Goal: Information Seeking & Learning: Learn about a topic

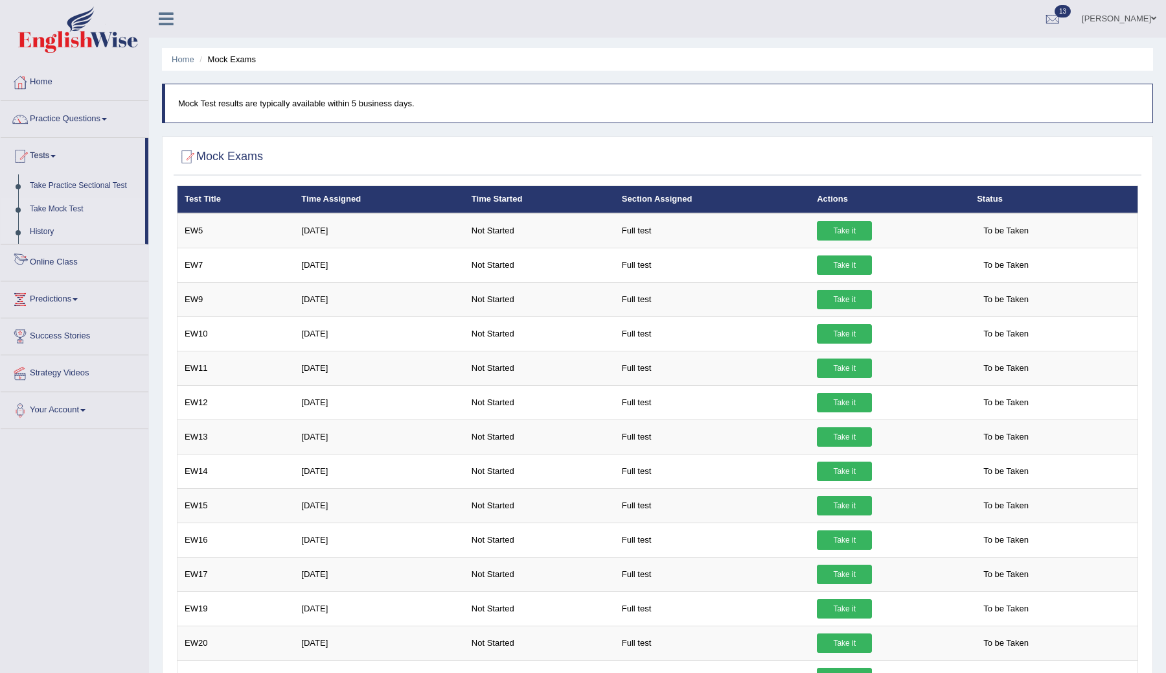
click at [26, 226] on link "History" at bounding box center [84, 231] width 121 height 23
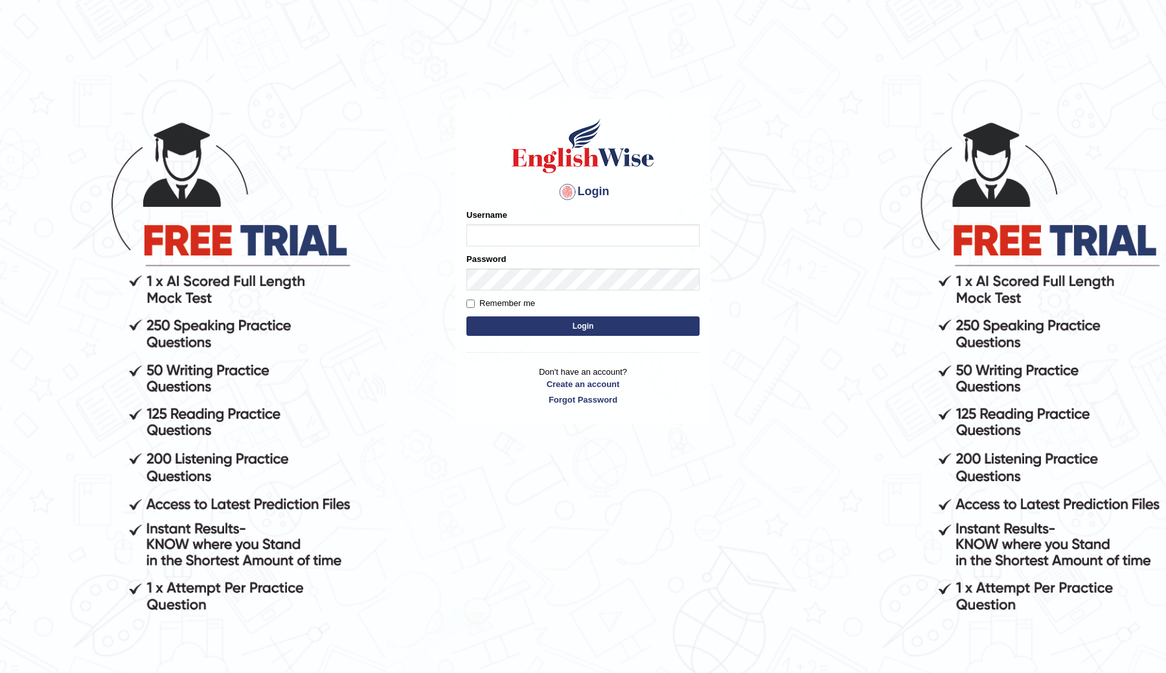
type input "ChimiZam"
click at [543, 323] on button "Login" at bounding box center [582, 325] width 233 height 19
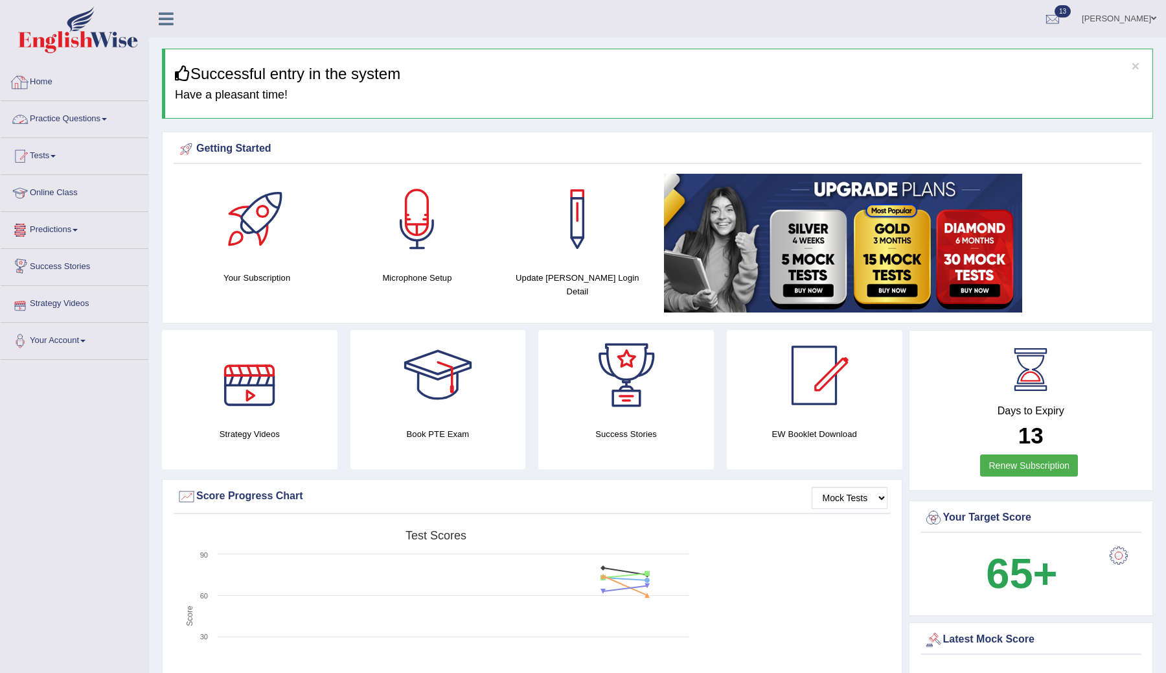
click at [102, 117] on link "Practice Questions" at bounding box center [75, 117] width 148 height 32
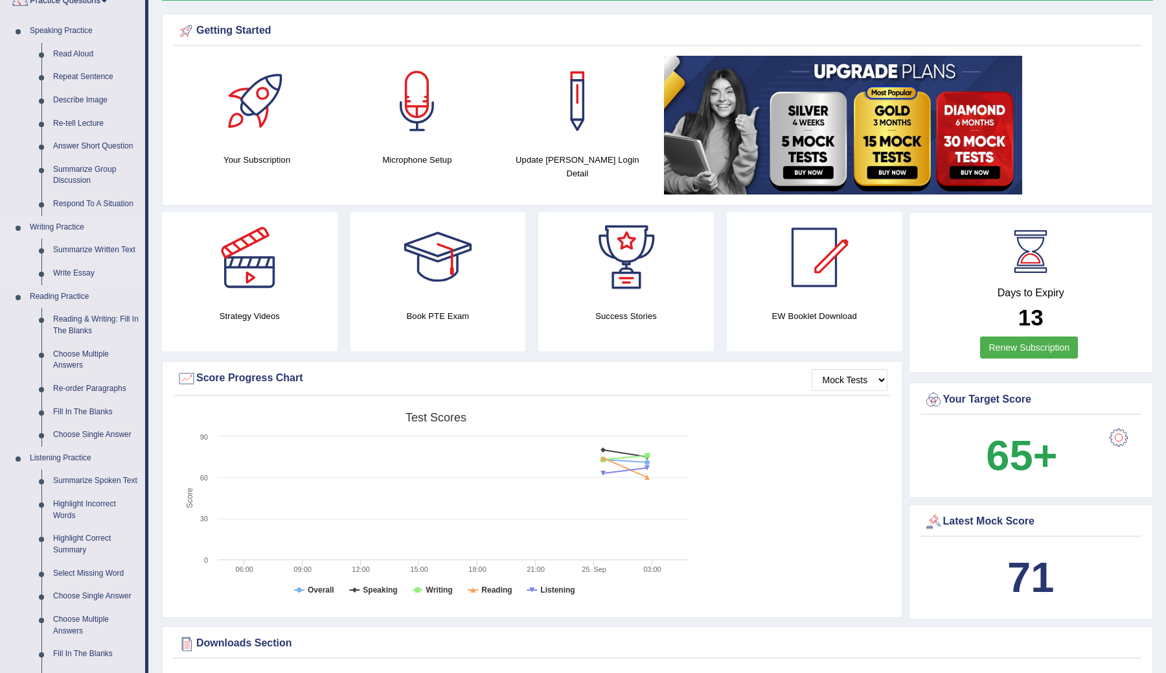
scroll to position [219, 0]
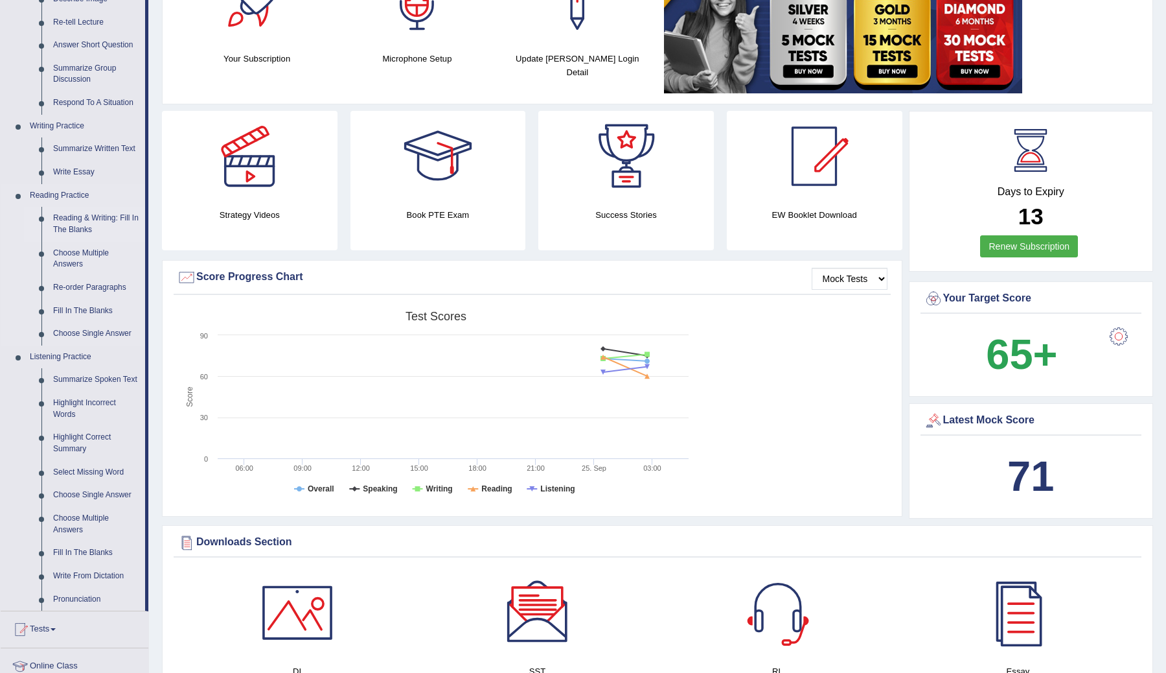
click at [76, 218] on link "Reading & Writing: Fill In The Blanks" at bounding box center [96, 224] width 98 height 34
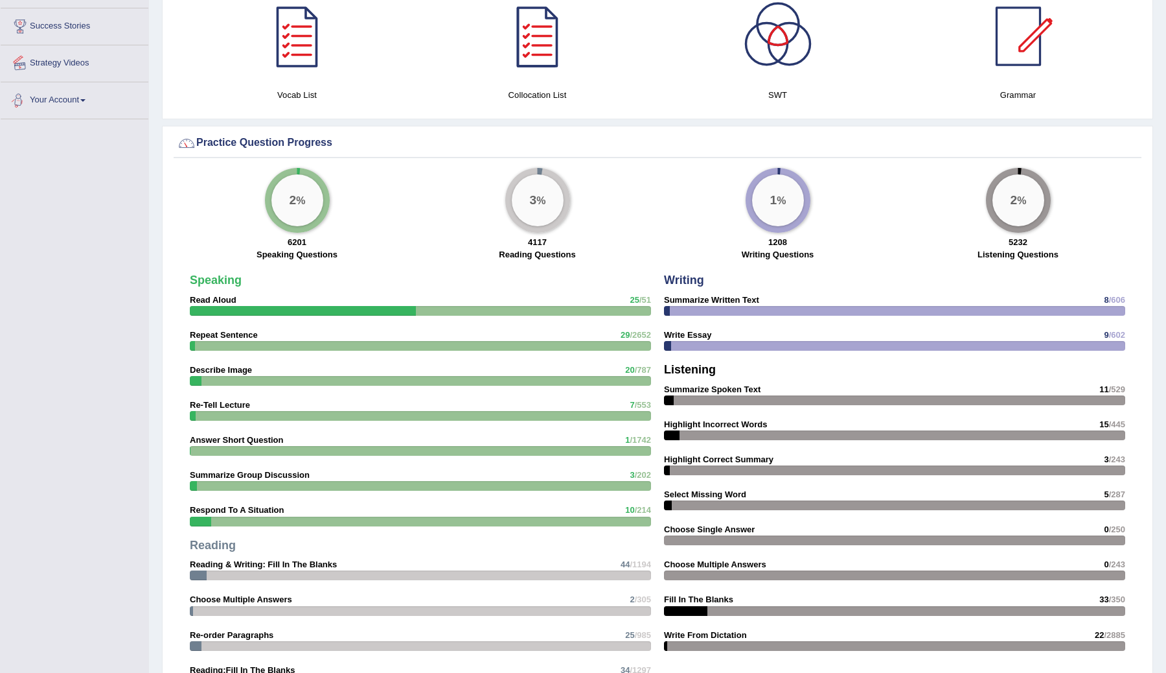
scroll to position [879, 0]
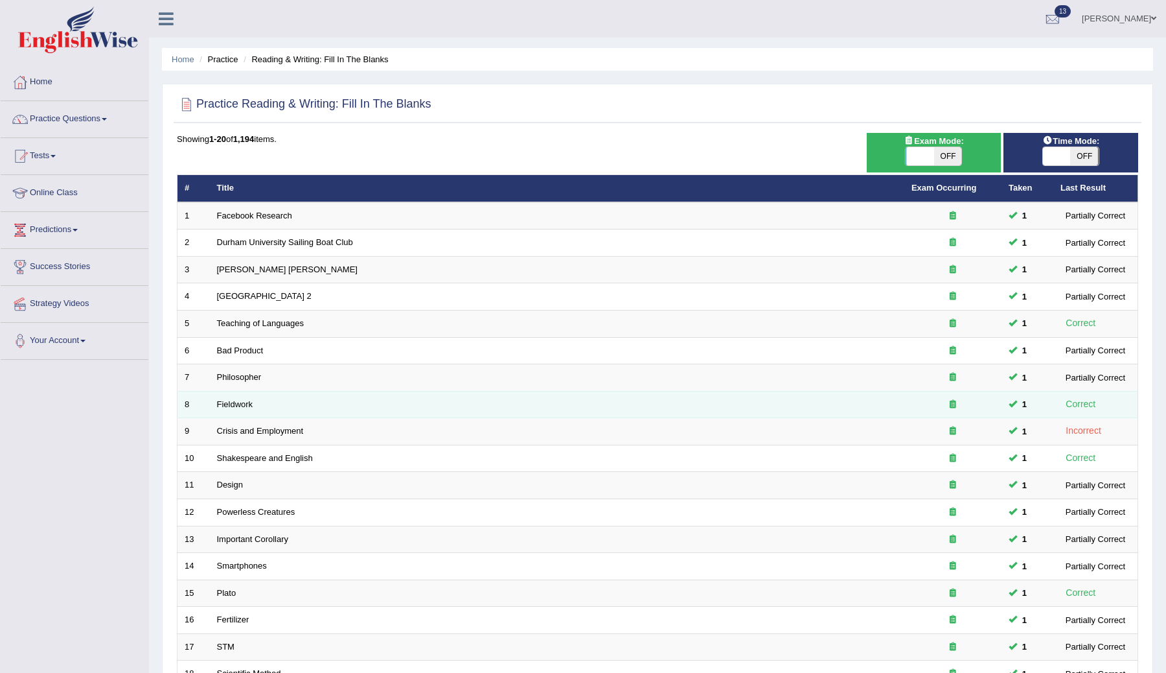
scroll to position [185, 0]
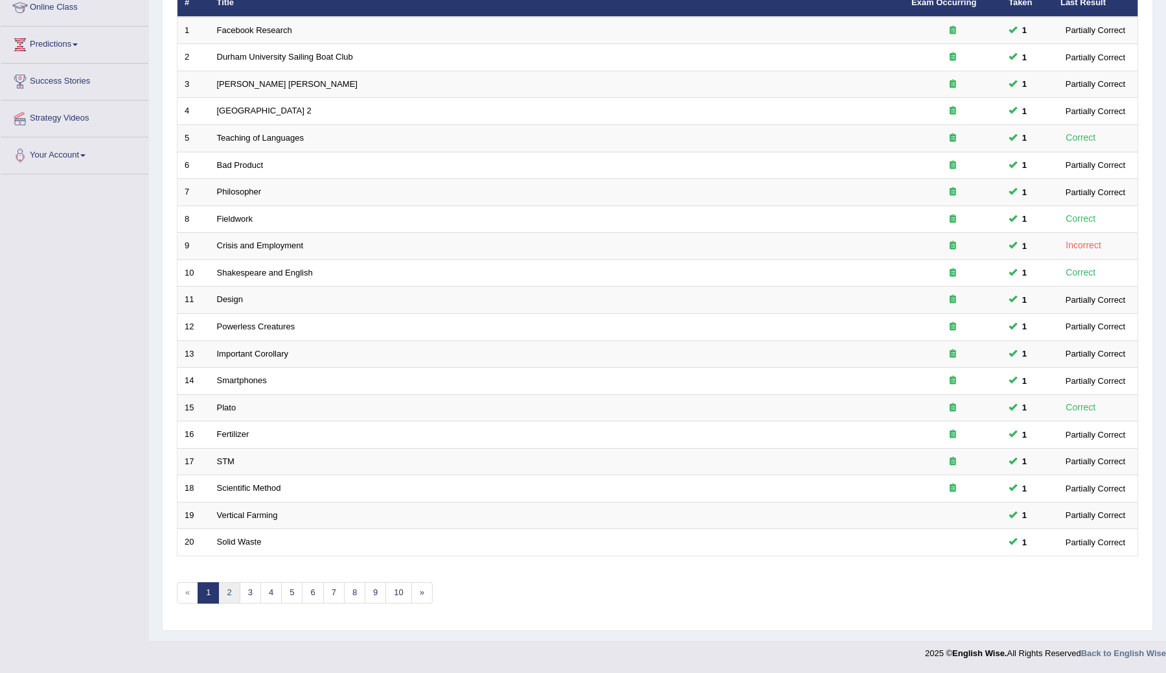
click at [229, 589] on link "2" at bounding box center [228, 592] width 21 height 21
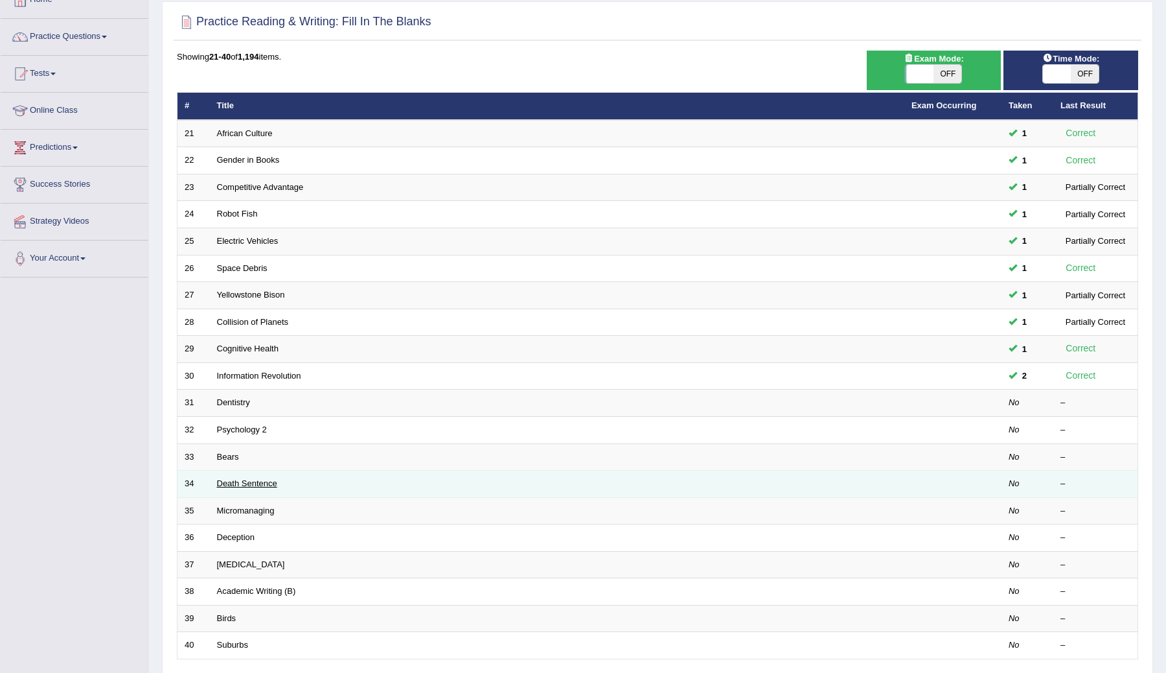
scroll to position [139, 0]
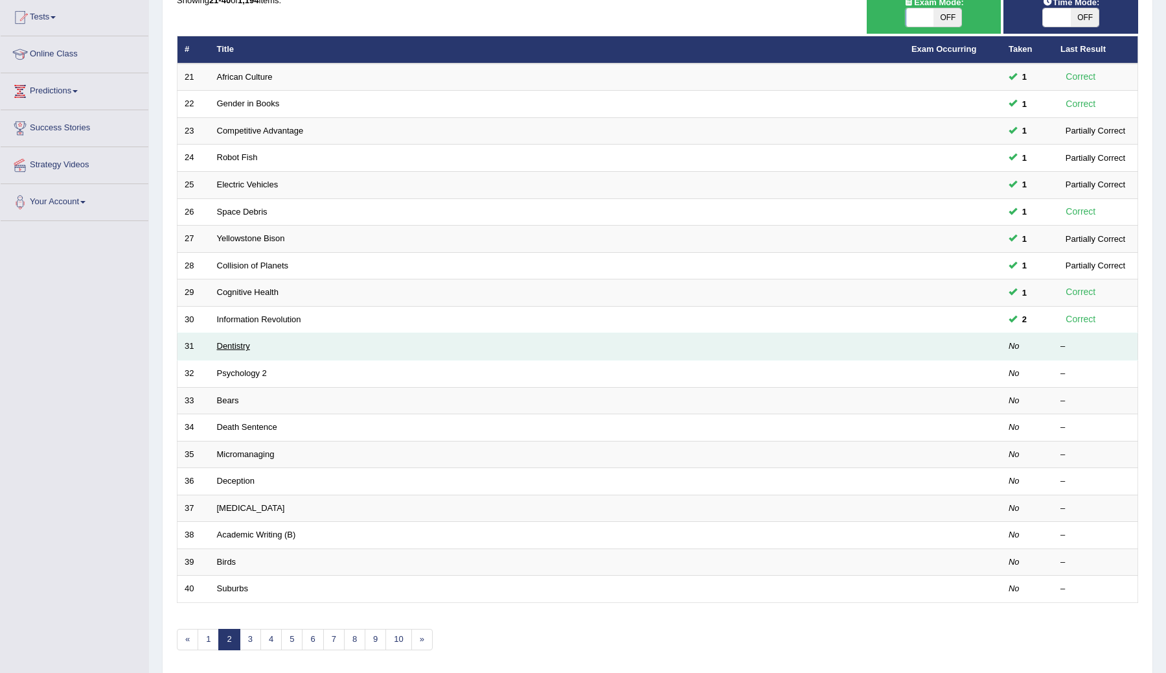
click at [224, 344] on link "Dentistry" at bounding box center [233, 346] width 33 height 10
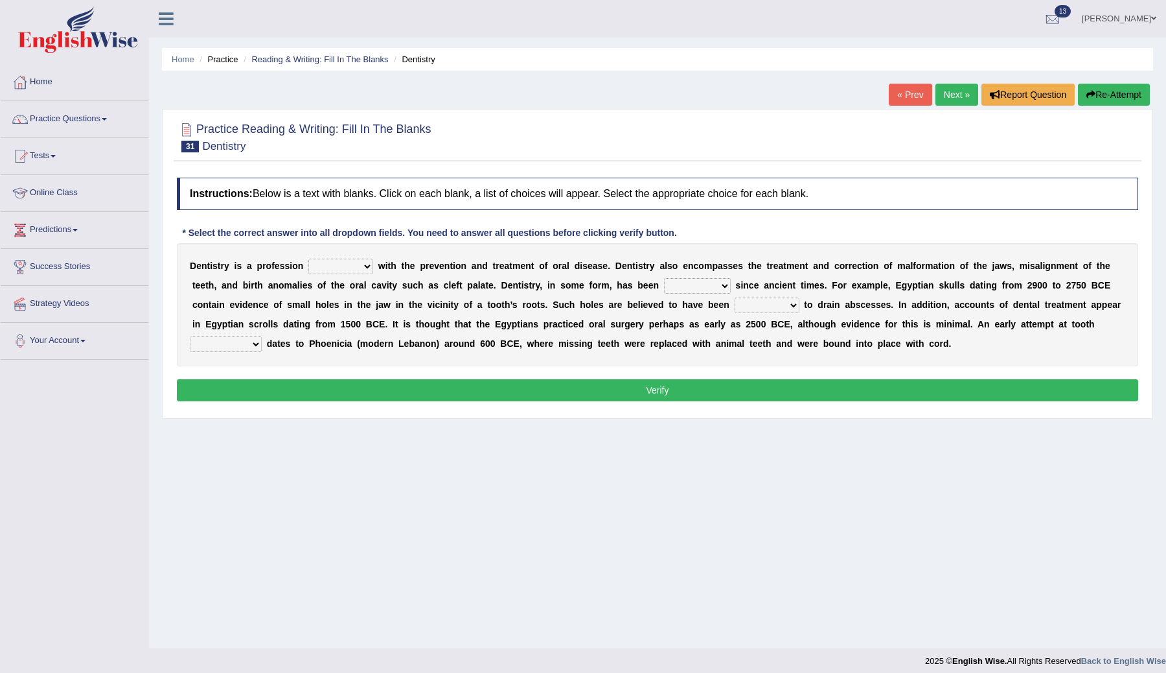
click at [362, 265] on select "agreed dealt concerned taken" at bounding box center [340, 267] width 65 height 16
select select "concerned"
click at [308, 259] on select "agreed dealt concerned taken" at bounding box center [340, 267] width 65 height 16
click at [724, 285] on select "criticized replaced practiced abandoned" at bounding box center [697, 286] width 67 height 16
select select "criticized"
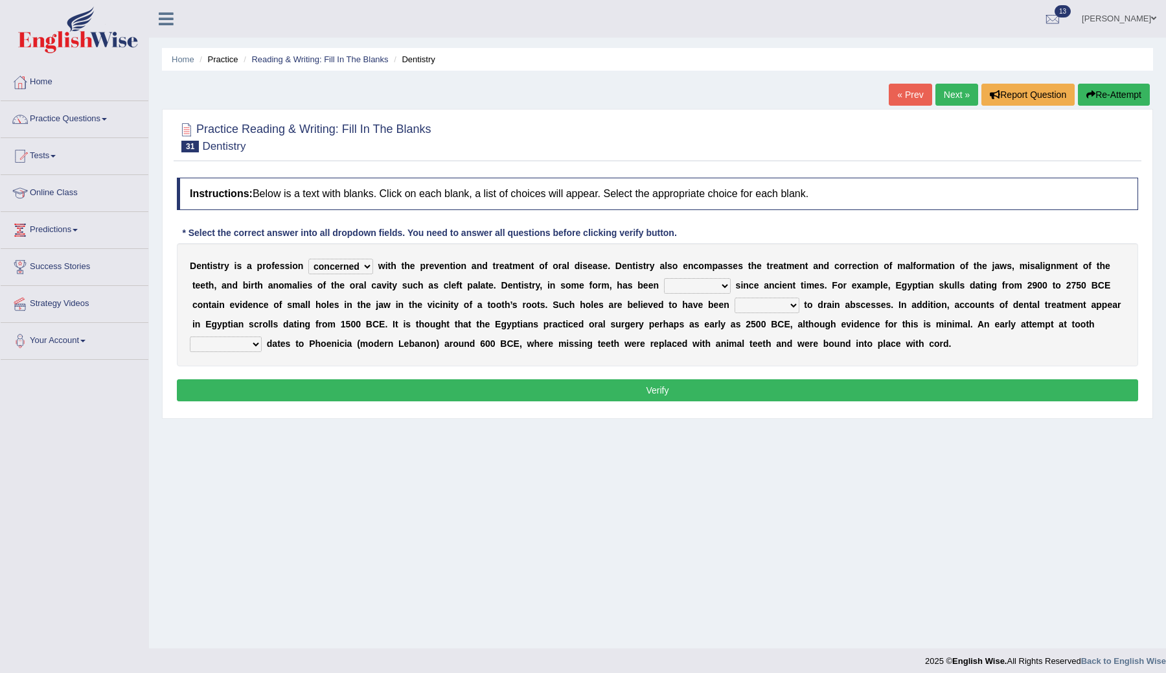
click at [664, 278] on select "criticized replaced practiced abandoned" at bounding box center [697, 286] width 67 height 16
click at [788, 305] on select "fluctuated laminated drilled sealed" at bounding box center [767, 305] width 65 height 16
select select "drilled"
click at [735, 297] on select "fluctuated laminated drilled sealed" at bounding box center [767, 305] width 65 height 16
click at [254, 343] on select "reparation sacrament restitution replacement" at bounding box center [226, 344] width 72 height 16
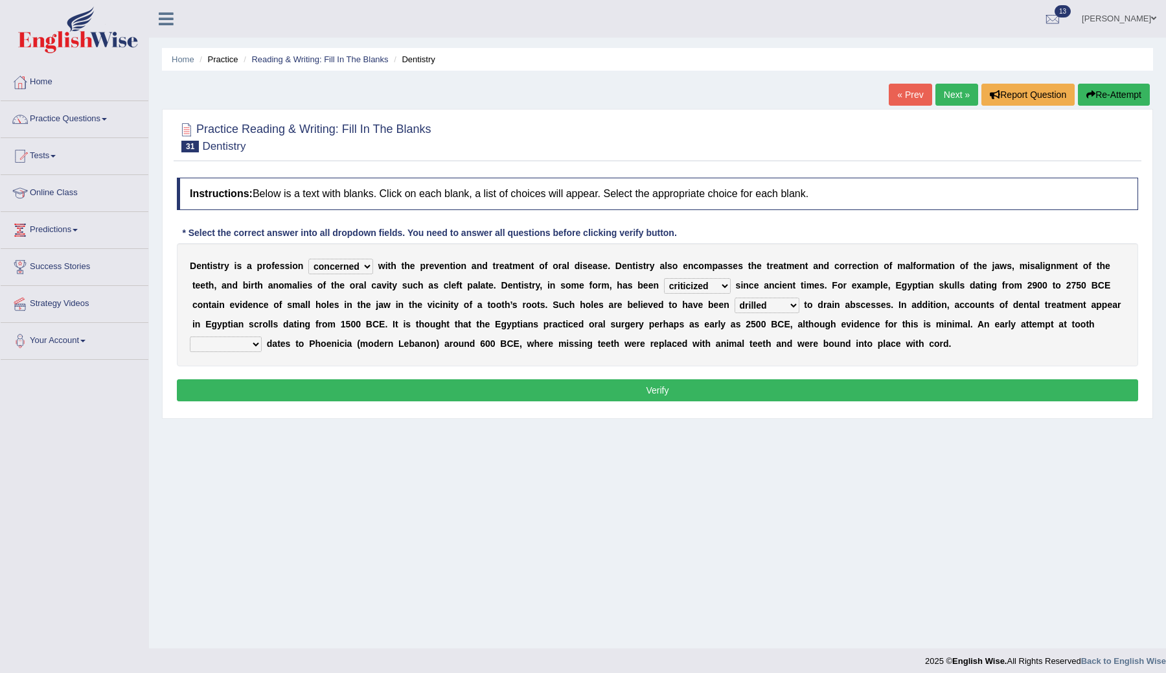
select select "replacement"
click at [190, 336] on select "reparation sacrament restitution replacement" at bounding box center [226, 344] width 72 height 16
click at [362, 267] on select "agreed dealt concerned taken" at bounding box center [340, 267] width 65 height 16
click at [630, 384] on button "Verify" at bounding box center [657, 390] width 961 height 22
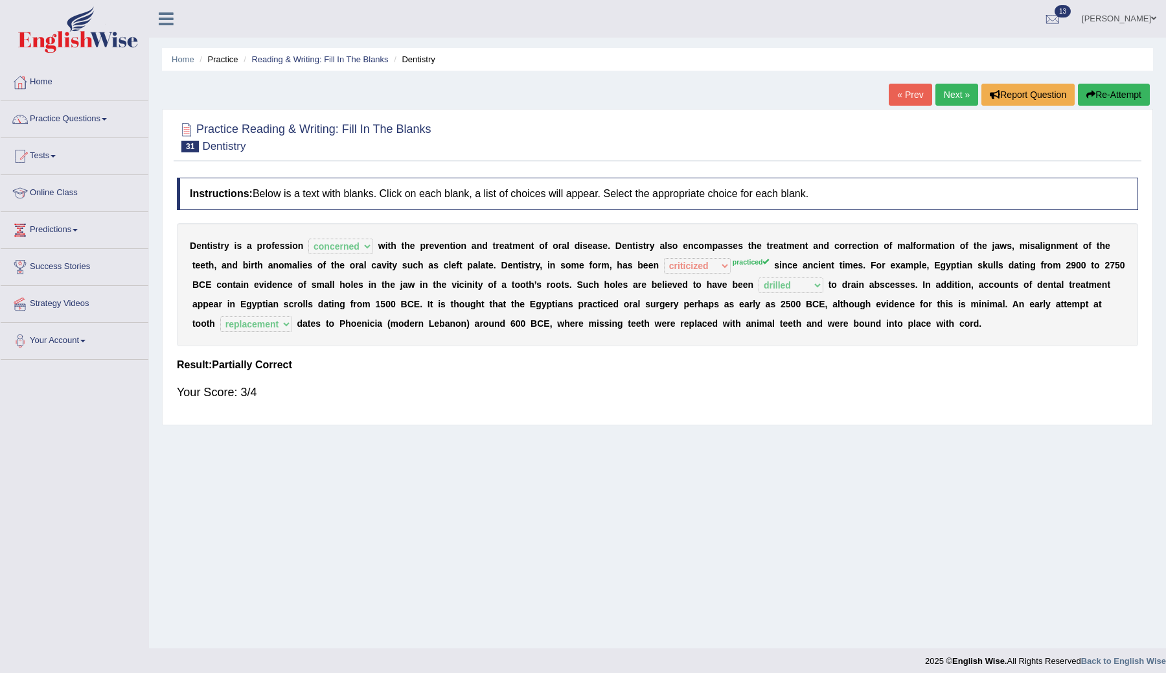
scroll to position [8, 0]
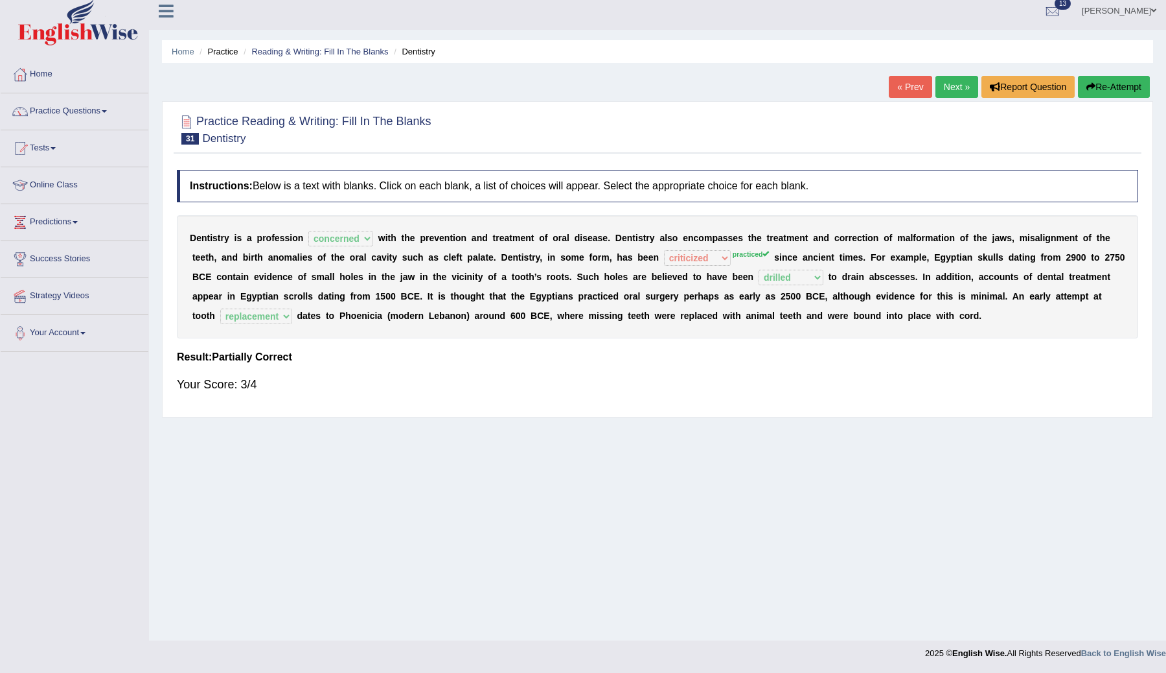
click at [948, 93] on link "Next »" at bounding box center [957, 87] width 43 height 22
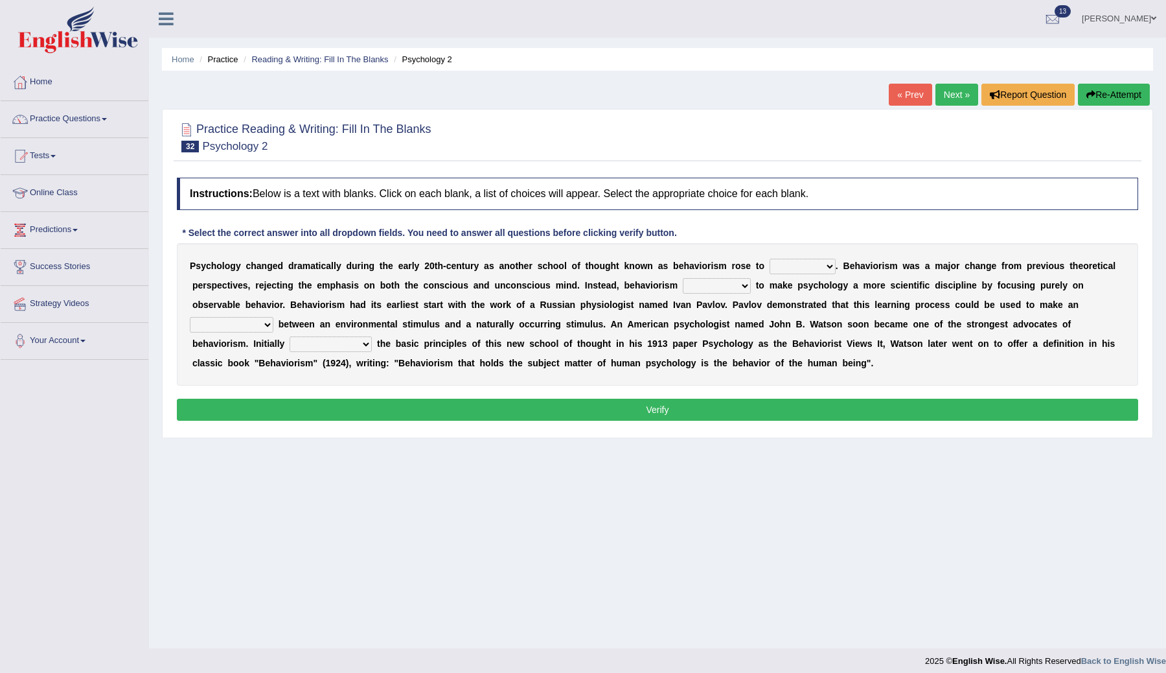
click at [829, 264] on select "dominance temptation challenge temper" at bounding box center [803, 267] width 66 height 16
select select "dominance"
click at [770, 259] on select "dominance temptation challenge temper" at bounding box center [803, 267] width 66 height 16
click at [742, 288] on select "reproached reproved strove rewove" at bounding box center [717, 286] width 68 height 16
select select "reproved"
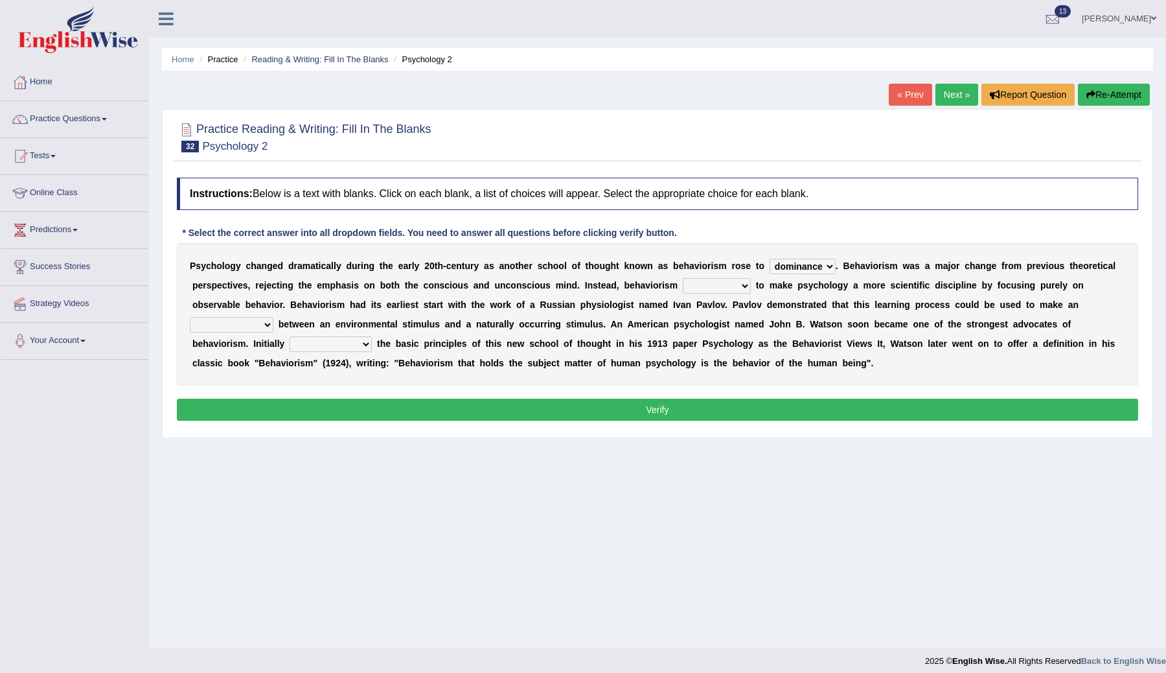
click at [683, 278] on select "reproached reproved strove rewove" at bounding box center [717, 286] width 68 height 16
click at [268, 326] on select "acclimatization association union combination" at bounding box center [232, 325] width 84 height 16
select select "association"
click at [190, 317] on select "acclimatization association union combination" at bounding box center [232, 325] width 84 height 16
click at [360, 343] on select "questioning foreshortening unburdening outlining" at bounding box center [331, 344] width 82 height 16
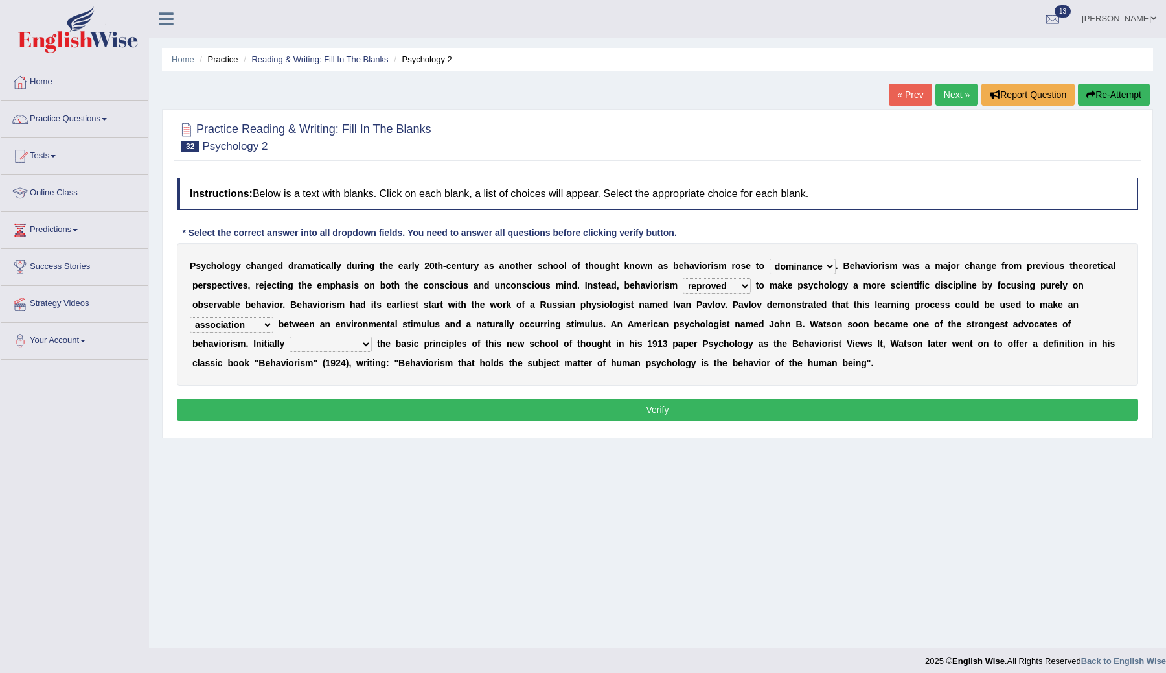
click at [362, 344] on select "questioning foreshortening unburdening outlining" at bounding box center [331, 344] width 82 height 16
select select "questioning"
click at [290, 336] on select "questioning foreshortening unburdening outlining" at bounding box center [331, 344] width 82 height 16
click at [414, 419] on button "Verify" at bounding box center [657, 409] width 961 height 22
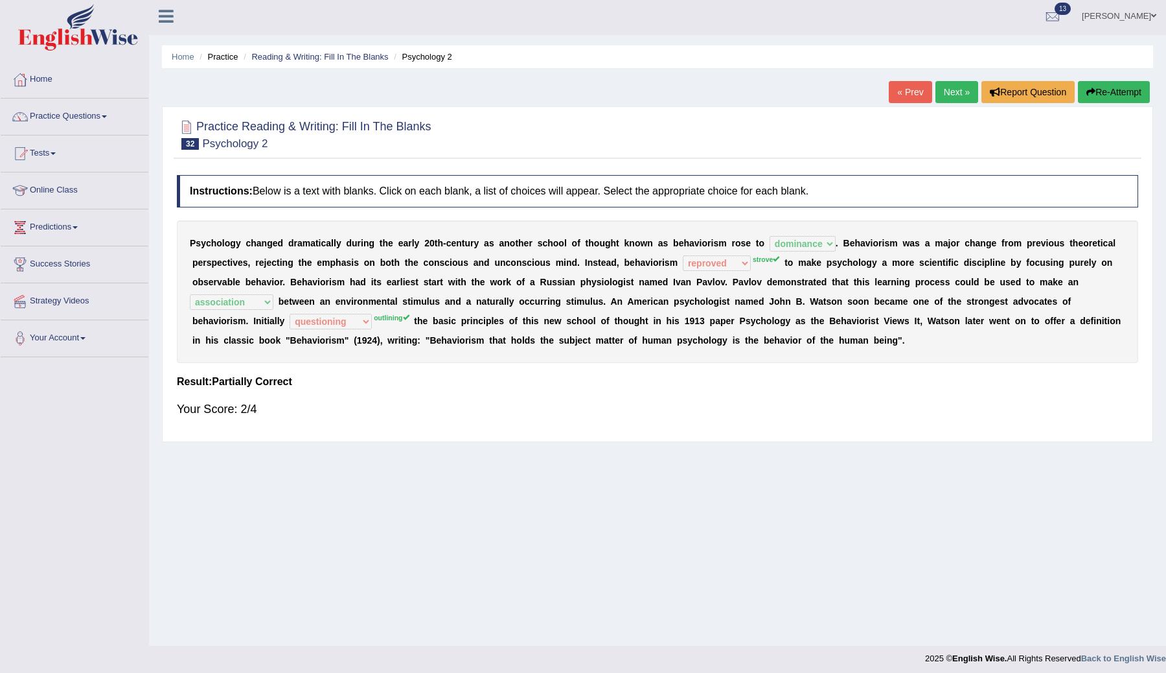
scroll to position [8, 0]
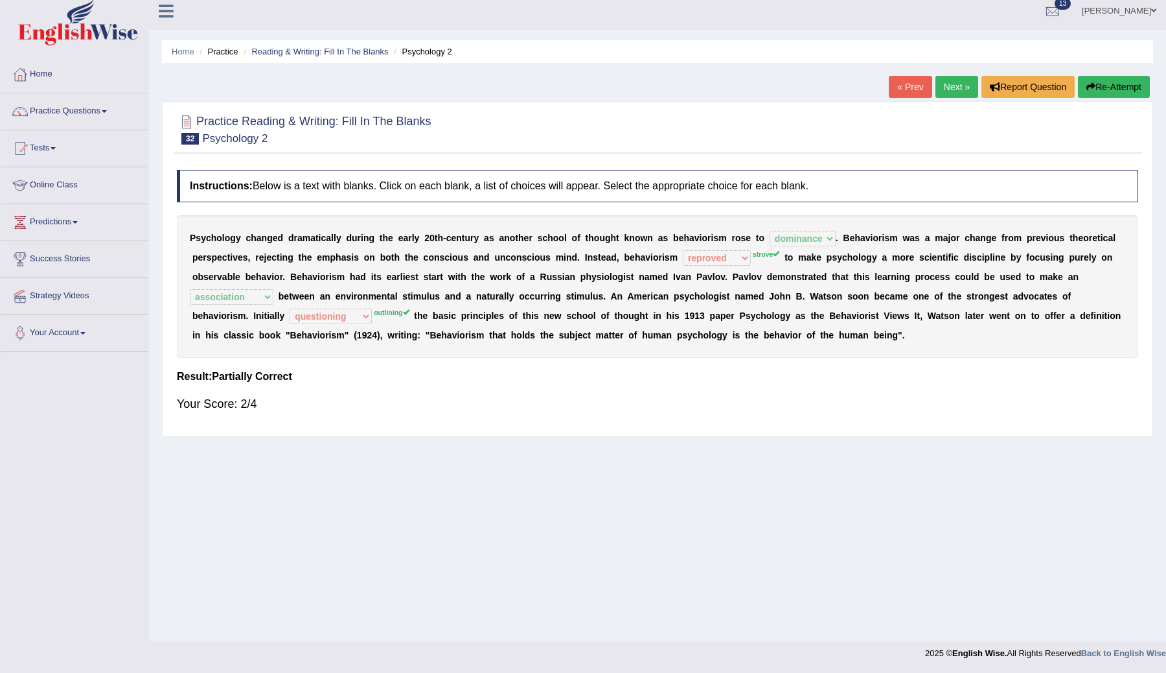
click at [945, 84] on link "Next »" at bounding box center [957, 87] width 43 height 22
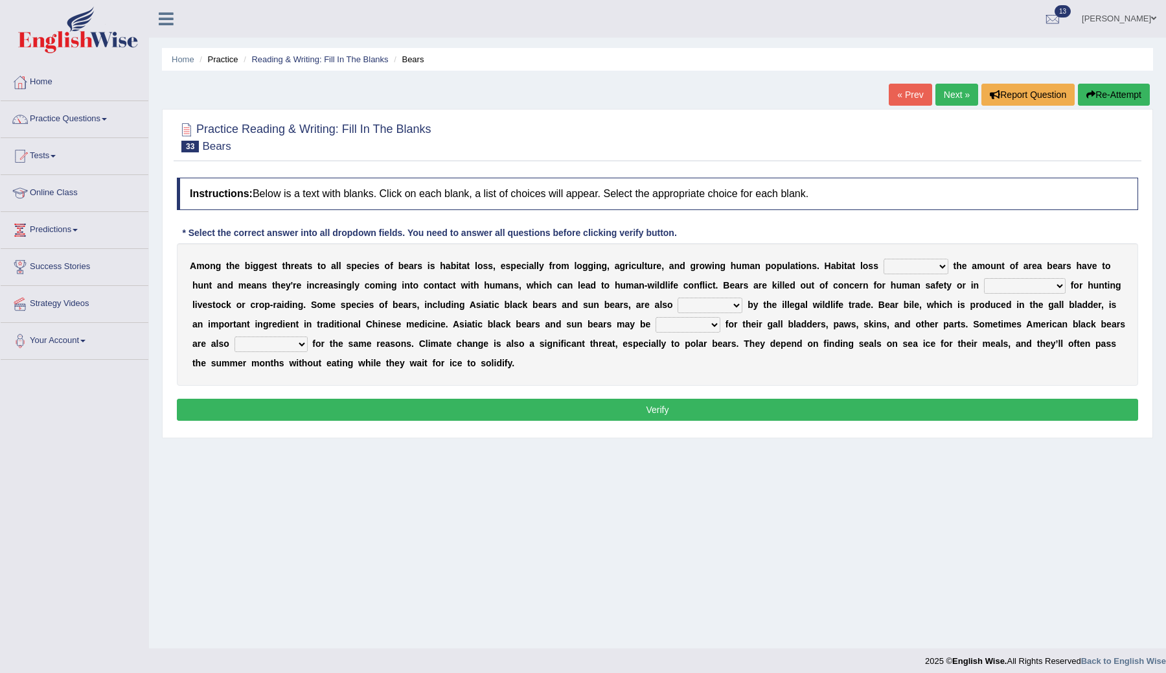
click at [937, 266] on select "increases reduces complies interacts" at bounding box center [916, 267] width 65 height 16
select select "increases"
click at [884, 259] on select "increases reduces complies interacts" at bounding box center [916, 267] width 65 height 16
click at [1058, 284] on select "coalition retaliation appreciation disinformation" at bounding box center [1025, 286] width 82 height 16
select select "retaliation"
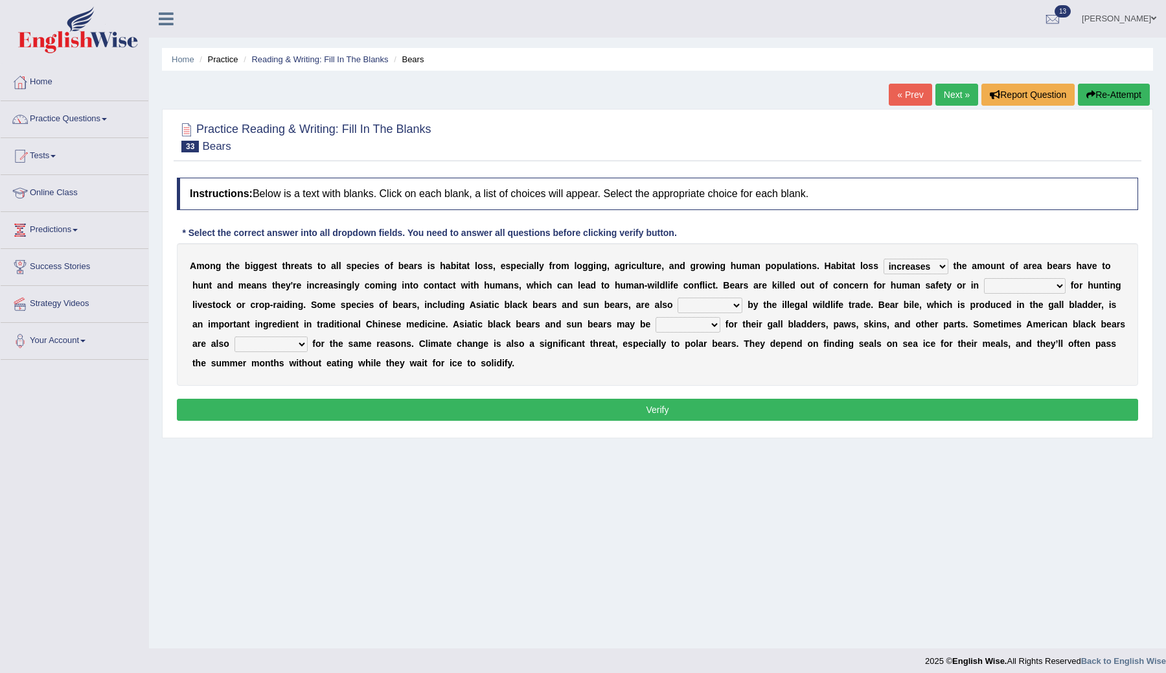
click at [984, 278] on select "coalition retaliation appreciation disinformation" at bounding box center [1025, 286] width 82 height 16
click at [739, 305] on select "protected prohibited fattened threatened" at bounding box center [710, 305] width 65 height 16
select select "threatened"
click at [678, 297] on select "protected prohibited fattened threatened" at bounding box center [710, 305] width 65 height 16
click at [714, 327] on select "poached squelched coached blenched" at bounding box center [688, 325] width 65 height 16
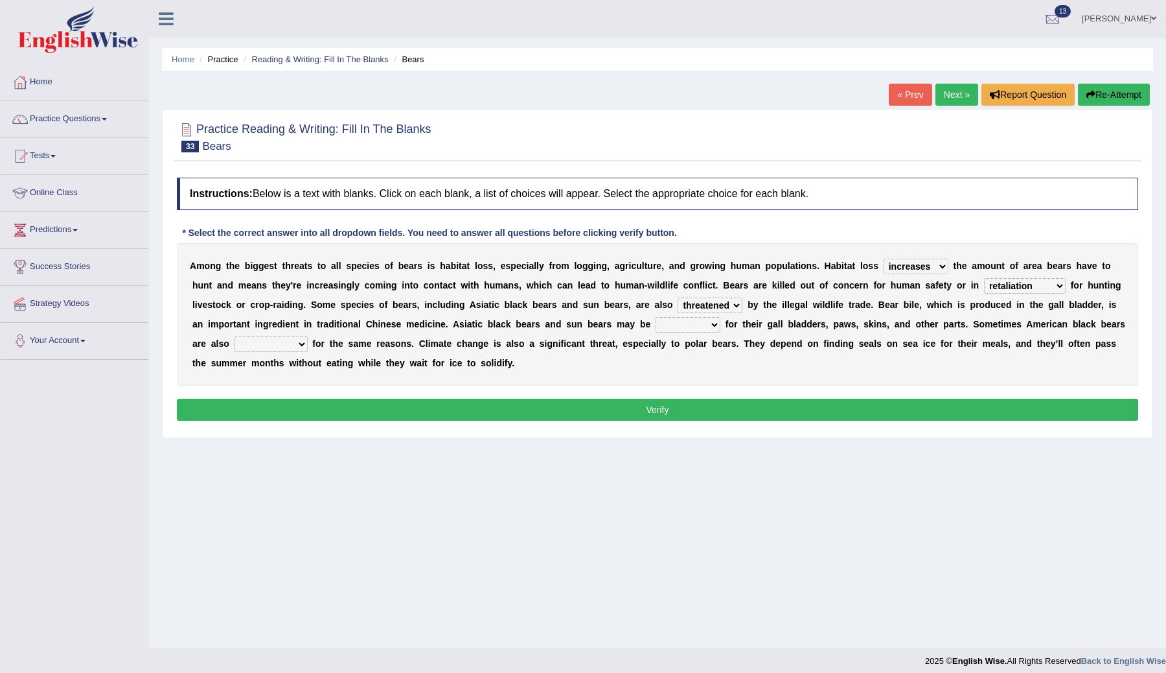
select select "squelched"
click at [656, 317] on select "poached squelched coached blenched" at bounding box center [688, 325] width 65 height 16
click at [308, 346] on select "begot foreseen encountered targeted" at bounding box center [271, 344] width 73 height 16
select select "targeted"
click at [263, 336] on select "begot foreseen encountered targeted" at bounding box center [271, 344] width 73 height 16
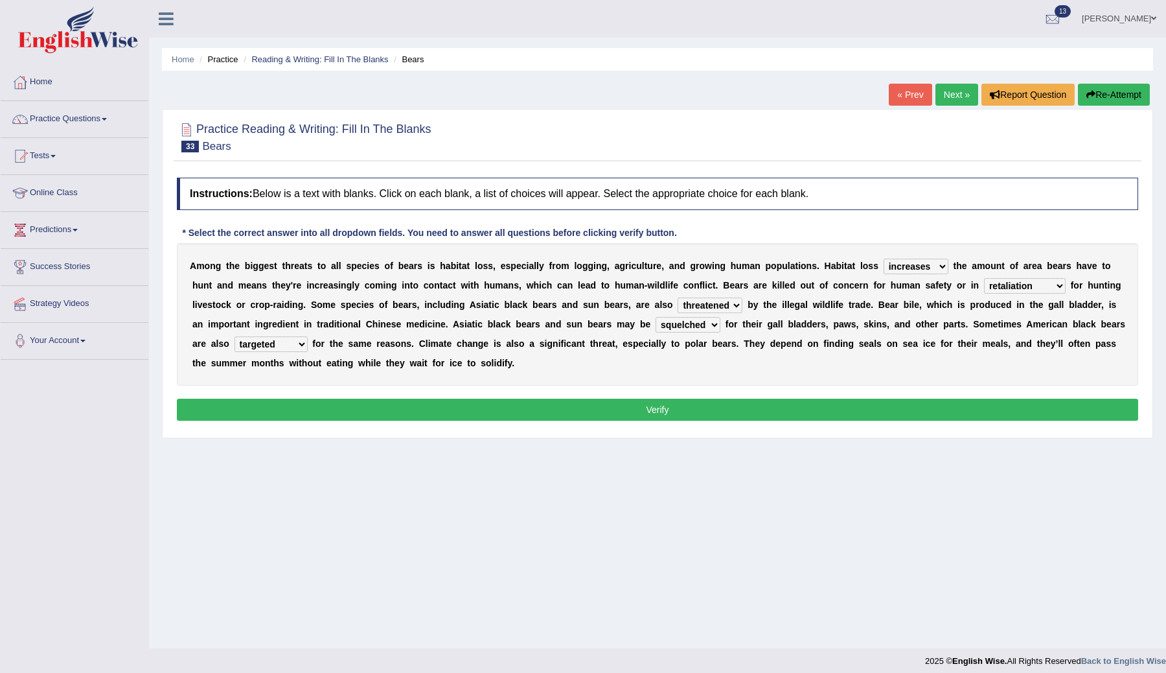
click at [338, 406] on button "Verify" at bounding box center [657, 409] width 961 height 22
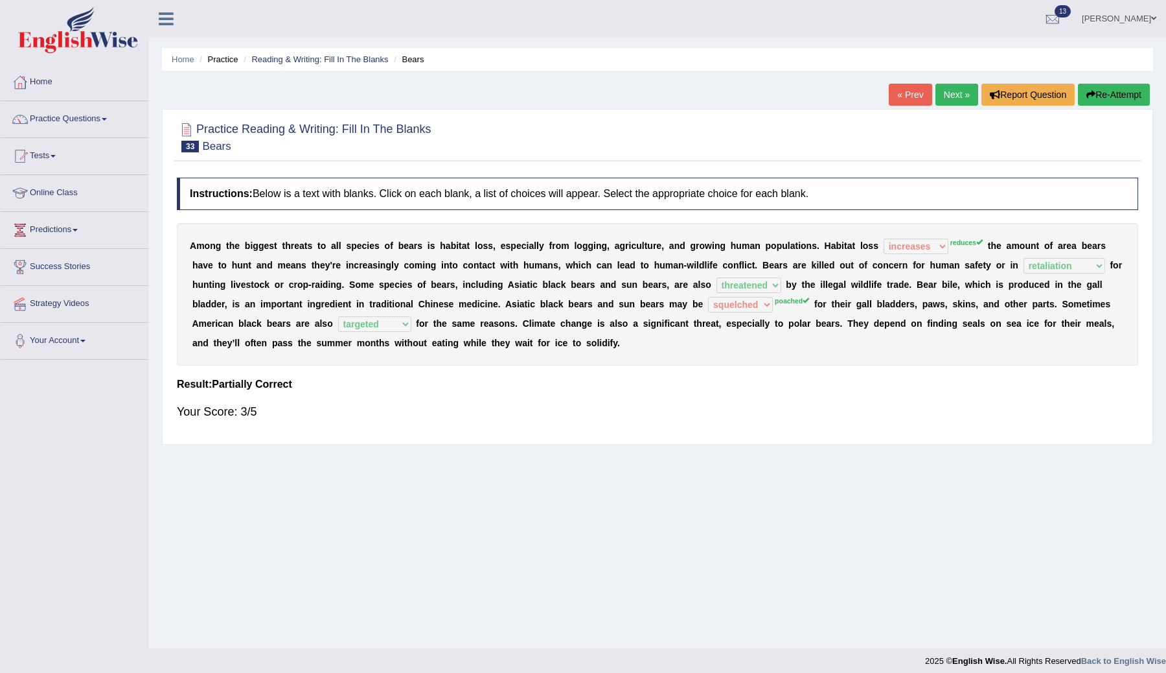
scroll to position [8, 0]
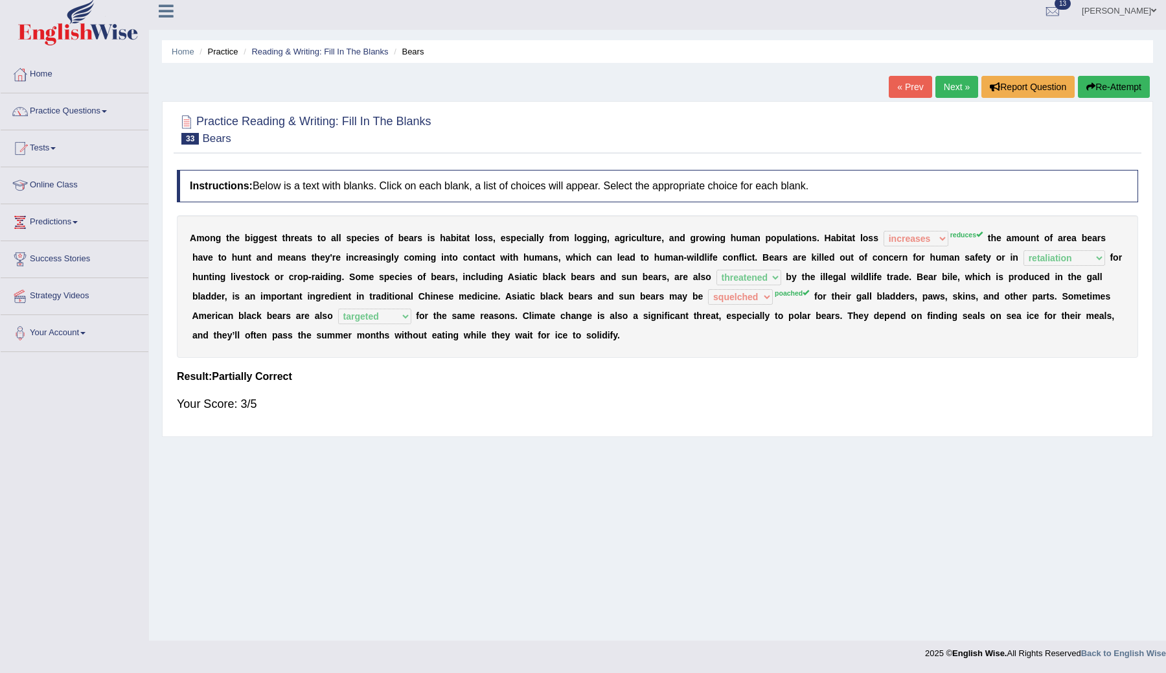
click at [950, 90] on link "Next »" at bounding box center [957, 87] width 43 height 22
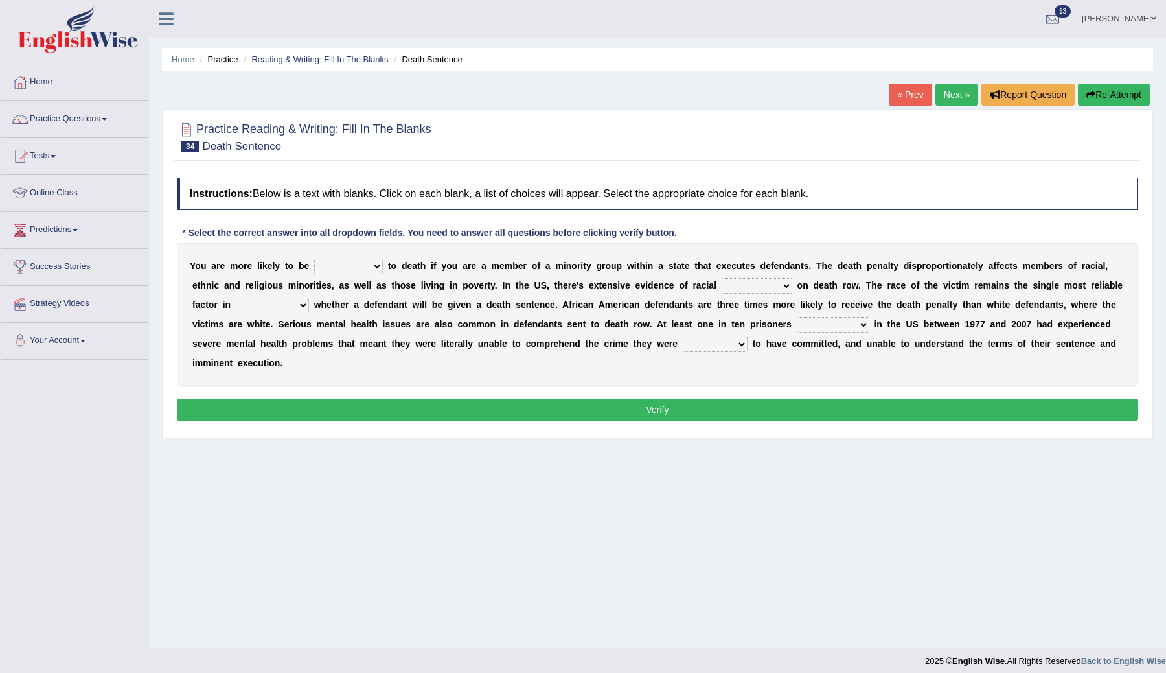
click at [375, 270] on select "penalized blamed complained sentenced" at bounding box center [348, 267] width 69 height 16
select select "sentenced"
click at [314, 259] on select "penalized blamed complained sentenced" at bounding box center [348, 267] width 69 height 16
click at [783, 287] on select "bias equality appearance background" at bounding box center [757, 286] width 71 height 16
select select "bias"
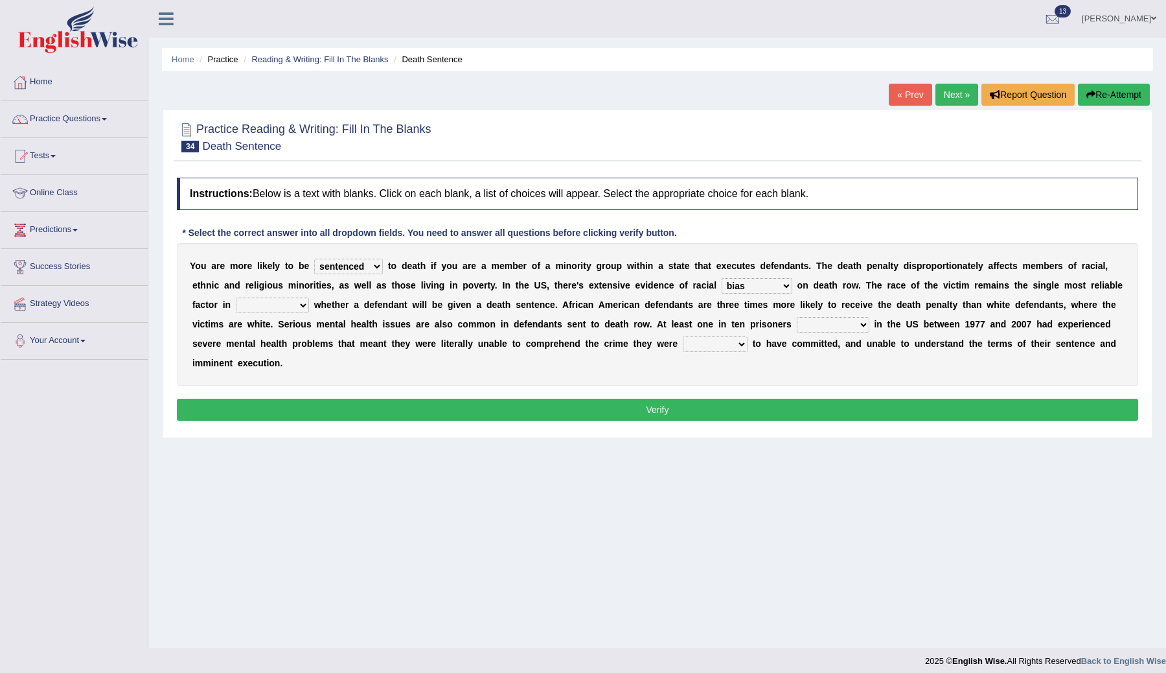
click at [722, 278] on select "bias equality appearance background" at bounding box center [757, 286] width 71 height 16
click at [783, 285] on select "bias equality appearance background" at bounding box center [757, 286] width 71 height 16
click at [301, 306] on select "determining adjoining undermining examining" at bounding box center [272, 305] width 73 height 16
select select "determining"
click at [236, 297] on select "determining adjoining undermining examining" at bounding box center [272, 305] width 73 height 16
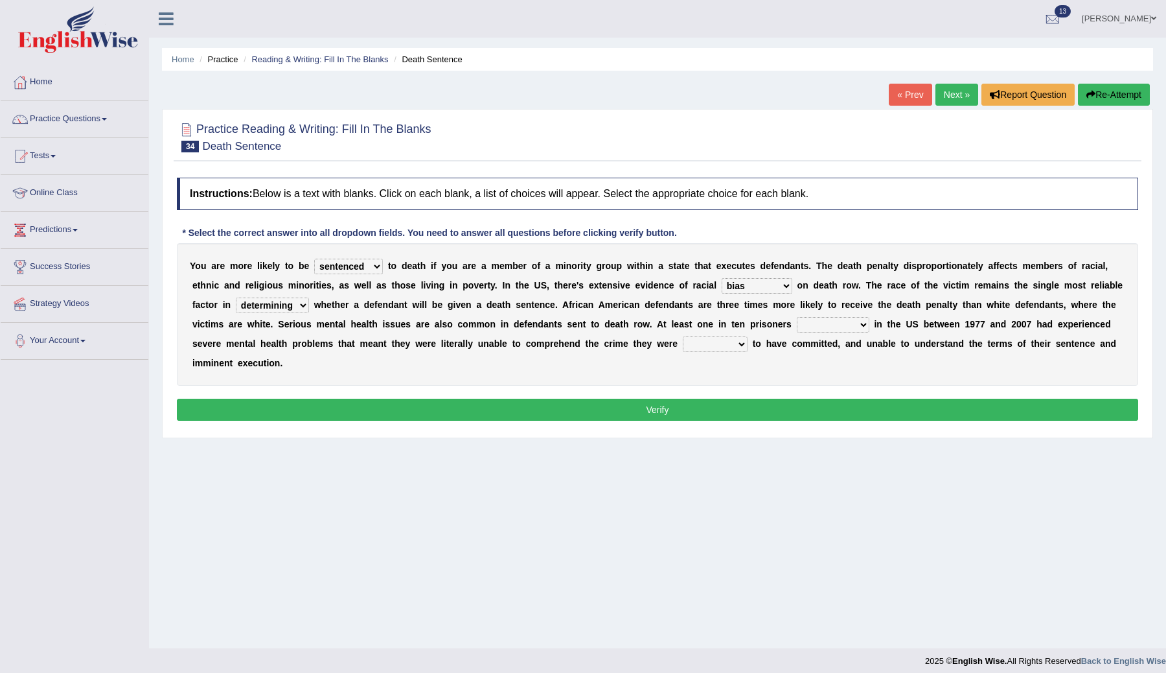
click at [860, 325] on select "electrocuted persecuted executed captured" at bounding box center [833, 325] width 73 height 16
select select "captured"
click at [797, 317] on select "electrocuted persecuted executed captured" at bounding box center [833, 325] width 73 height 16
click at [743, 346] on select "alleged acclaimed persuaded claimed" at bounding box center [715, 344] width 65 height 16
select select "alleged"
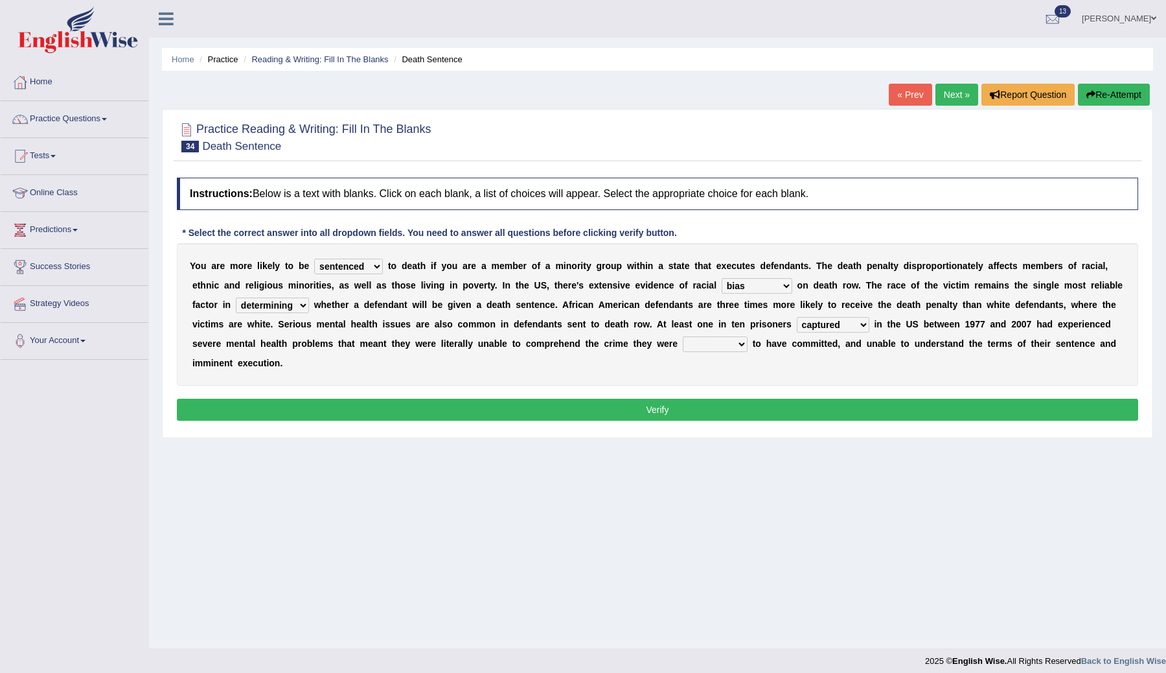
click at [684, 336] on select "alleged acclaimed persuaded claimed" at bounding box center [715, 344] width 65 height 16
click at [728, 409] on button "Verify" at bounding box center [657, 409] width 961 height 22
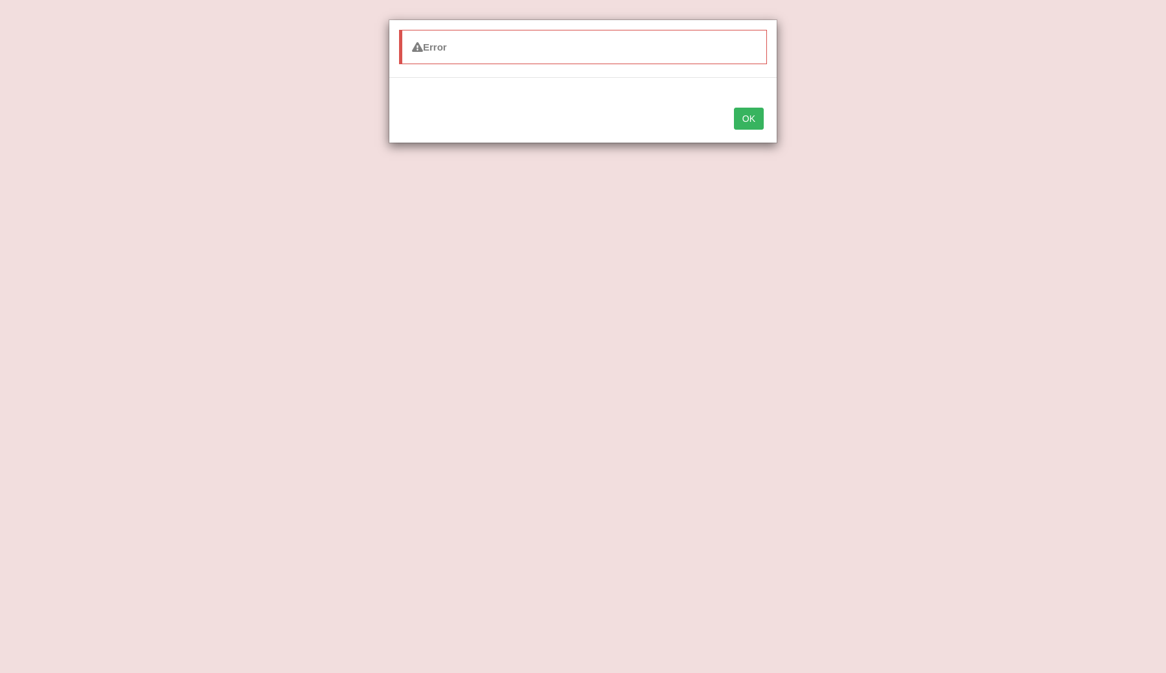
click at [759, 113] on button "OK" at bounding box center [749, 119] width 30 height 22
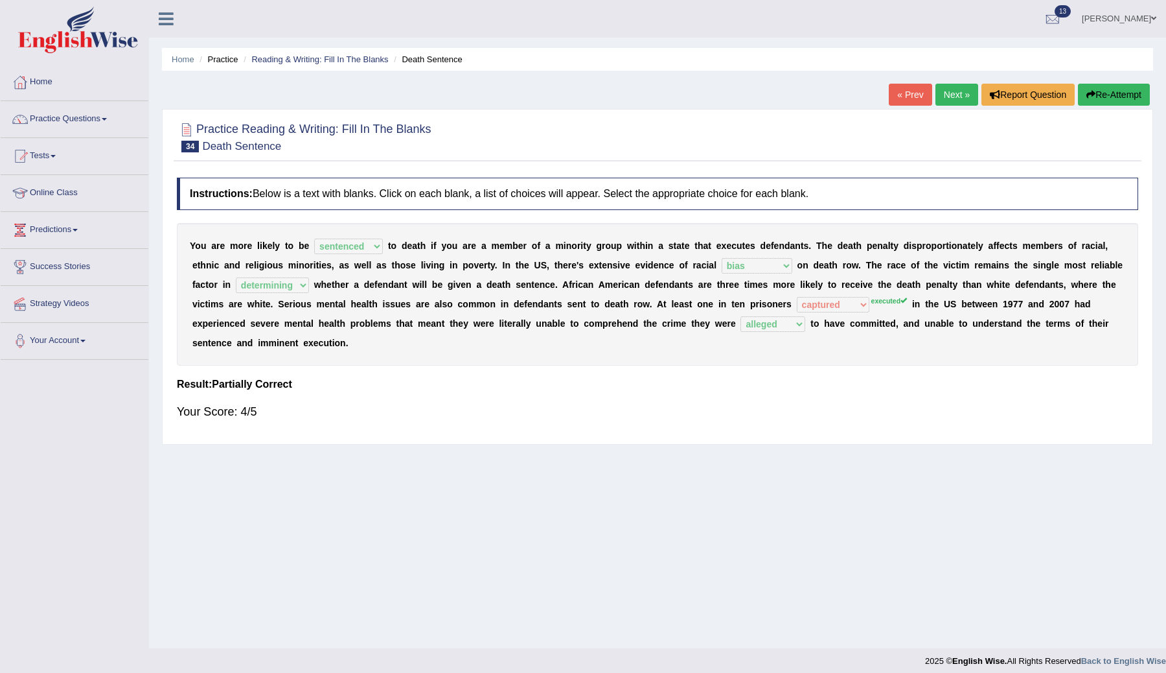
click at [936, 103] on link "Next »" at bounding box center [957, 95] width 43 height 22
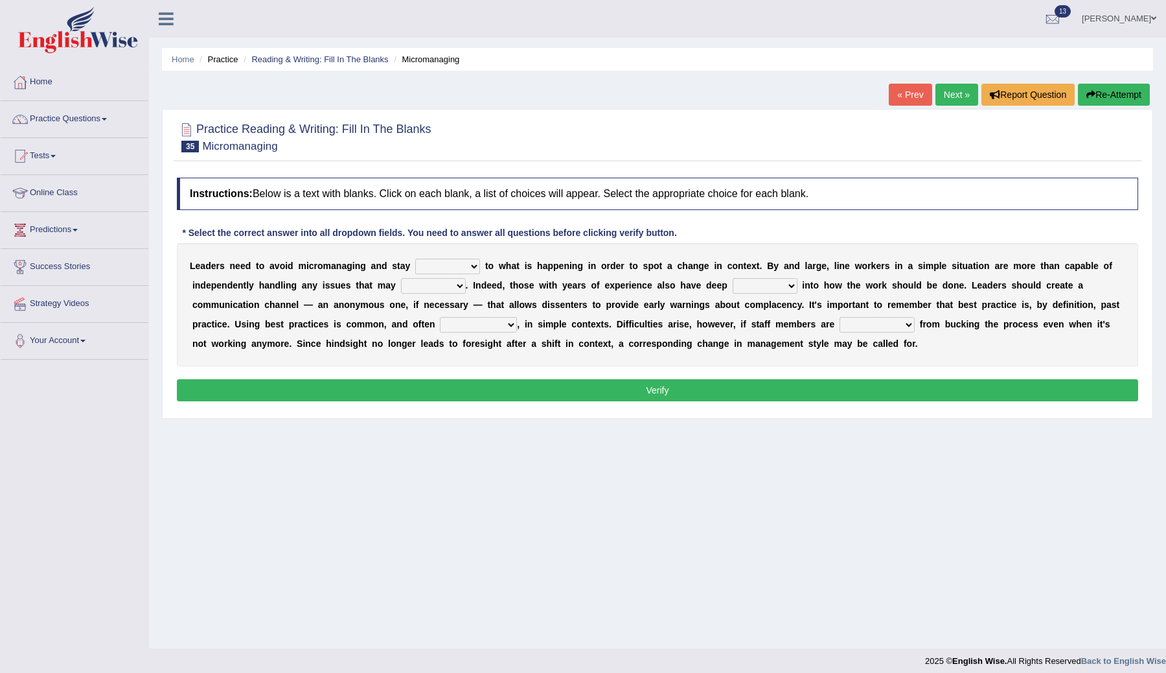
click at [474, 266] on select "complied connected precise concise" at bounding box center [447, 267] width 65 height 16
select select "connected"
click at [415, 259] on select "complied connected precise concise" at bounding box center [447, 267] width 65 height 16
click at [457, 286] on select "apprise rise encounter arise" at bounding box center [433, 286] width 65 height 16
select select "encounter"
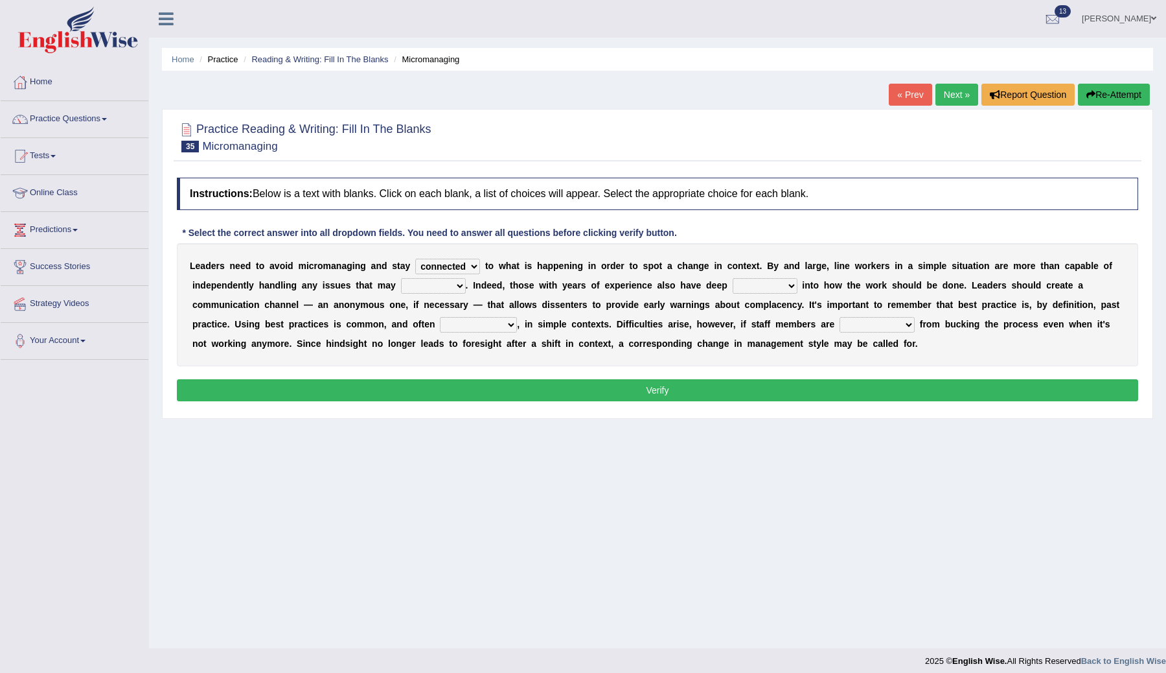
click at [401, 278] on select "apprise rise encounter arise" at bounding box center [433, 286] width 65 height 16
click at [790, 285] on select "incursion insight indignity indication" at bounding box center [765, 286] width 65 height 16
select select "insight"
click at [733, 278] on select "incursion insight indignity indication" at bounding box center [765, 286] width 65 height 16
click at [510, 325] on select "inappropriate apprehensive appropriate forbidden" at bounding box center [478, 325] width 77 height 16
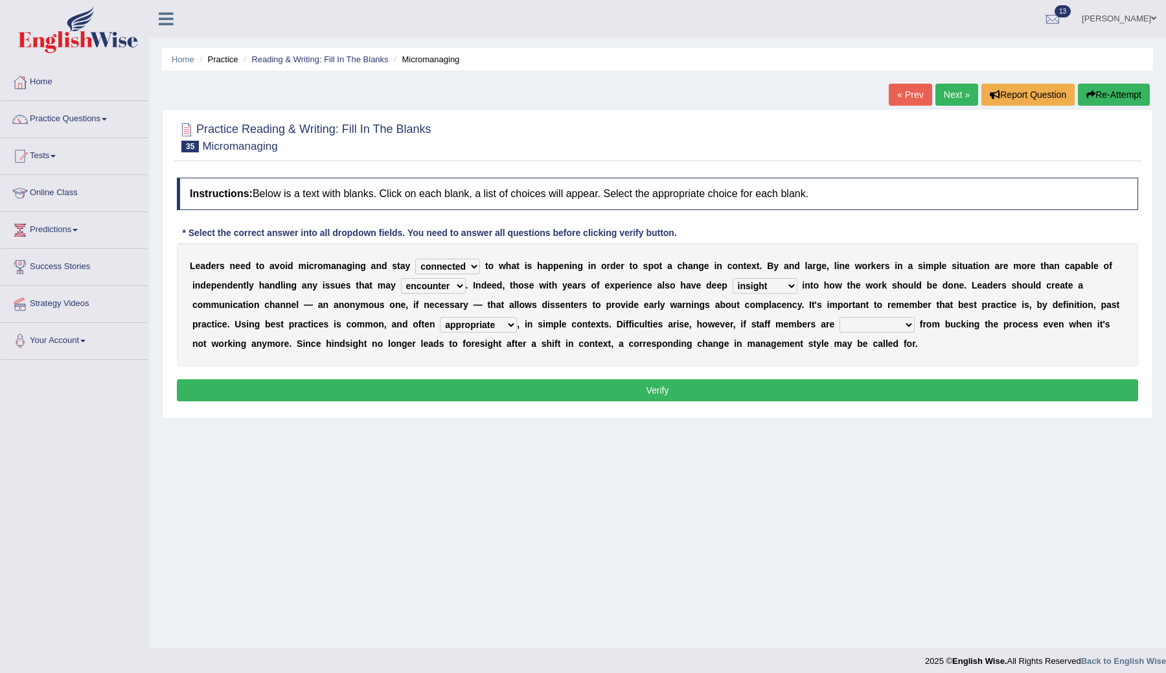
click at [441, 317] on select "inappropriate apprehensive appropriate forbidden" at bounding box center [478, 325] width 77 height 16
click at [510, 328] on select "inappropriate apprehensive appropriate forbidden" at bounding box center [478, 325] width 77 height 16
select select "forbidden"
click at [441, 317] on select "inappropriate apprehensive appropriate forbidden" at bounding box center [478, 325] width 77 height 16
click at [903, 326] on select "disarranged disinclined discouraged disintegrated" at bounding box center [877, 325] width 75 height 16
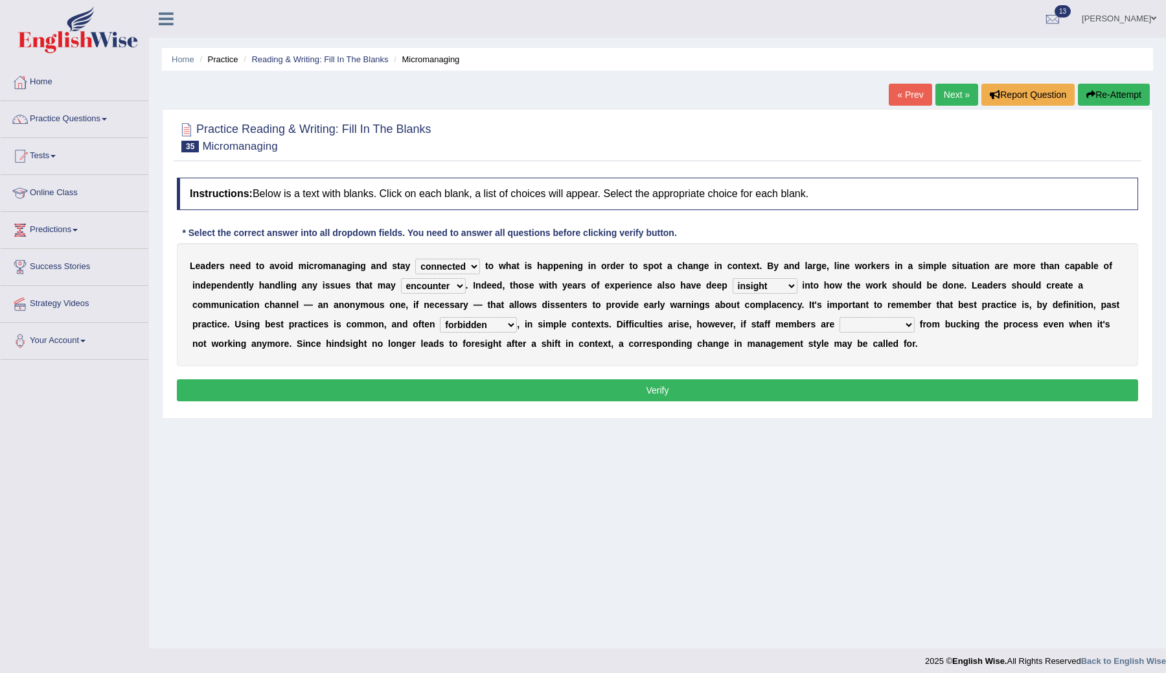
click at [840, 317] on select "disarranged disinclined discouraged disintegrated" at bounding box center [877, 325] width 75 height 16
click at [901, 324] on select "disarranged disinclined discouraged disintegrated" at bounding box center [877, 325] width 75 height 16
select select "disintegrated"
click at [840, 317] on select "disarranged disinclined discouraged disintegrated" at bounding box center [877, 325] width 75 height 16
click at [875, 395] on button "Verify" at bounding box center [657, 390] width 961 height 22
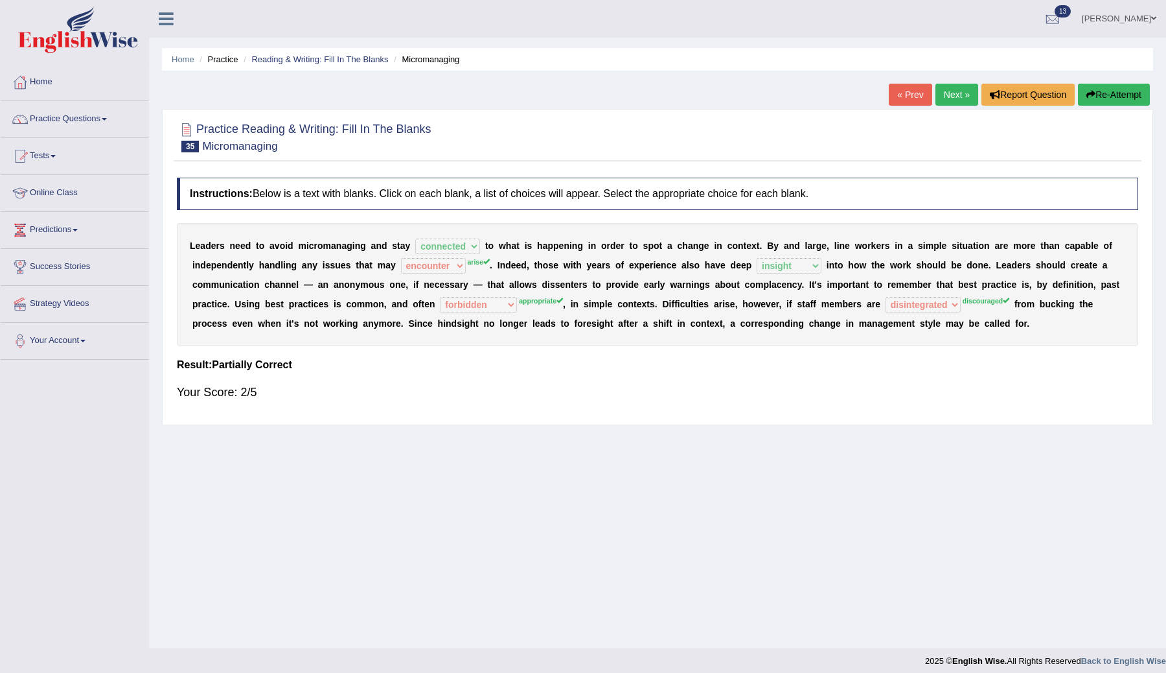
click at [1118, 98] on button "Re-Attempt" at bounding box center [1114, 95] width 72 height 22
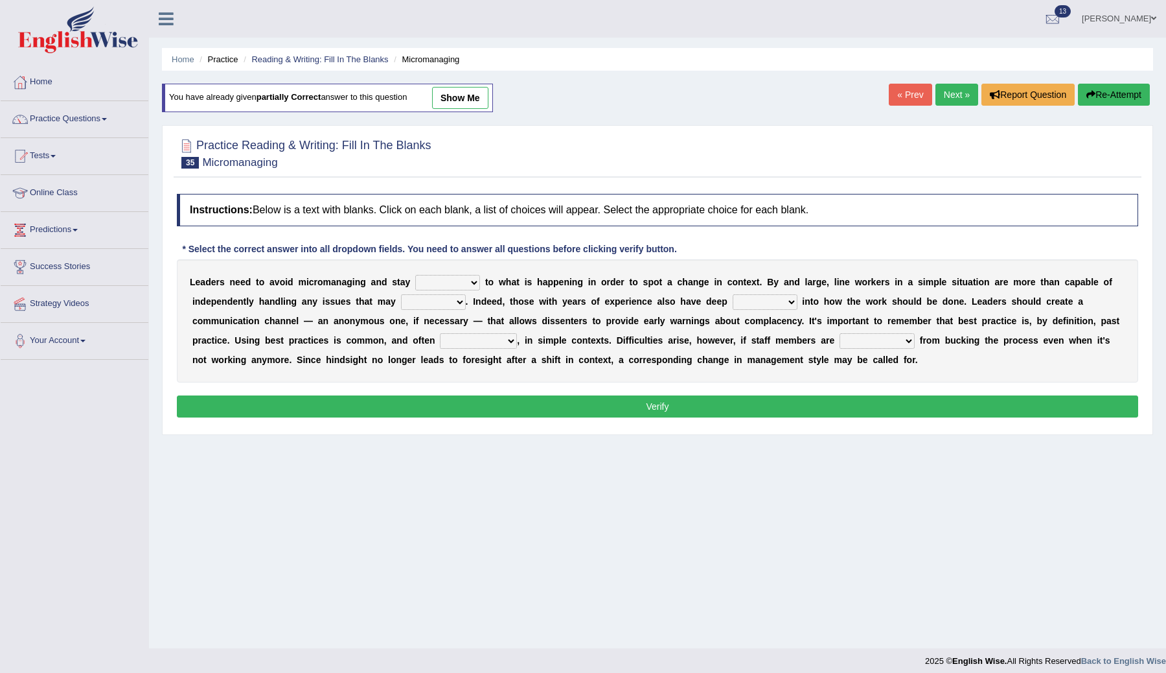
click at [476, 283] on select "complied connected precise concise" at bounding box center [447, 283] width 65 height 16
select select "connected"
click at [415, 275] on select "complied connected precise concise" at bounding box center [447, 283] width 65 height 16
click at [461, 302] on select "apprise rise encounter arise" at bounding box center [433, 302] width 65 height 16
select select "arise"
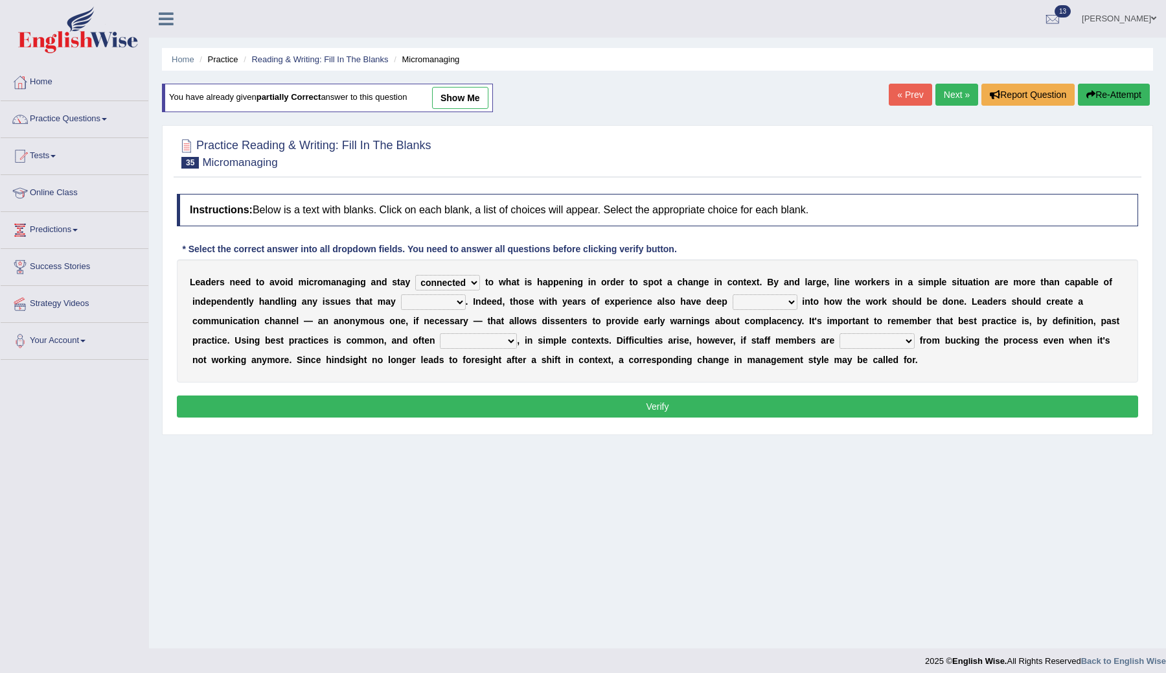
click at [401, 294] on select "apprise rise encounter arise" at bounding box center [433, 302] width 65 height 16
click at [777, 302] on select "incursion insight indignity indication" at bounding box center [765, 302] width 65 height 16
select select "insight"
click at [733, 294] on select "incursion insight indignity indication" at bounding box center [765, 302] width 65 height 16
click at [518, 342] on b "," at bounding box center [518, 340] width 3 height 10
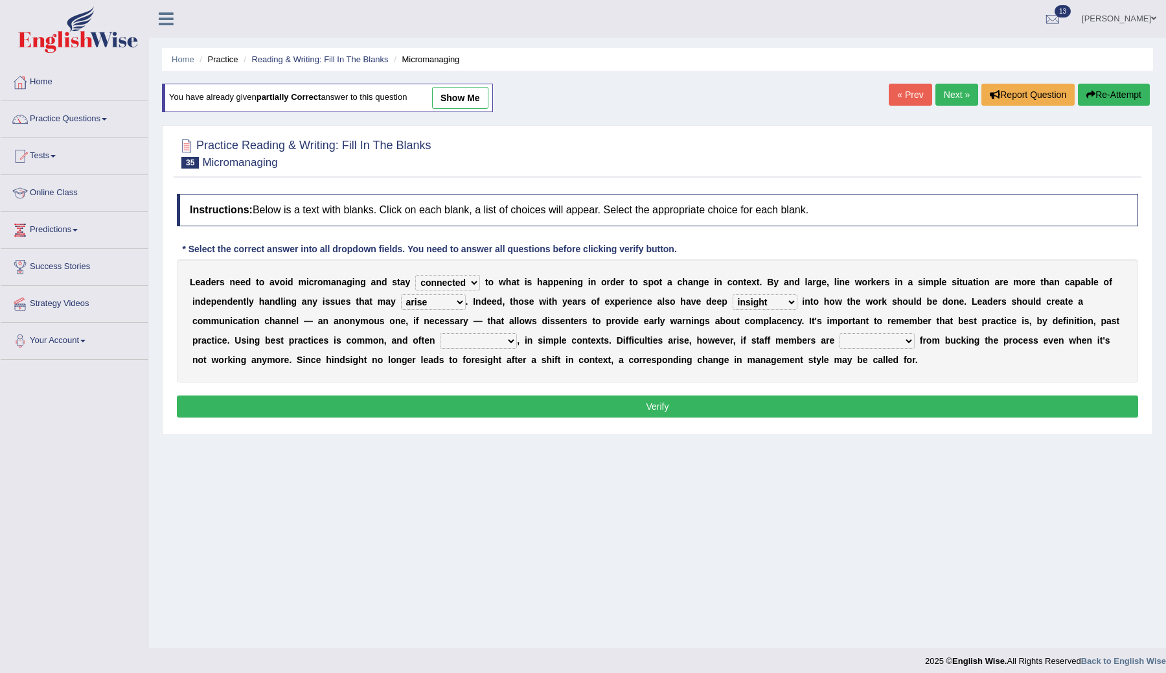
click at [507, 341] on select "inappropriate apprehensive appropriate forbidden" at bounding box center [478, 341] width 77 height 16
select select "appropriate"
click at [441, 333] on select "inappropriate apprehensive appropriate forbidden" at bounding box center [478, 341] width 77 height 16
click at [907, 340] on select "disarranged disinclined discouraged disintegrated" at bounding box center [877, 341] width 75 height 16
select select "discouraged"
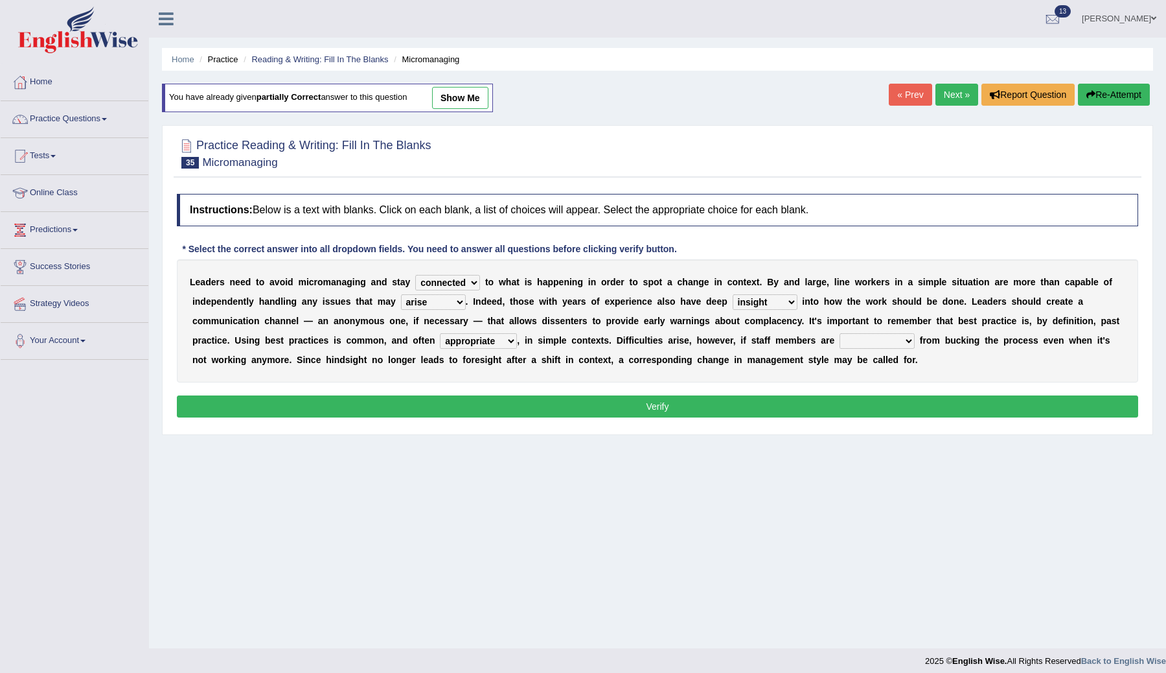
click at [840, 333] on select "disarranged disinclined discouraged disintegrated" at bounding box center [877, 341] width 75 height 16
click at [847, 409] on button "Verify" at bounding box center [657, 406] width 961 height 22
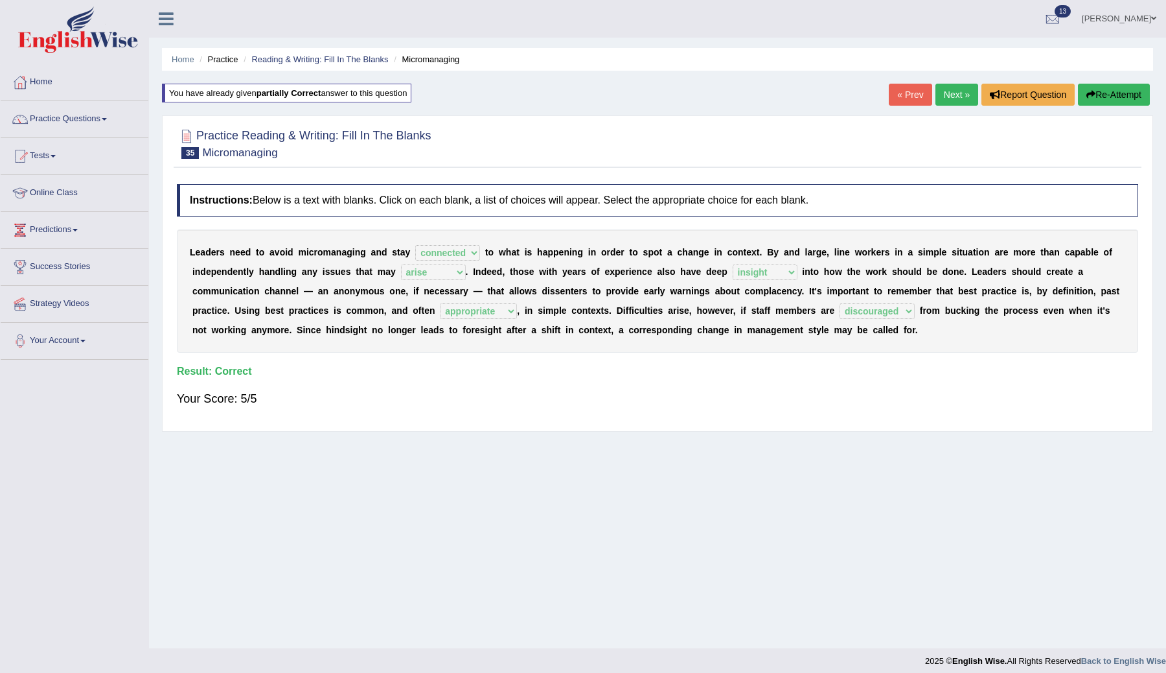
click at [947, 87] on link "Next »" at bounding box center [957, 95] width 43 height 22
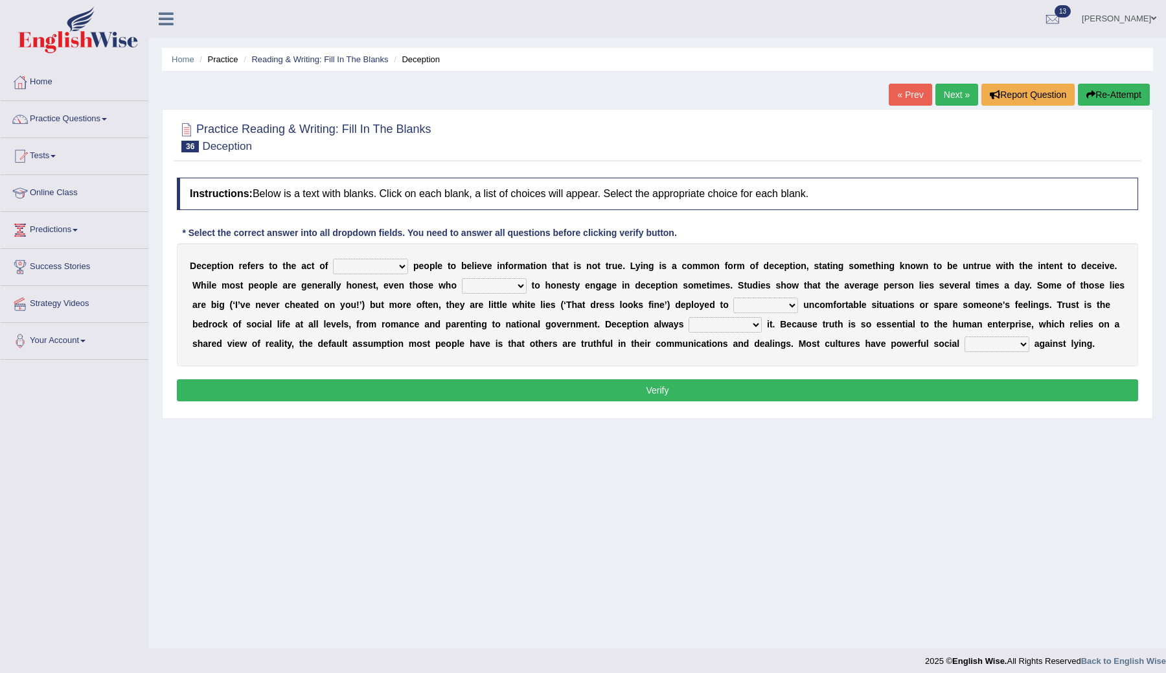
click at [397, 266] on select "discouraging forbidding detecting encouraging" at bounding box center [370, 267] width 75 height 16
select select "encouraging"
click at [334, 259] on select "discouraging forbidding detecting encouraging" at bounding box center [370, 267] width 75 height 16
click at [516, 286] on select "describe prescribe inscribe subscribe" at bounding box center [494, 286] width 65 height 16
click at [462, 278] on select "describe prescribe inscribe subscribe" at bounding box center [494, 286] width 65 height 16
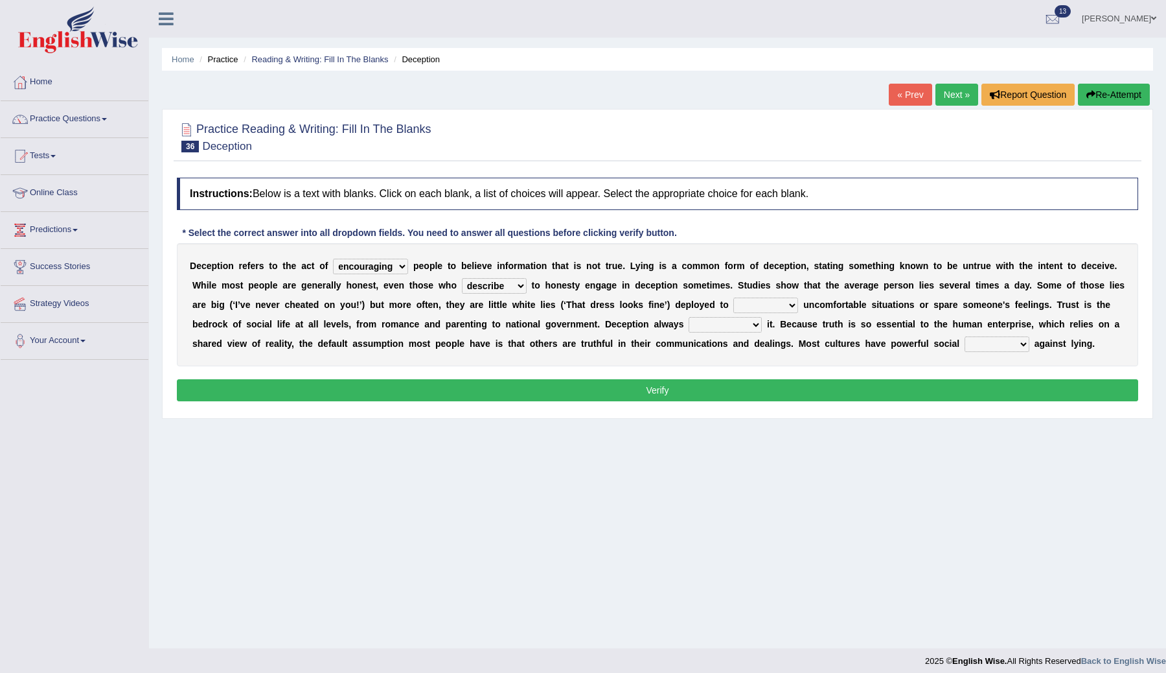
click at [516, 288] on select "describe prescribe inscribe subscribe" at bounding box center [494, 286] width 65 height 16
select select "inscribe"
click at [462, 278] on select "describe prescribe inscribe subscribe" at bounding box center [494, 286] width 65 height 16
click at [788, 305] on select "contest illuminate disguise avoid" at bounding box center [765, 305] width 65 height 16
select select "avoid"
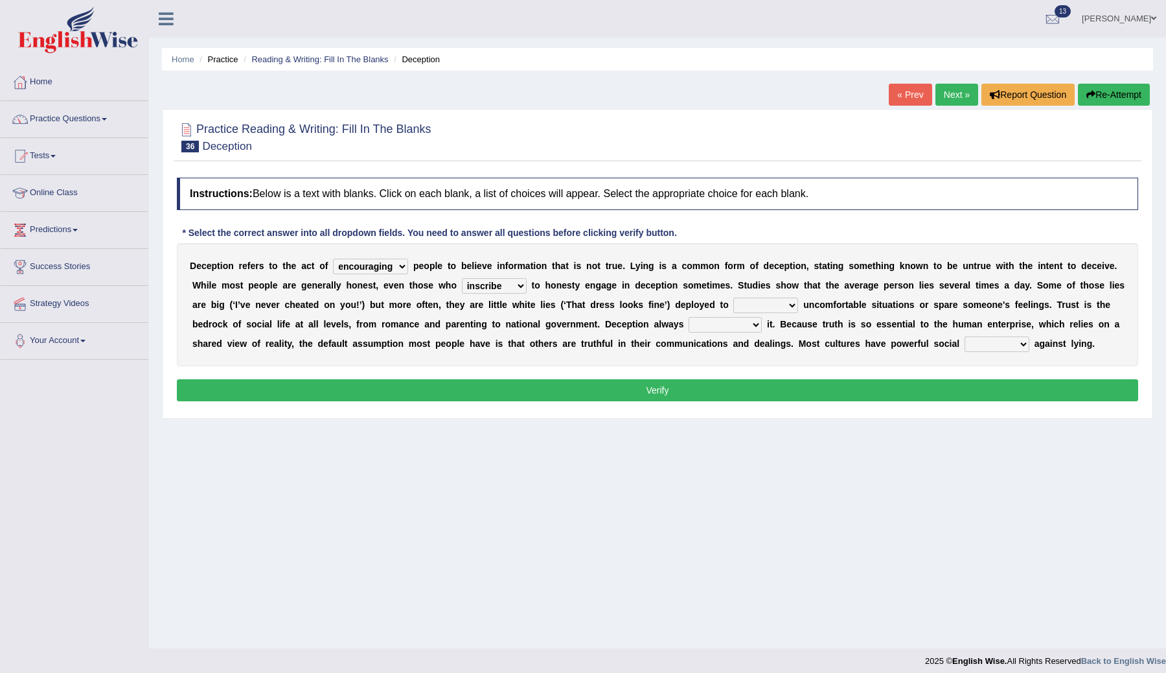
click at [733, 297] on select "contest illuminate disguise avoid" at bounding box center [765, 305] width 65 height 16
click at [755, 328] on select "undermines underscores undertakes underwrites" at bounding box center [725, 325] width 73 height 16
select select "undermines"
click at [689, 317] on select "undermines underscores undertakes underwrites" at bounding box center [725, 325] width 73 height 16
click at [1019, 348] on select "ejections sanctions fractions inductions" at bounding box center [997, 344] width 65 height 16
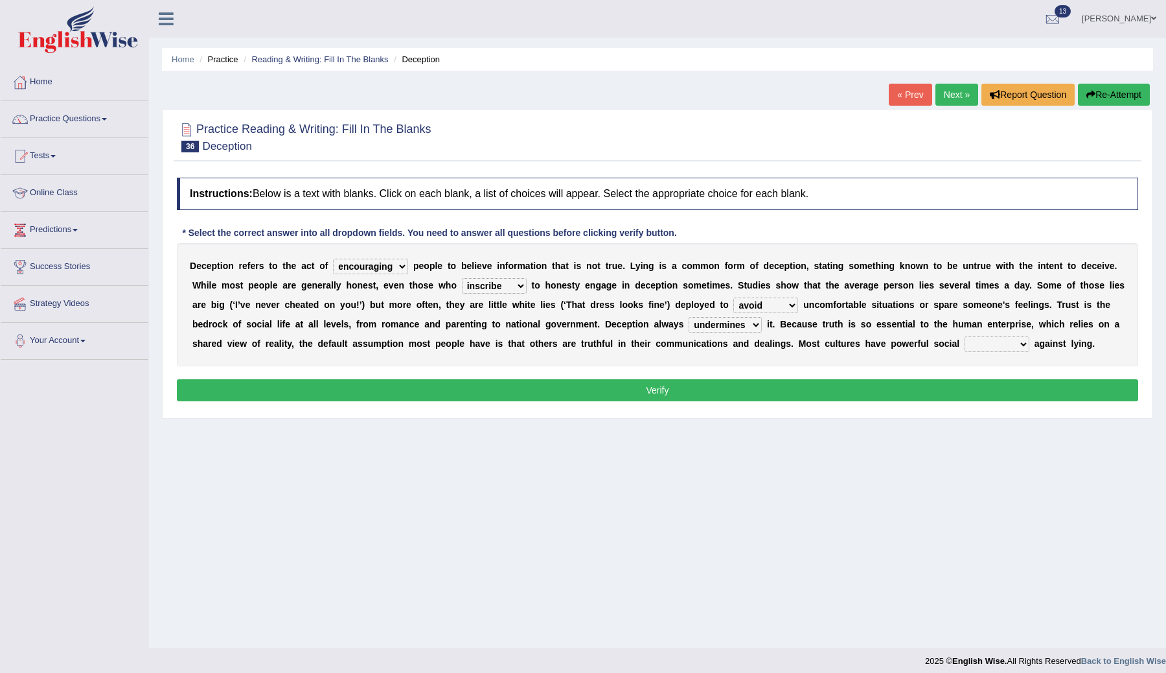
select select "sanctions"
click at [965, 336] on select "ejections sanctions fractions inductions" at bounding box center [997, 344] width 65 height 16
click at [764, 395] on button "Verify" at bounding box center [657, 390] width 961 height 22
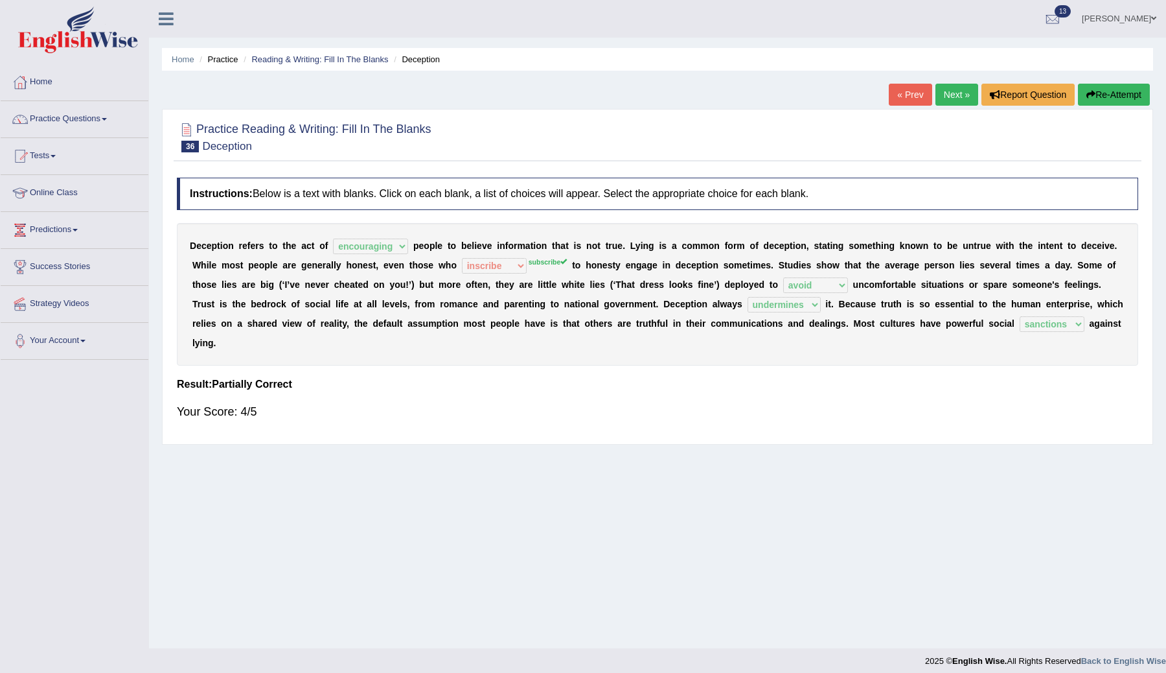
click at [948, 96] on link "Next »" at bounding box center [957, 95] width 43 height 22
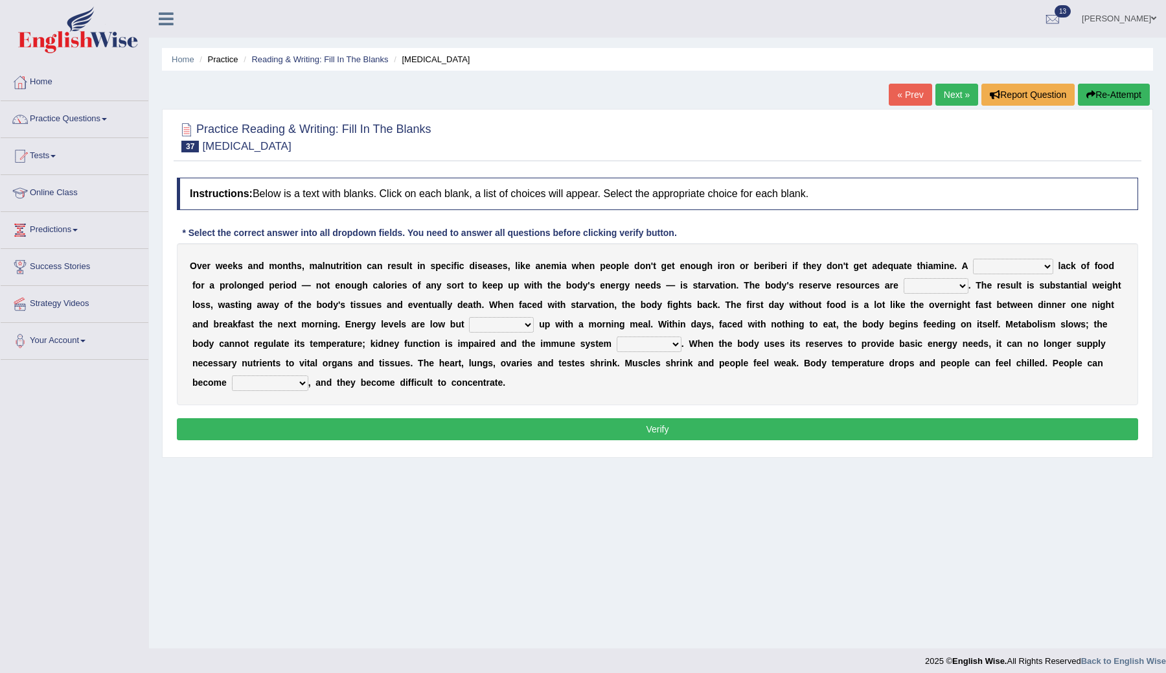
click at [809, 525] on div "Home Practice Reading & Writing: Fill In The Blanks Starvation « Prev Next » Re…" at bounding box center [657, 324] width 1017 height 648
click at [1047, 265] on select "severe distinguishing proper distinctive" at bounding box center [1013, 267] width 80 height 16
click at [1044, 270] on select "severe distinguishing proper distinctive" at bounding box center [1013, 267] width 80 height 16
select select "severe"
click at [973, 259] on select "severe distinguishing proper distinctive" at bounding box center [1013, 267] width 80 height 16
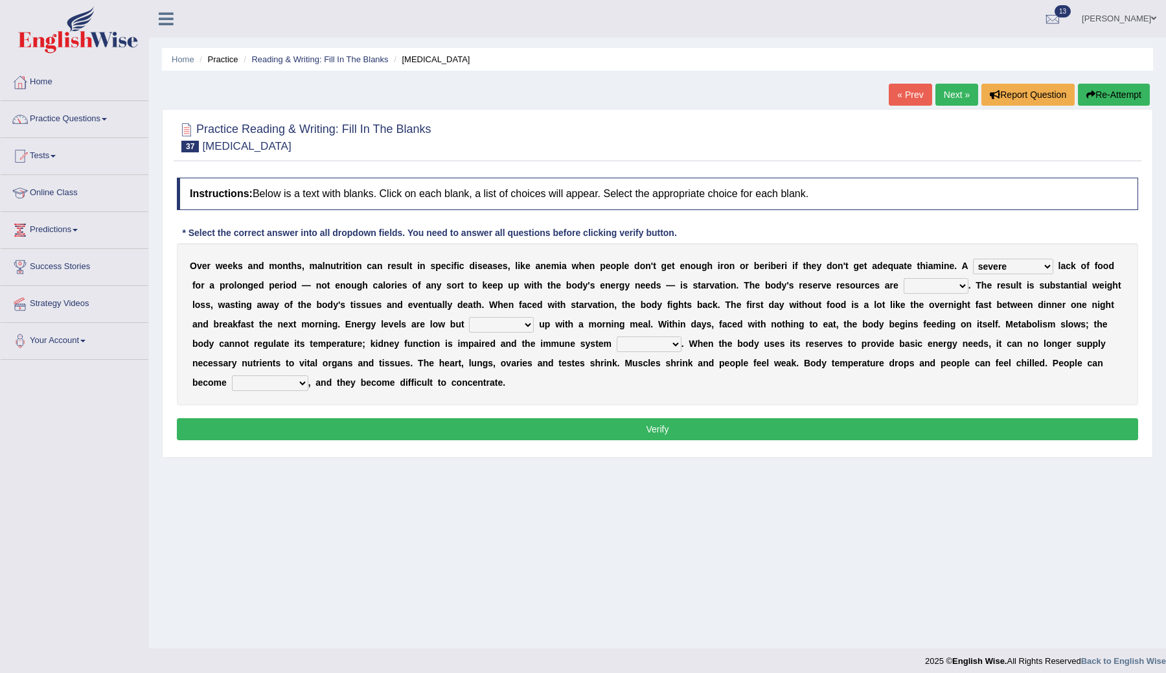
click at [959, 286] on select "obsoleted depleted pelleted deleted" at bounding box center [936, 286] width 65 height 16
click at [960, 283] on select "obsoleted depleted pelleted deleted" at bounding box center [936, 286] width 65 height 16
select select "obsoleted"
click at [904, 278] on select "obsoleted depleted pelleted deleted" at bounding box center [936, 286] width 65 height 16
click at [527, 327] on select "feed come chill pick" at bounding box center [501, 325] width 65 height 16
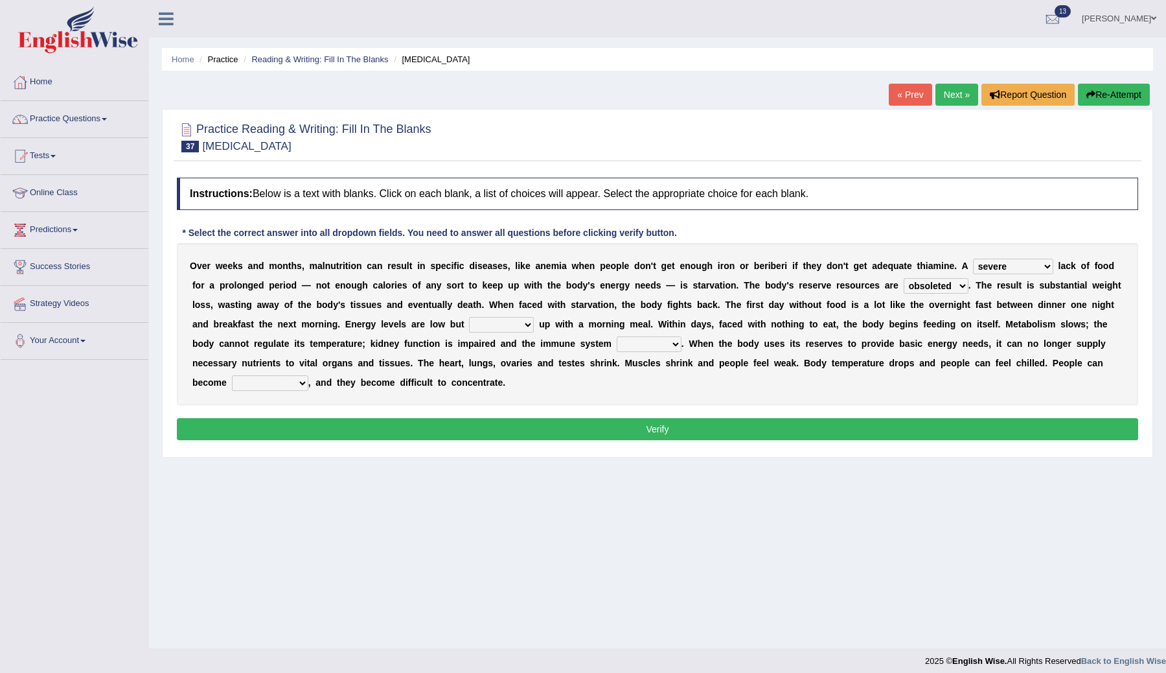
select select "chill"
click at [469, 317] on select "feed come chill pick" at bounding box center [501, 325] width 65 height 16
click at [673, 345] on select "deepens deafens weakens surpasses" at bounding box center [649, 344] width 65 height 16
select select "weakens"
click at [617, 336] on select "deepens deafens weakens surpasses" at bounding box center [649, 344] width 65 height 16
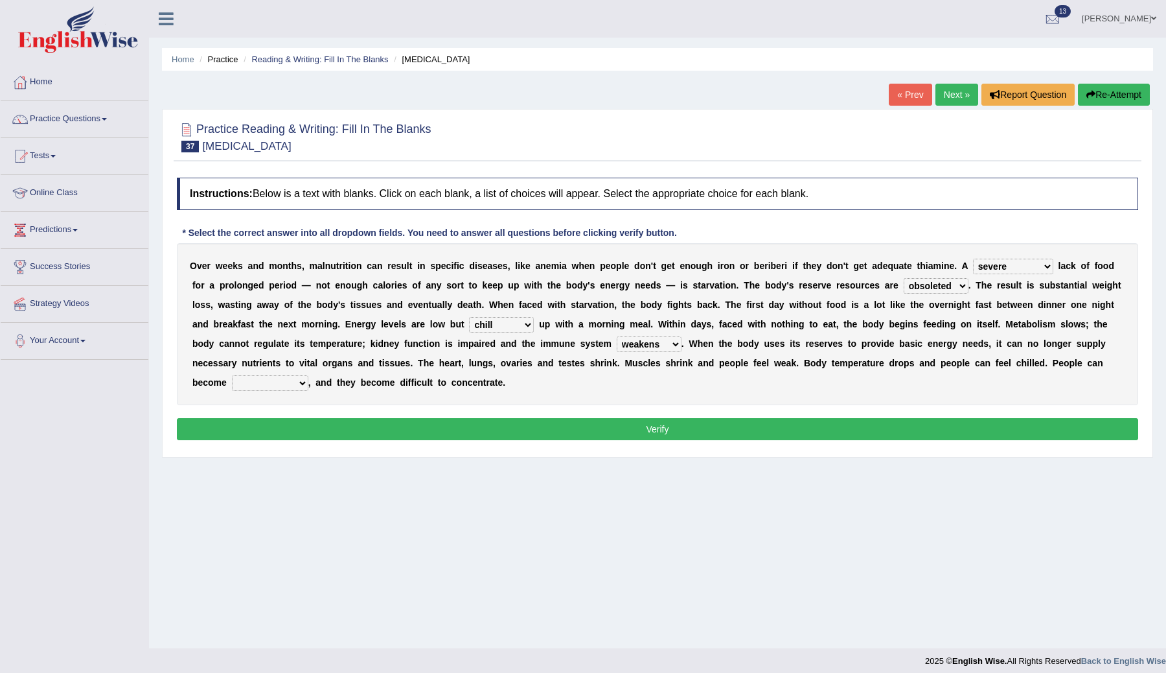
click at [305, 383] on select "irritable commutable indisputable transportable" at bounding box center [270, 383] width 76 height 16
select select "irritable"
click at [232, 375] on select "irritable commutable indisputable transportable" at bounding box center [270, 383] width 76 height 16
click at [524, 323] on select "feed come chill pick" at bounding box center [501, 325] width 65 height 16
click at [469, 317] on select "feed come chill pick" at bounding box center [501, 325] width 65 height 16
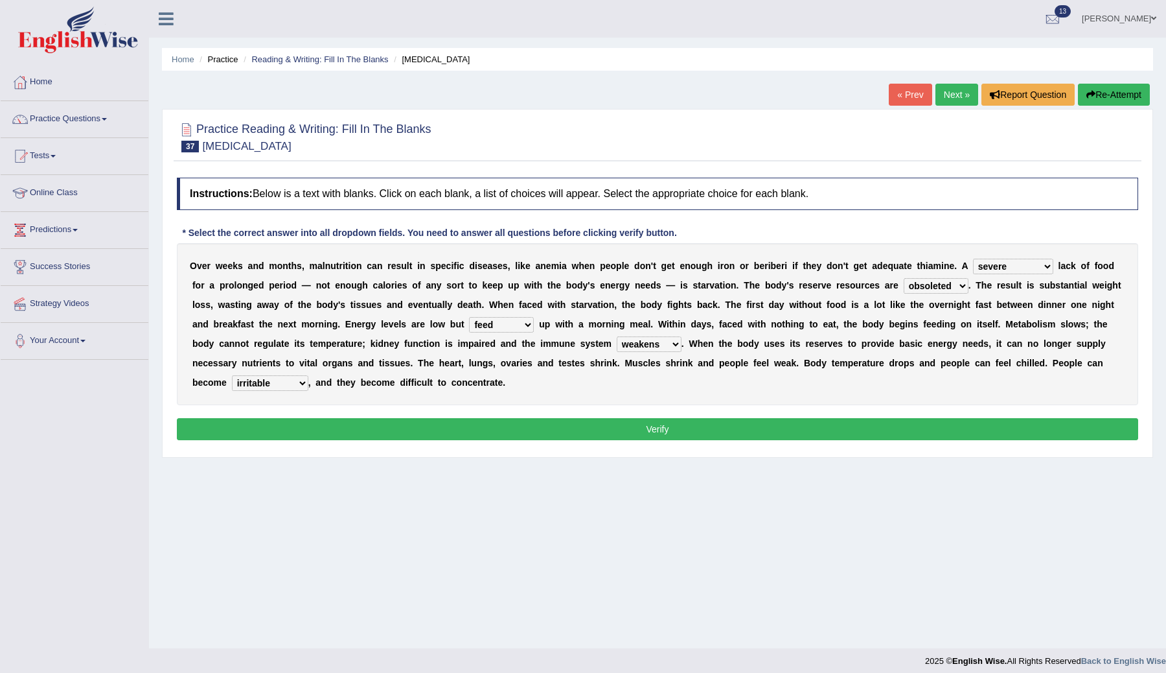
click at [525, 328] on select "feed come chill pick" at bounding box center [501, 325] width 65 height 16
select select "pick"
click at [469, 317] on select "feed come chill pick" at bounding box center [501, 325] width 65 height 16
click at [516, 432] on button "Verify" at bounding box center [657, 429] width 961 height 22
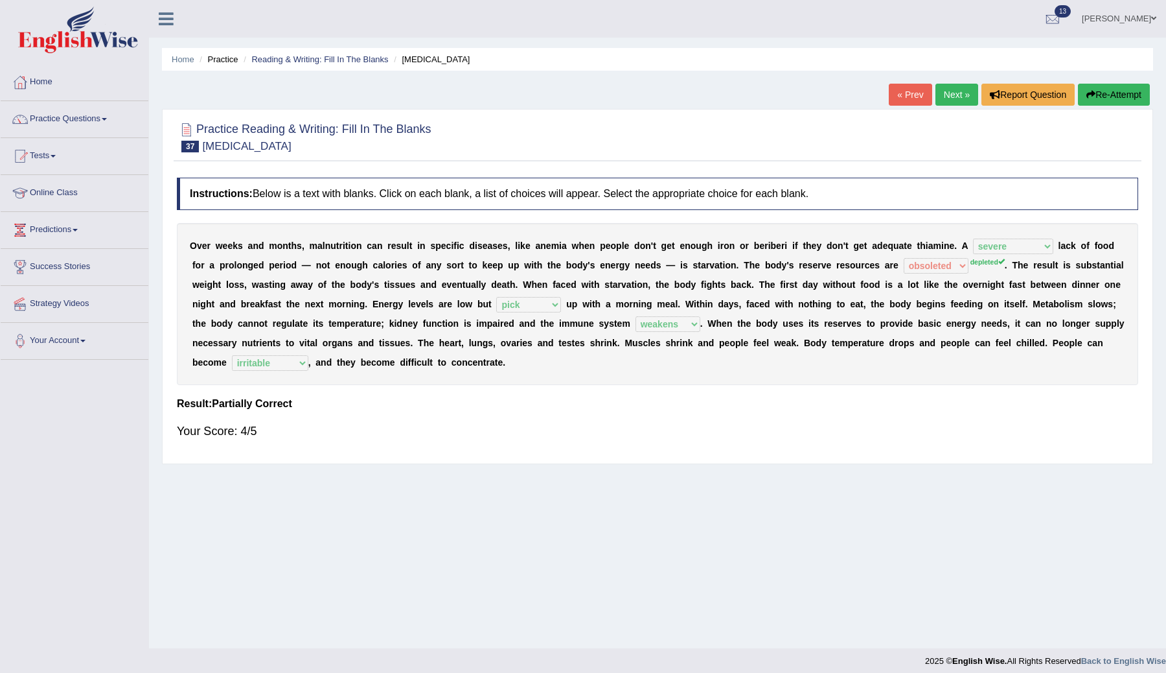
click at [945, 93] on link "Next »" at bounding box center [957, 95] width 43 height 22
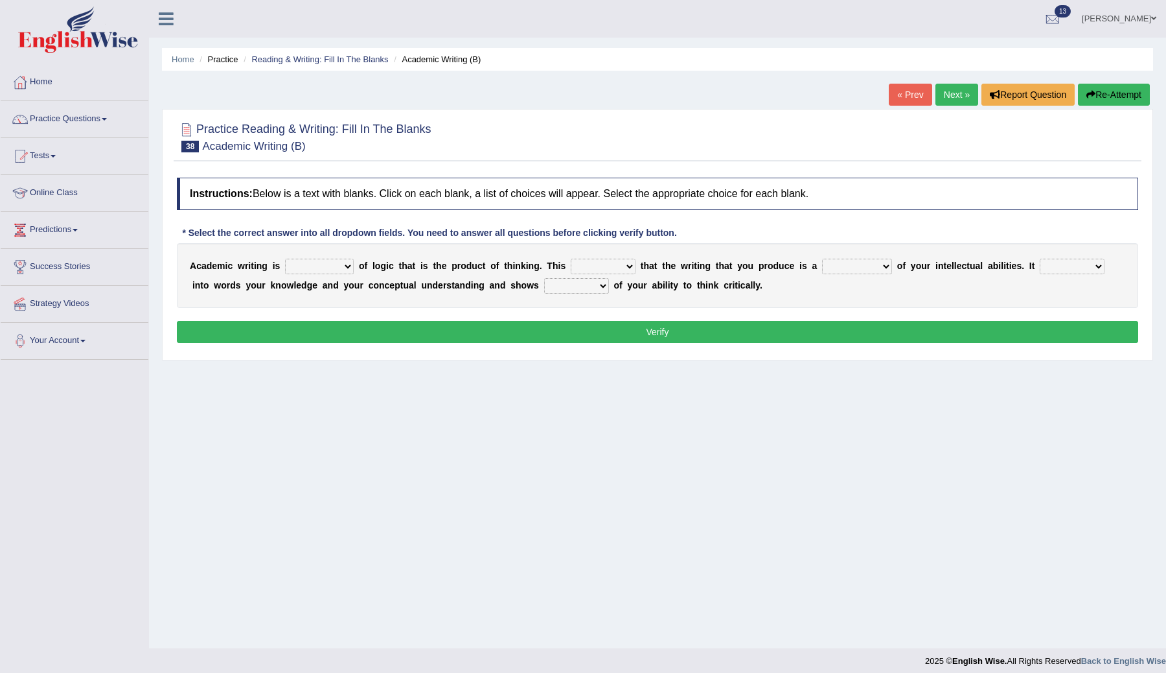
click at [345, 268] on select "expectation entitlement expression exchange" at bounding box center [319, 267] width 69 height 16
select select "expression"
click at [285, 259] on select "expectation entitlement expression exchange" at bounding box center [319, 267] width 69 height 16
click at [630, 266] on select "means questions stipulates answers" at bounding box center [603, 267] width 65 height 16
select select "means"
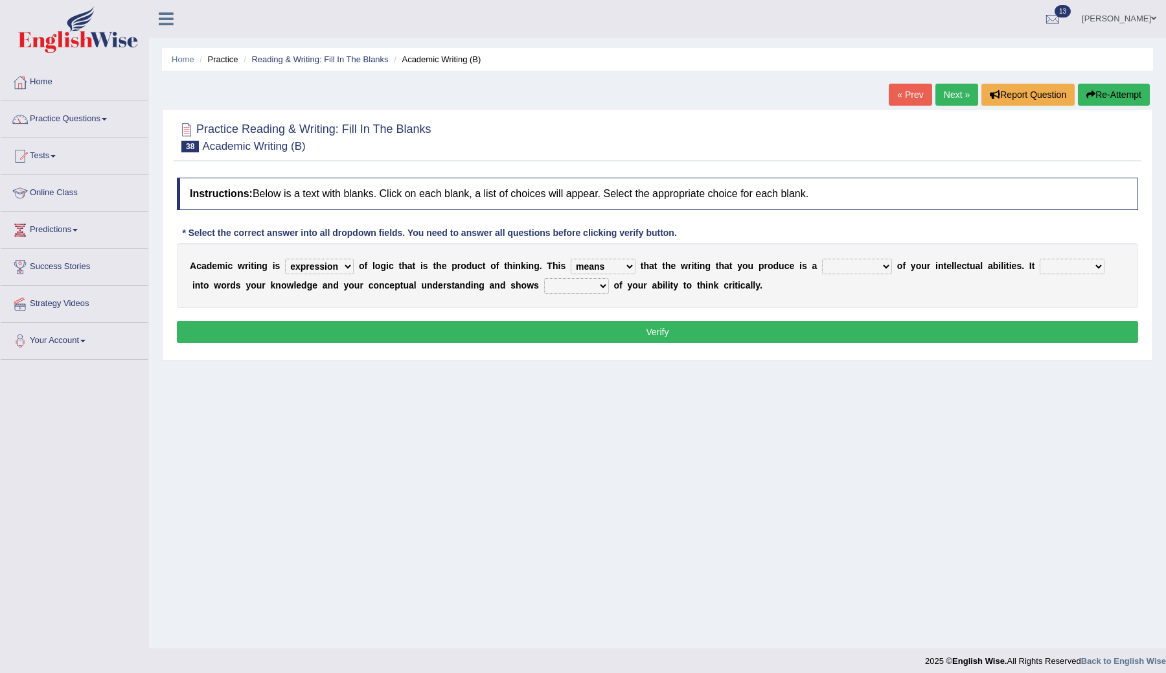
click at [571, 259] on select "means questions stipulates answers" at bounding box center [603, 267] width 65 height 16
click at [884, 266] on select "redundancy mission credit reflection" at bounding box center [857, 267] width 70 height 16
select select "reflection"
click at [822, 259] on select "redundancy mission credit reflection" at bounding box center [857, 267] width 70 height 16
click at [1097, 268] on select "enriches shows allows puts" at bounding box center [1072, 267] width 65 height 16
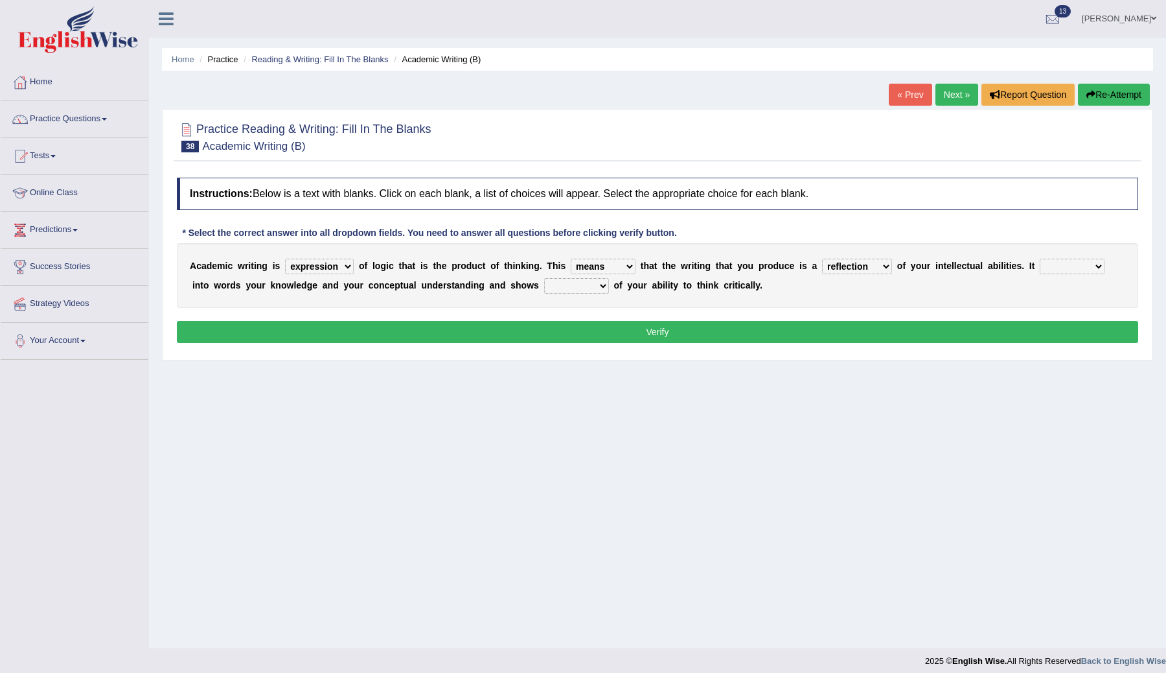
select select "puts"
click at [1040, 259] on select "enriches shows allows puts" at bounding box center [1072, 267] width 65 height 16
click at [581, 282] on select "hassle excuse capacity evidence" at bounding box center [576, 286] width 65 height 16
select select "capacity"
click at [544, 278] on select "hassle excuse capacity evidence" at bounding box center [576, 286] width 65 height 16
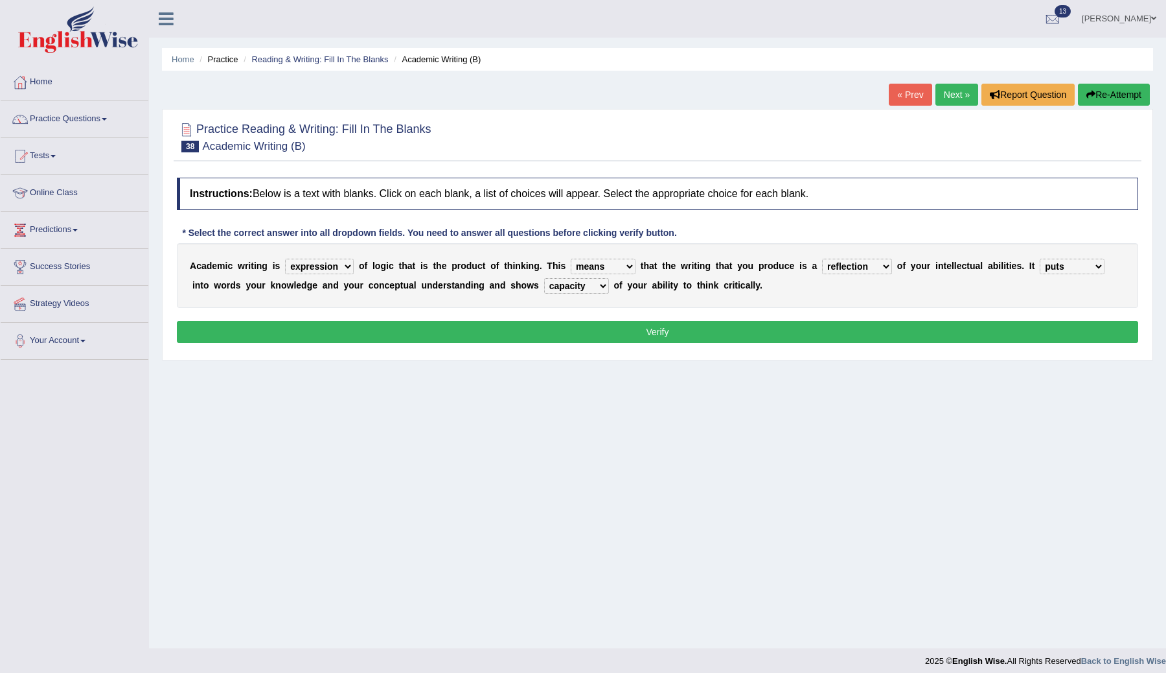
click at [571, 332] on button "Verify" at bounding box center [657, 332] width 961 height 22
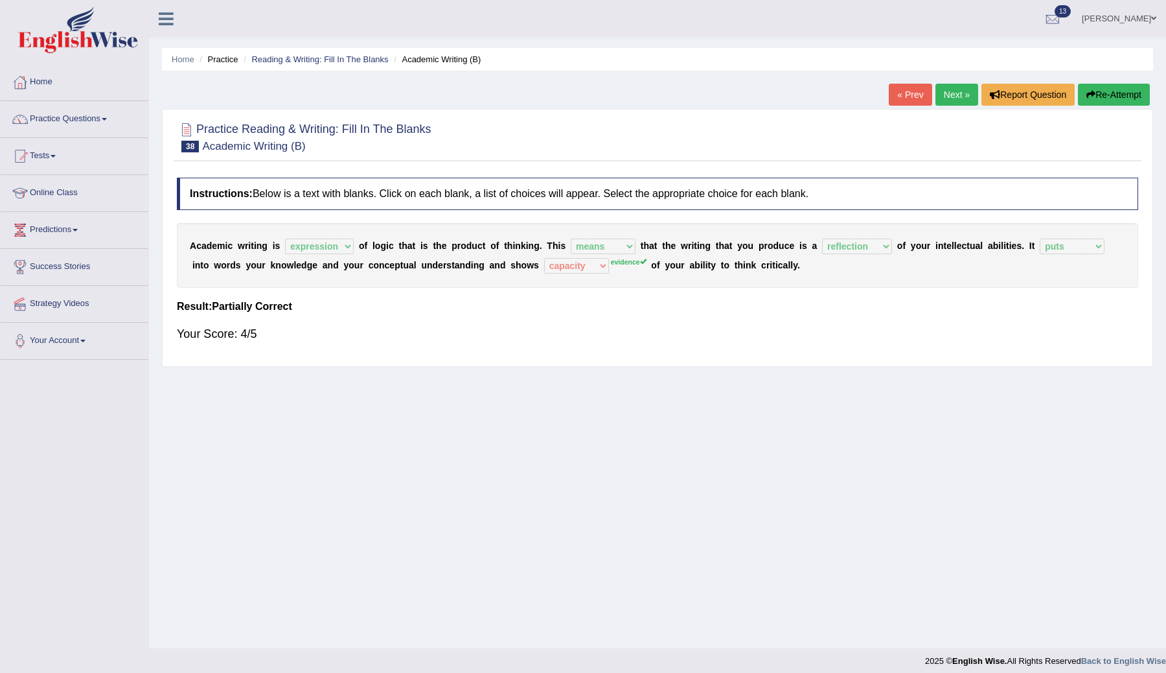
click at [573, 265] on body "Toggle navigation Home Practice Questions Speaking Practice Read Aloud Repeat S…" at bounding box center [583, 336] width 1166 height 673
click at [1063, 18] on div at bounding box center [1052, 19] width 19 height 19
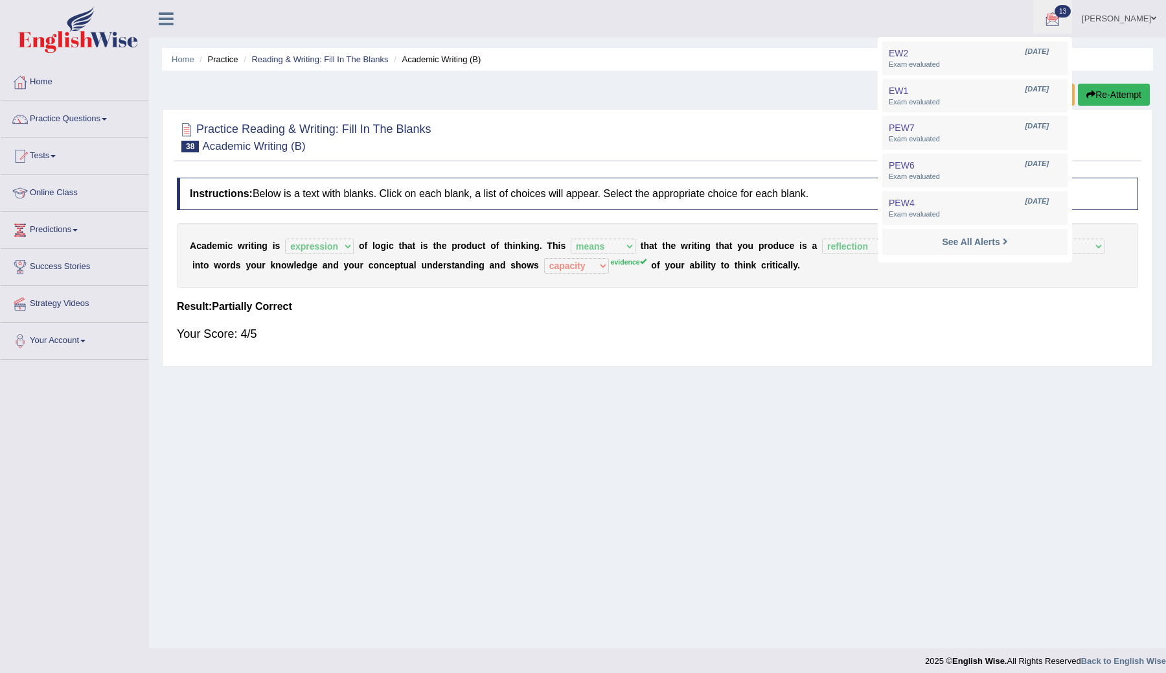
scroll to position [8, 0]
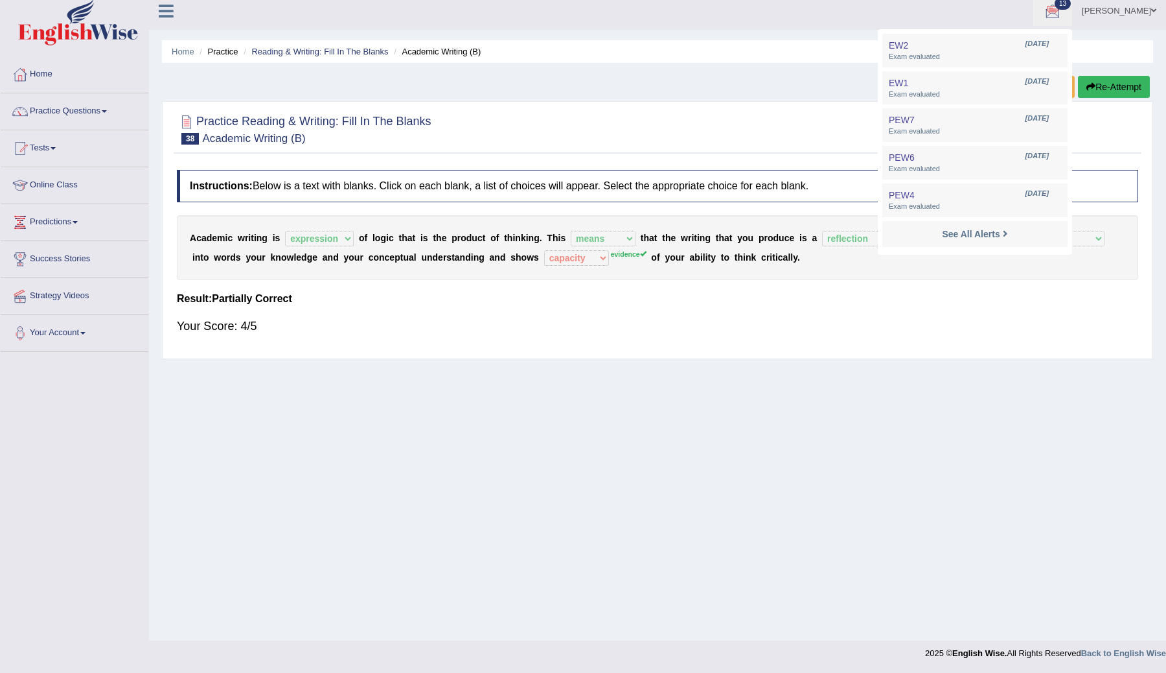
click at [927, 382] on div "Home Practice Reading & Writing: Fill In The Blanks Academic Writing (B) « Prev…" at bounding box center [657, 316] width 1017 height 648
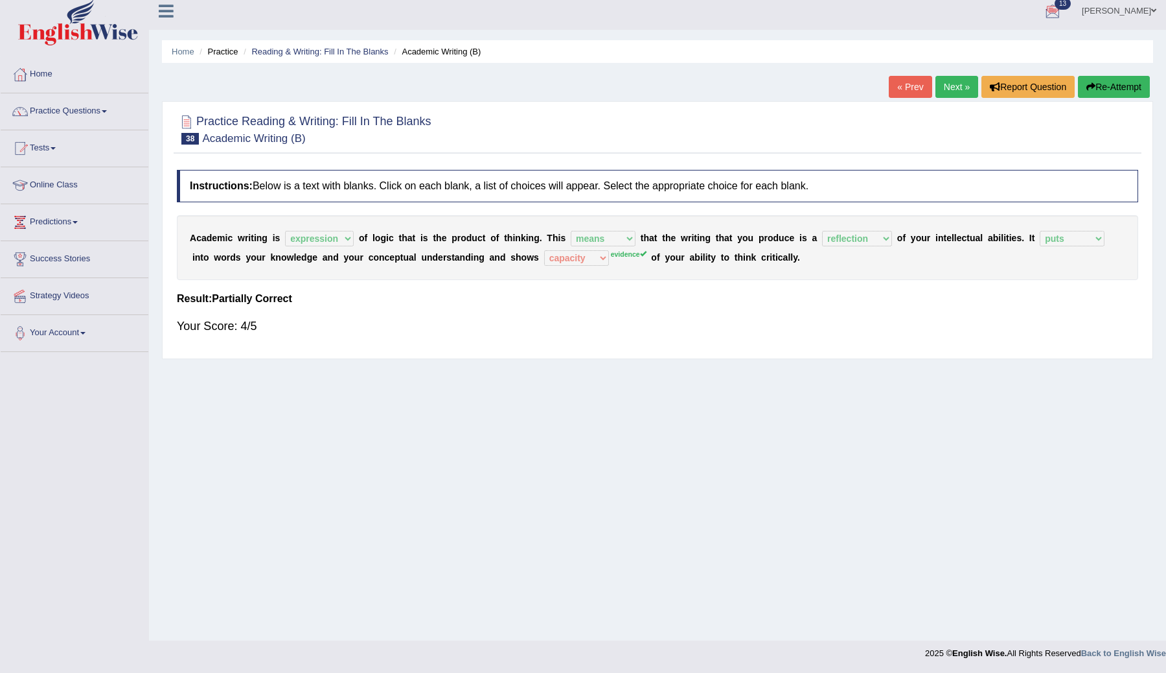
click at [951, 91] on link "Next »" at bounding box center [957, 87] width 43 height 22
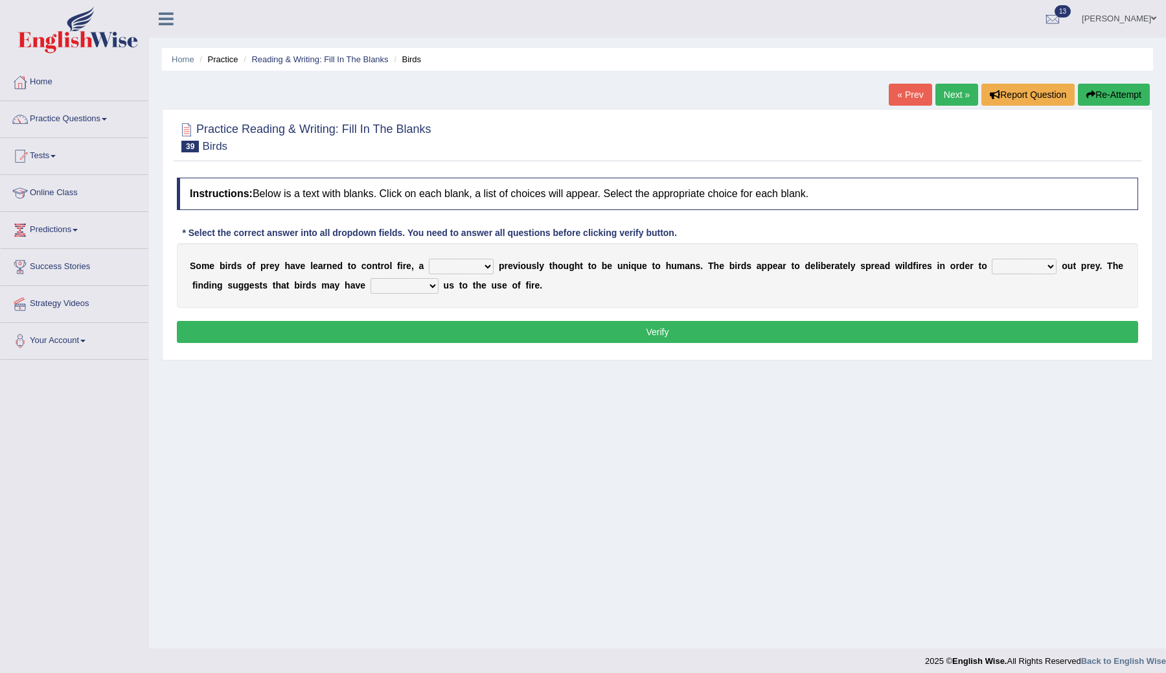
click at [485, 268] on select "question profile tale skill" at bounding box center [461, 267] width 65 height 16
select select "tale"
click at [429, 259] on select "question profile tale skill" at bounding box center [461, 267] width 65 height 16
click at [1048, 266] on select "prevent limit span flush" at bounding box center [1024, 267] width 65 height 16
select select "flush"
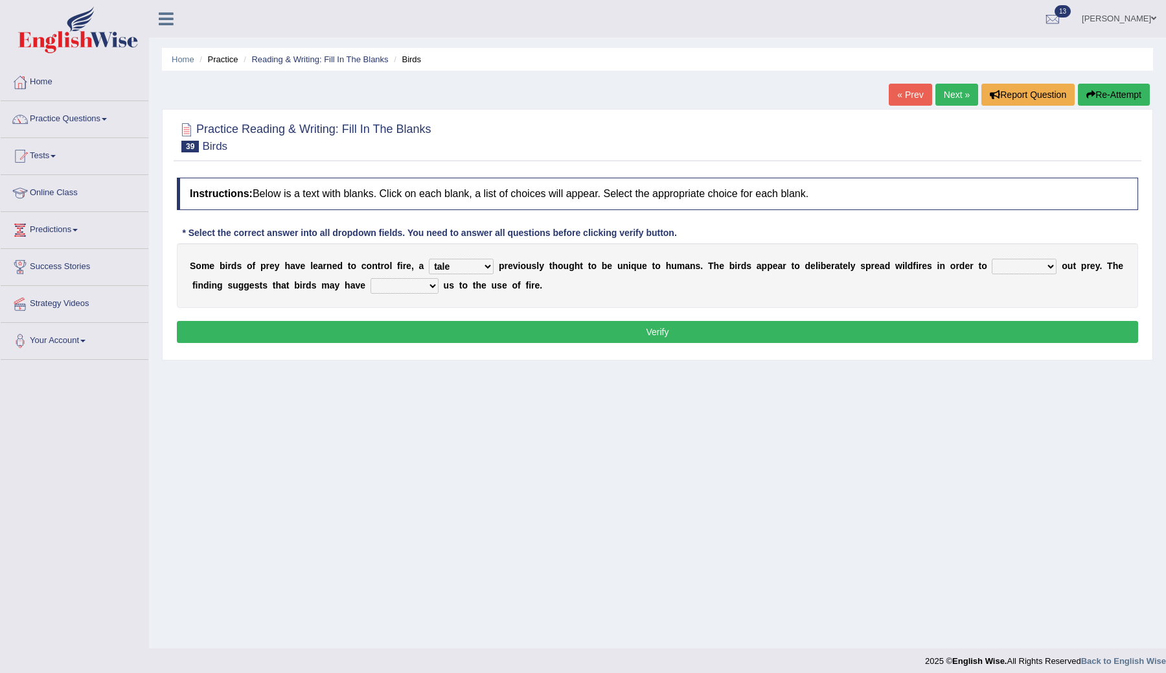
click at [992, 259] on select "prevent limit span flush" at bounding box center [1024, 267] width 65 height 16
click at [428, 285] on select "prophesied beaten transmitted forced" at bounding box center [405, 286] width 68 height 16
select select "forced"
click at [371, 278] on select "prophesied beaten transmitted forced" at bounding box center [405, 286] width 68 height 16
click at [424, 336] on button "Verify" at bounding box center [657, 332] width 961 height 22
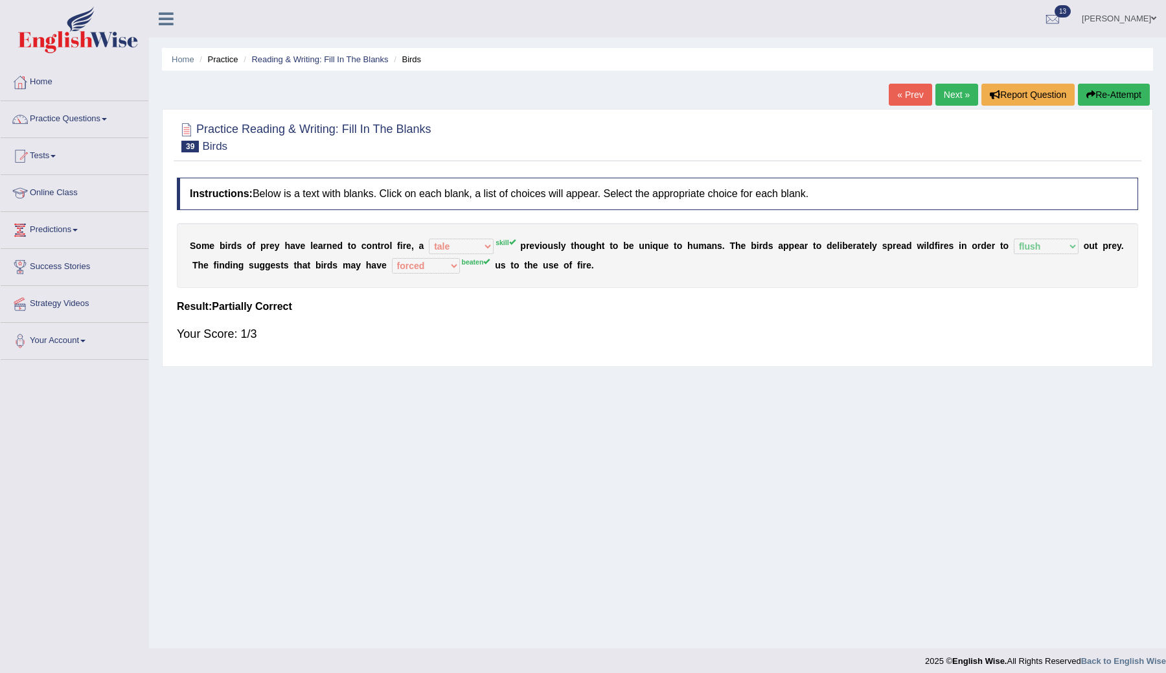
click at [946, 95] on link "Next »" at bounding box center [957, 95] width 43 height 22
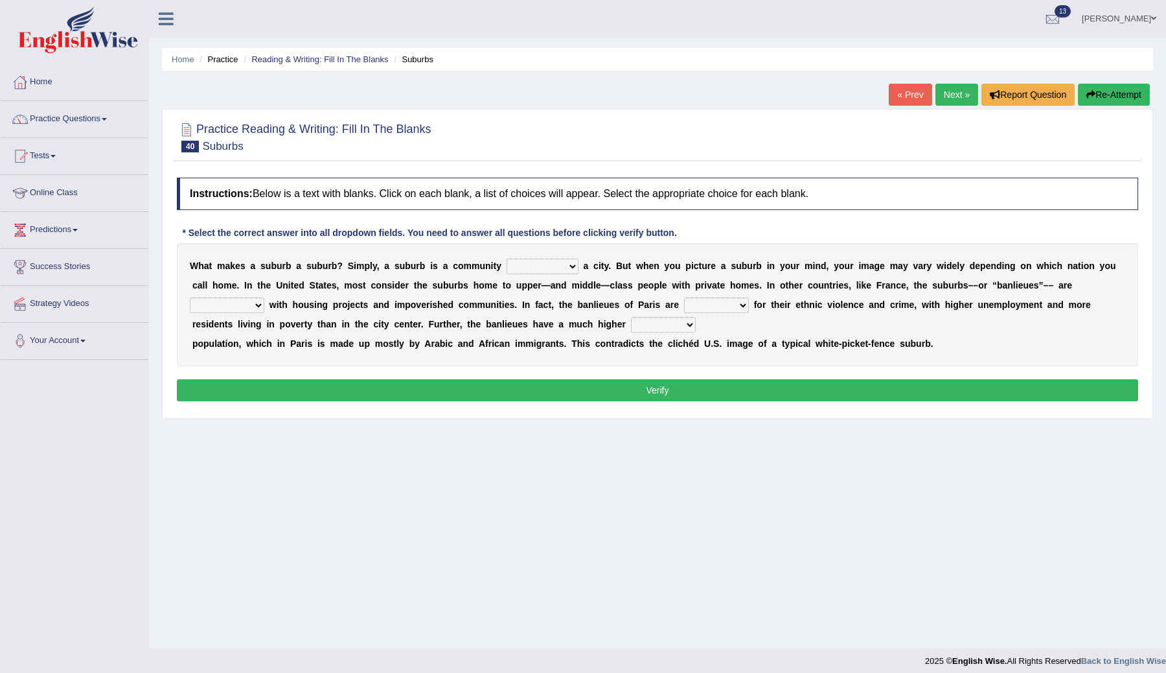
click at [573, 266] on select "lying locating situating surrounding" at bounding box center [543, 267] width 72 height 16
select select "surrounding"
click at [507, 259] on select "lying locating situating surrounding" at bounding box center [543, 267] width 72 height 16
click at [257, 304] on select "antonymous antibiotic synonymous synthetic" at bounding box center [227, 305] width 75 height 16
select select "synonymous"
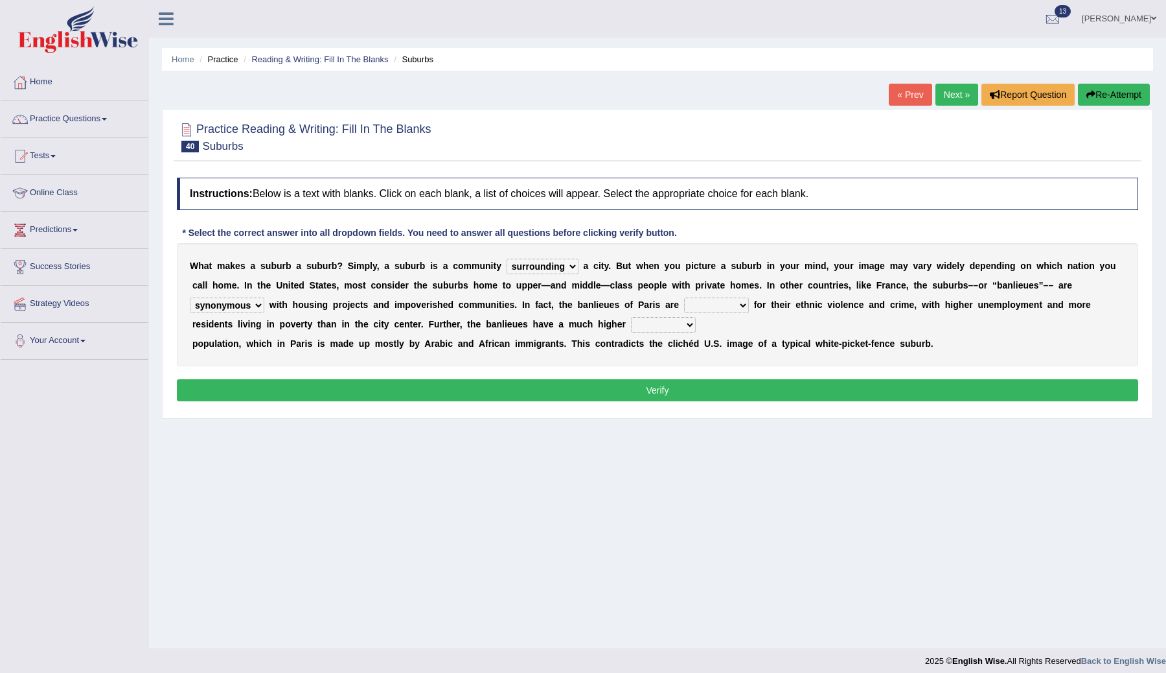
click at [190, 297] on select "antonymous antibiotic synonymous synthetic" at bounding box center [227, 305] width 75 height 16
click at [739, 305] on select "clamorous sensitive famous notorious" at bounding box center [716, 305] width 65 height 16
select select "famous"
click at [684, 297] on select "clamorous sensitive famous notorious" at bounding box center [716, 305] width 65 height 16
click at [685, 320] on select "local young immigrant senior" at bounding box center [663, 325] width 65 height 16
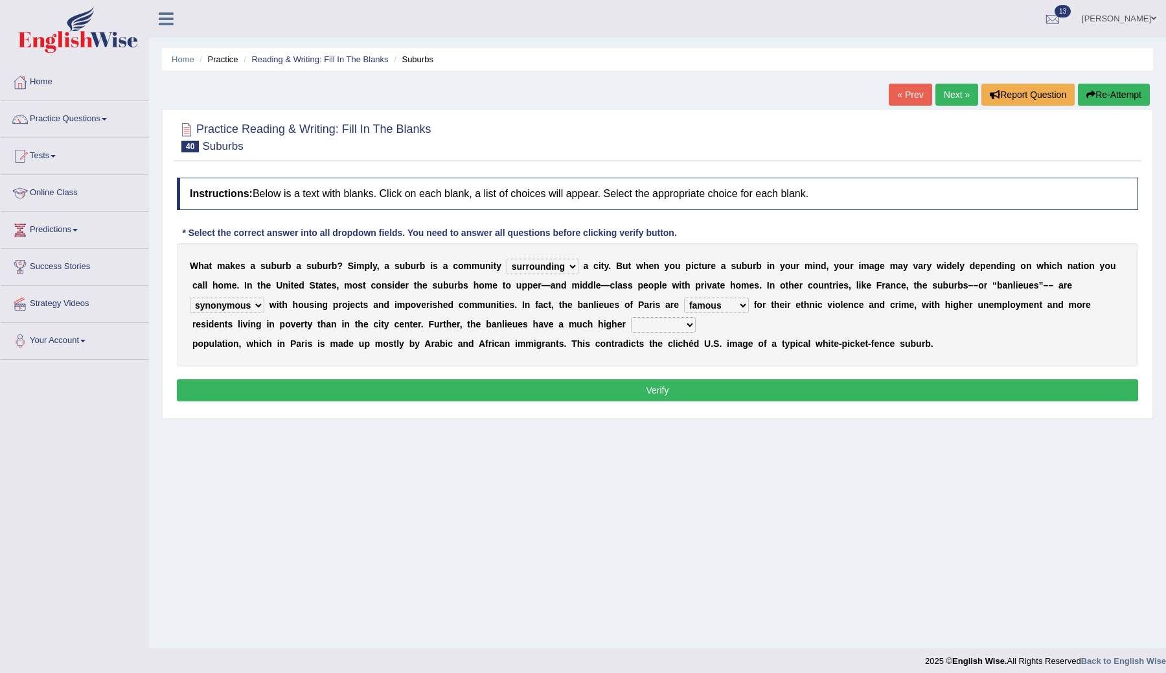
click at [685, 324] on select "local young immigrant senior" at bounding box center [663, 325] width 65 height 16
select select "immigrant"
click at [631, 317] on select "local young immigrant senior" at bounding box center [663, 325] width 65 height 16
click at [653, 392] on button "Verify" at bounding box center [657, 390] width 961 height 22
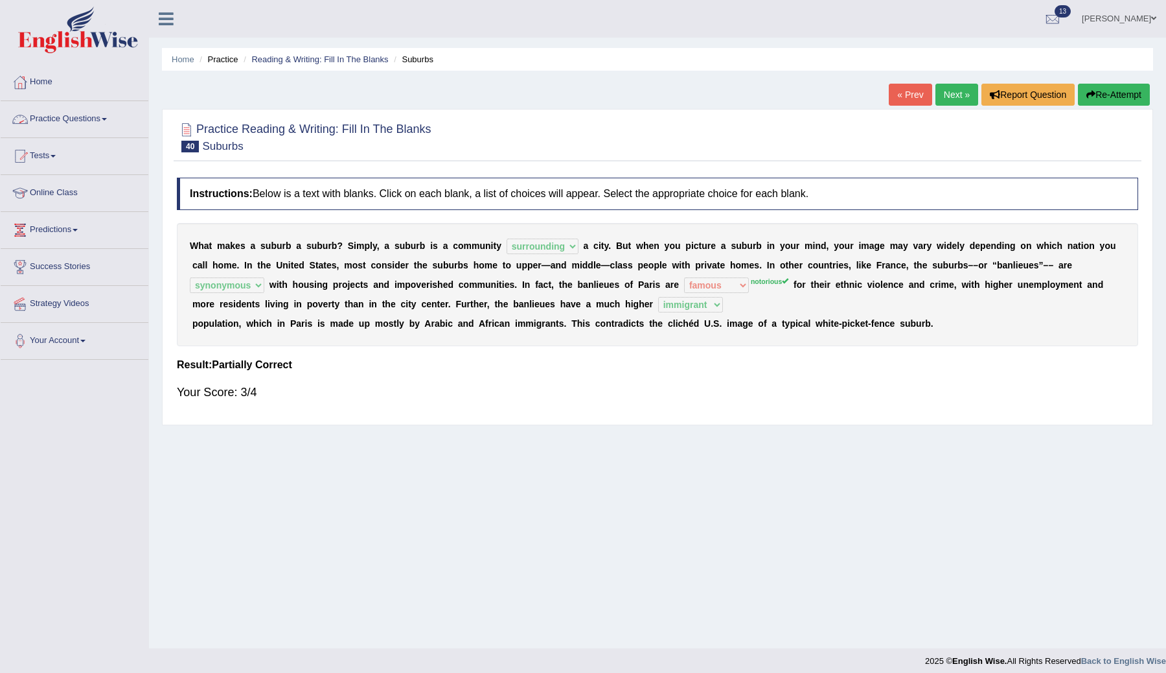
click at [64, 121] on link "Practice Questions" at bounding box center [75, 117] width 148 height 32
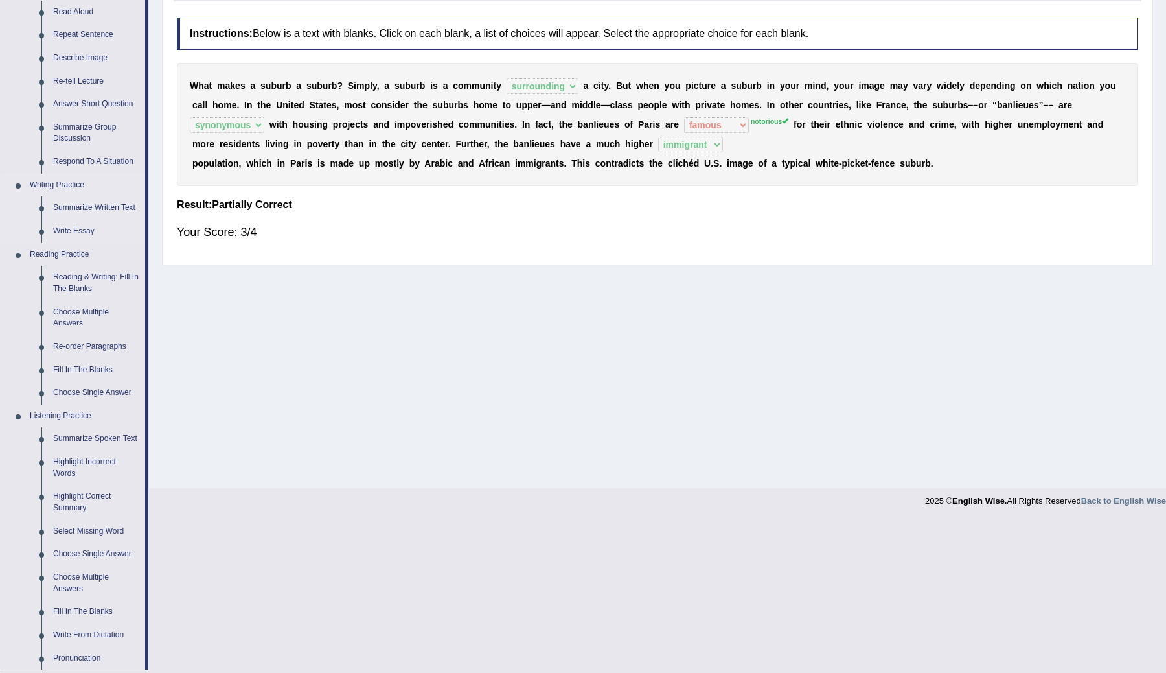
scroll to position [222, 0]
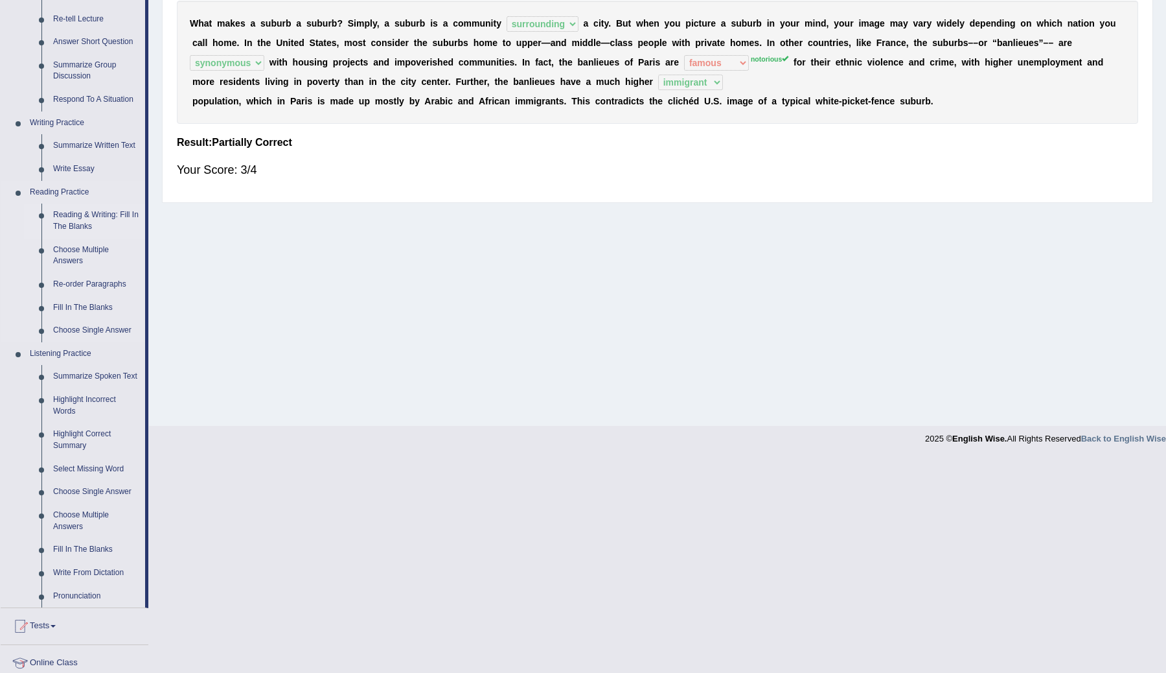
click at [78, 214] on link "Reading & Writing: Fill In The Blanks" at bounding box center [96, 220] width 98 height 34
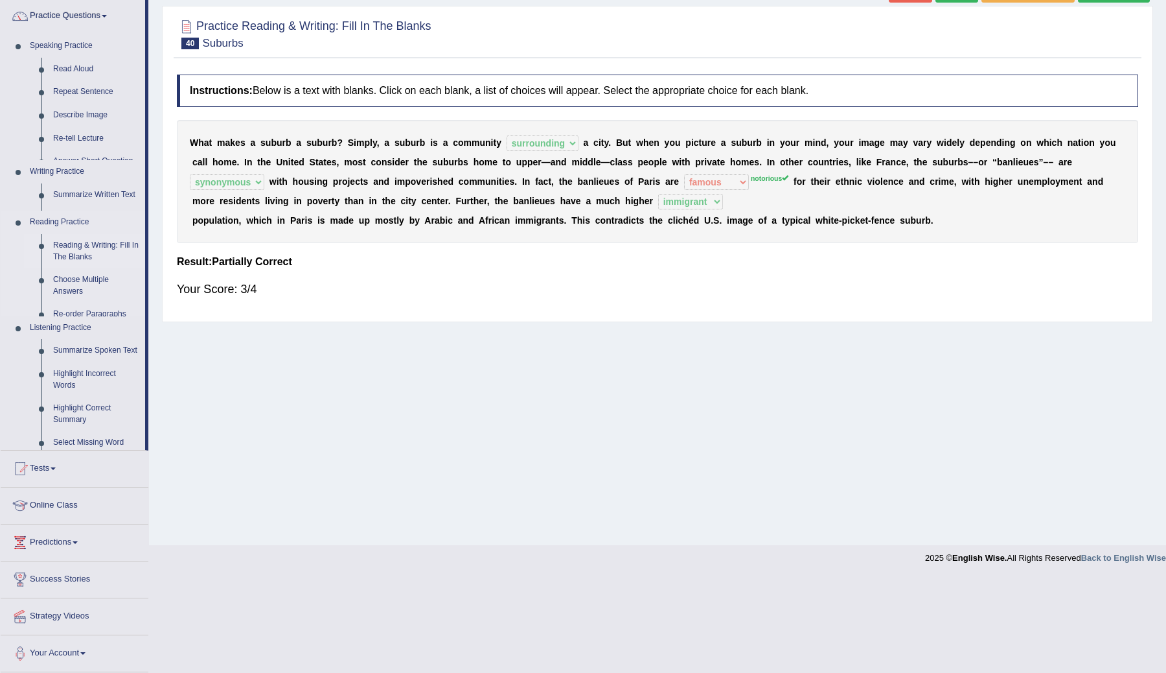
scroll to position [8, 0]
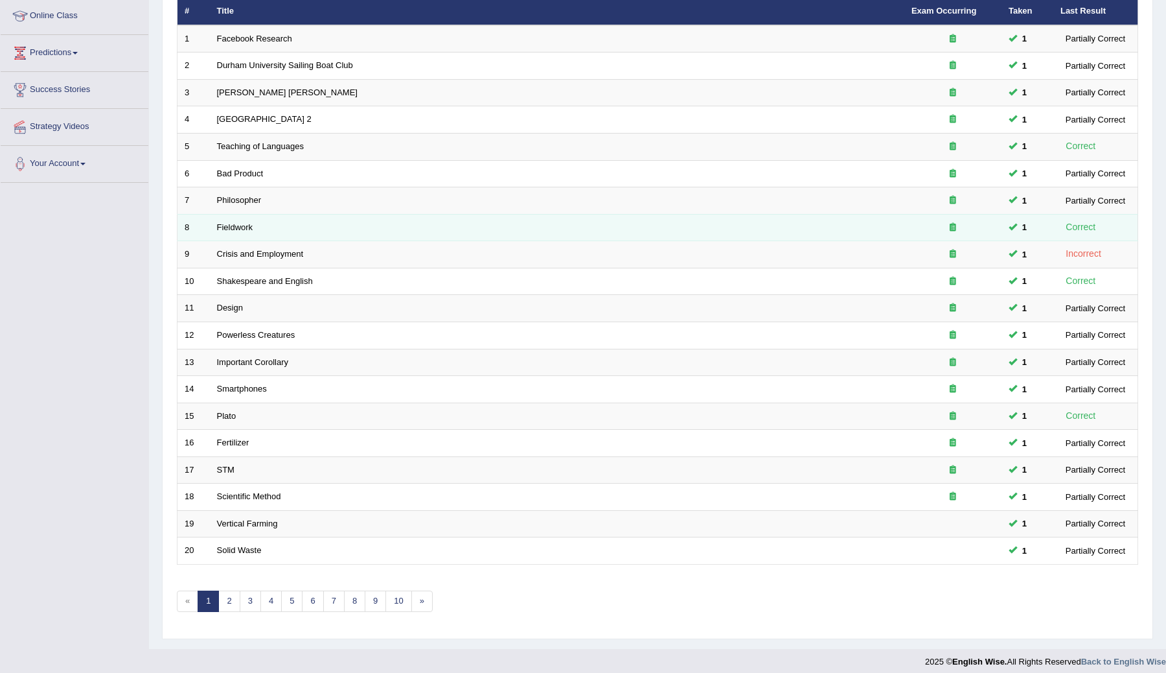
scroll to position [185, 0]
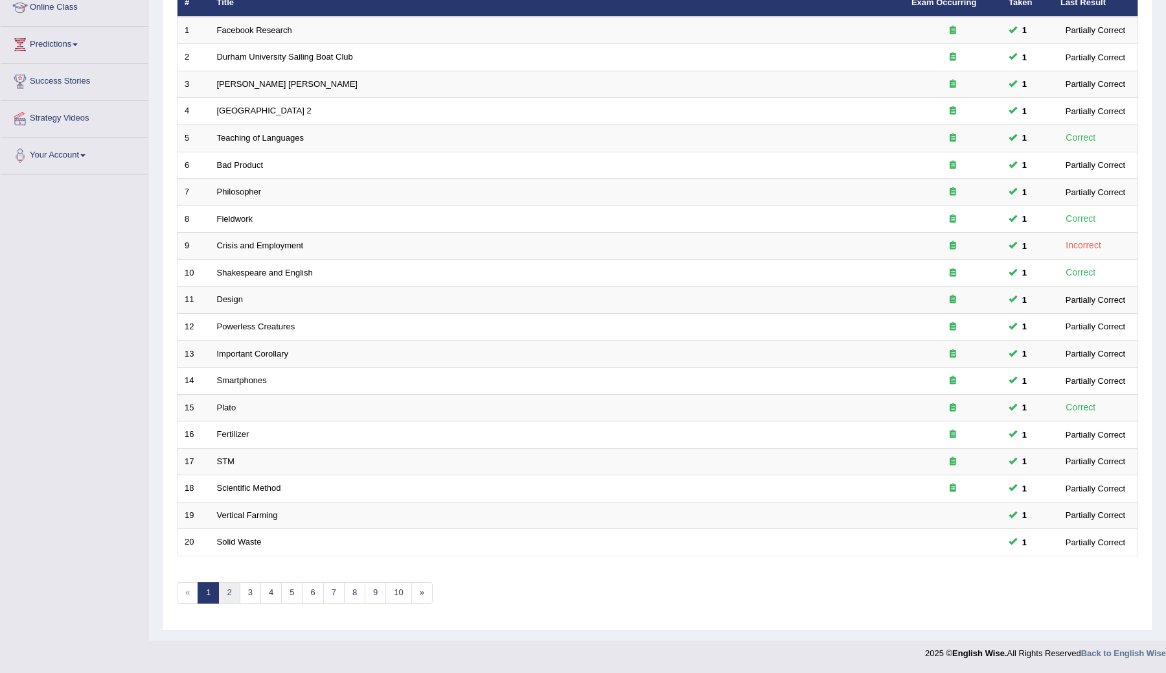
click at [228, 586] on link "2" at bounding box center [228, 592] width 21 height 21
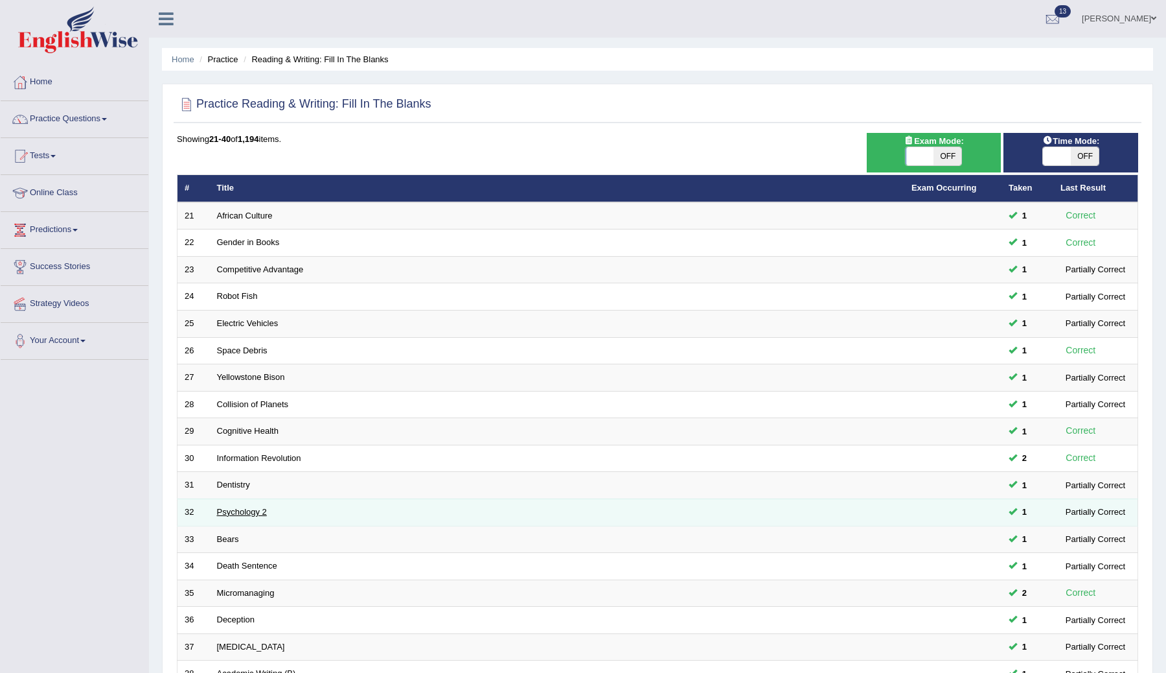
scroll to position [185, 0]
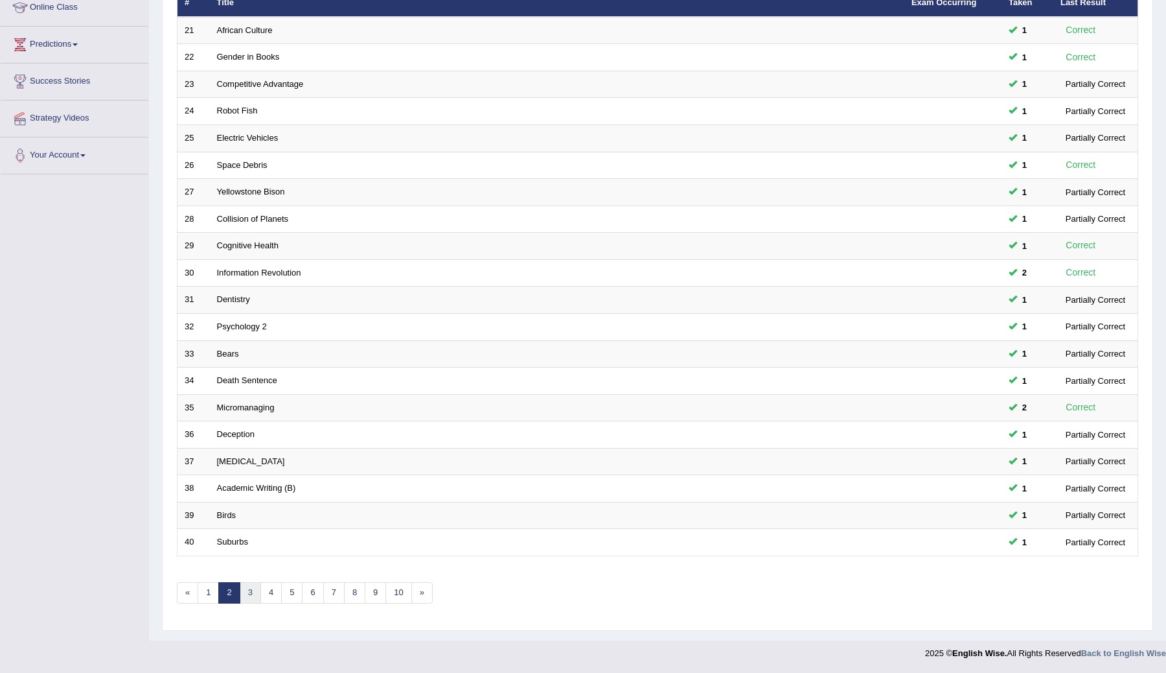
click at [249, 596] on link "3" at bounding box center [250, 592] width 21 height 21
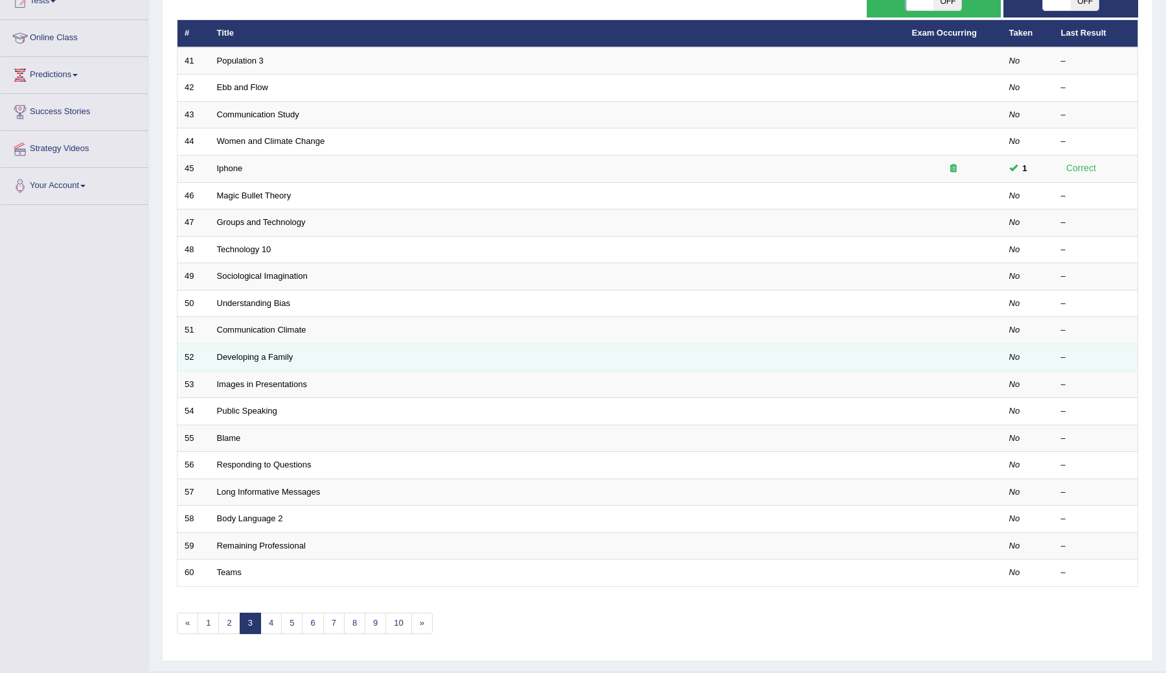
scroll to position [185, 0]
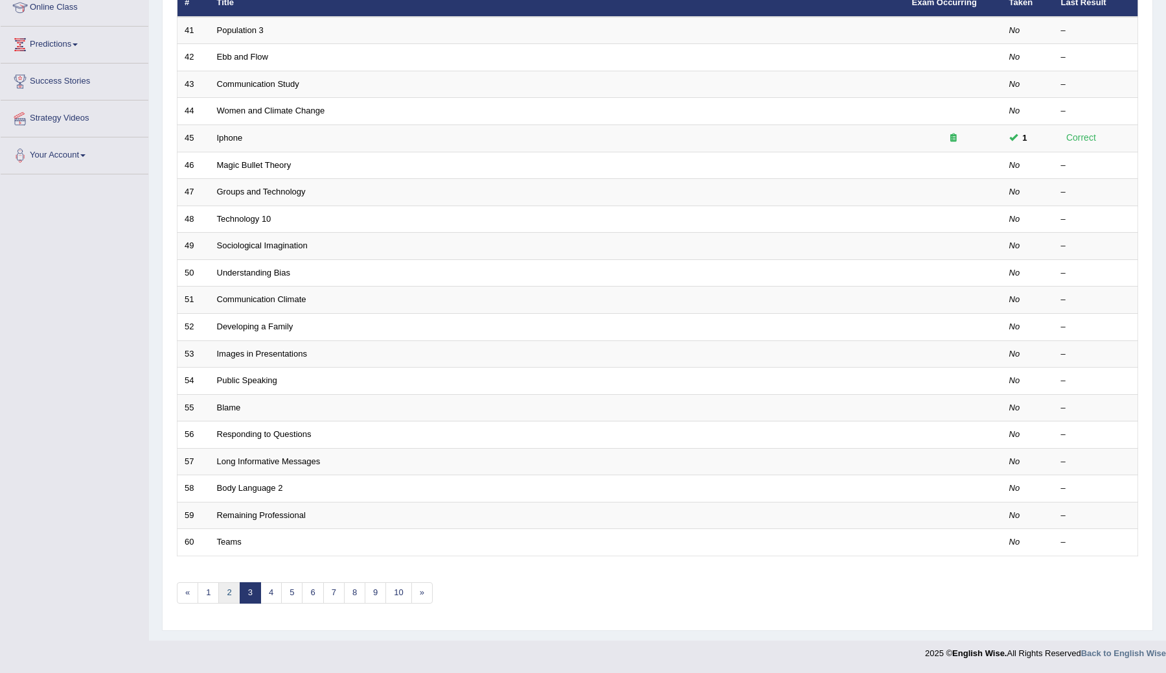
click at [225, 591] on link "2" at bounding box center [228, 592] width 21 height 21
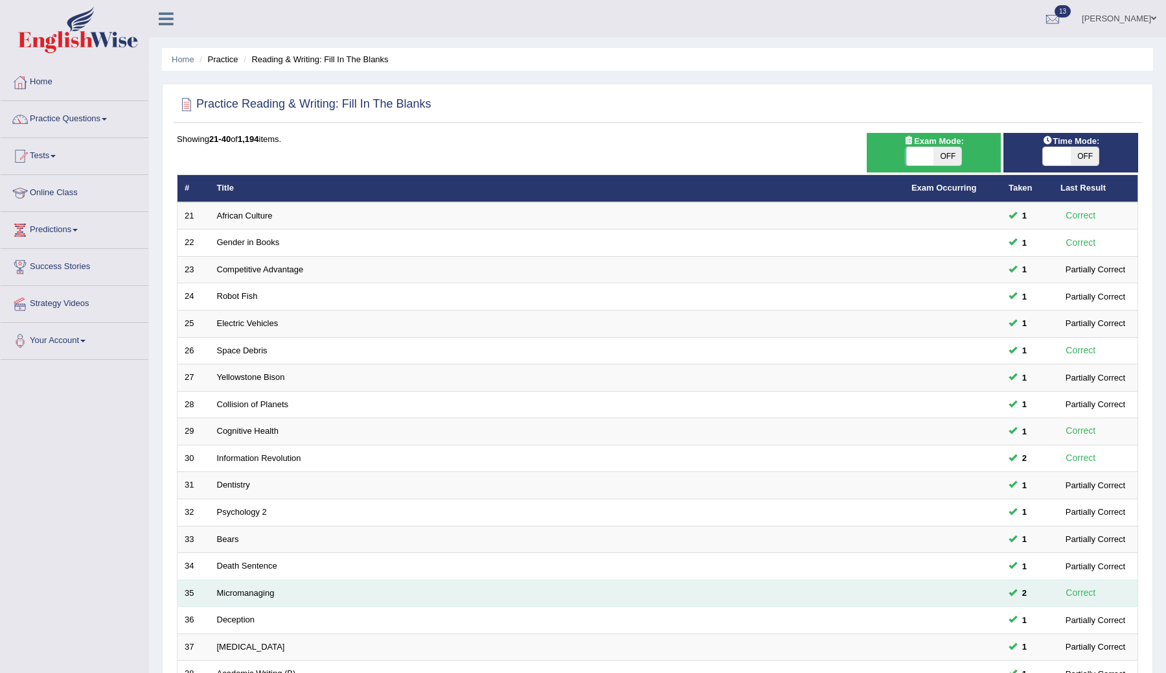
scroll to position [185, 0]
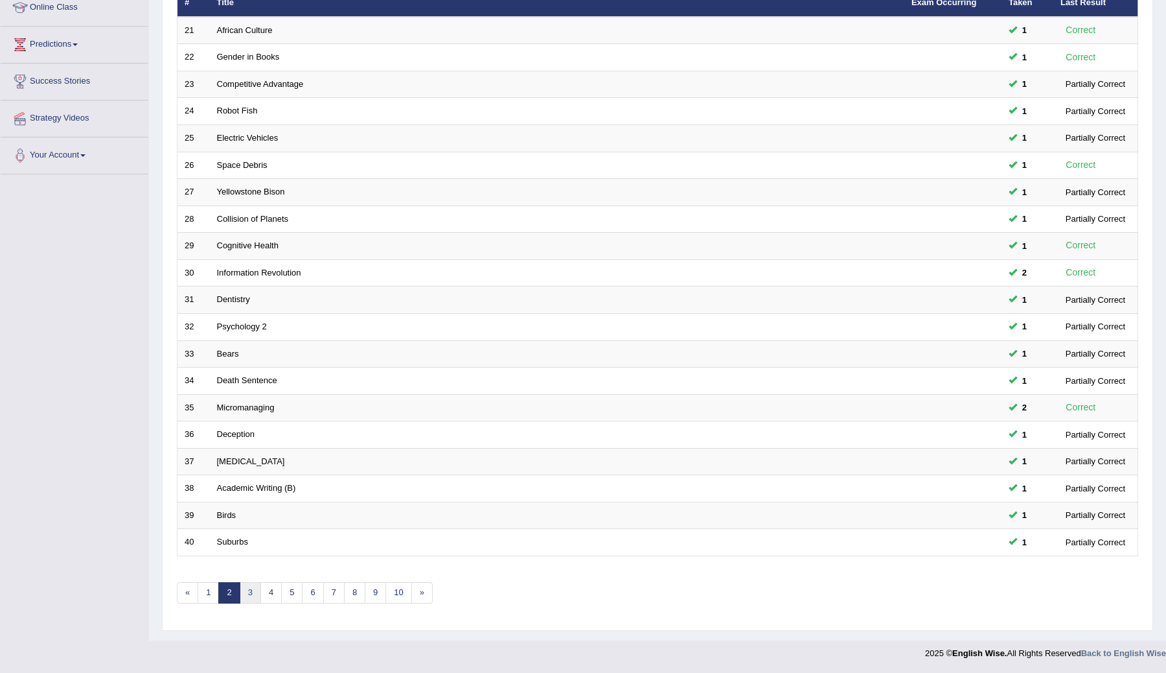
click at [247, 592] on link "3" at bounding box center [250, 592] width 21 height 21
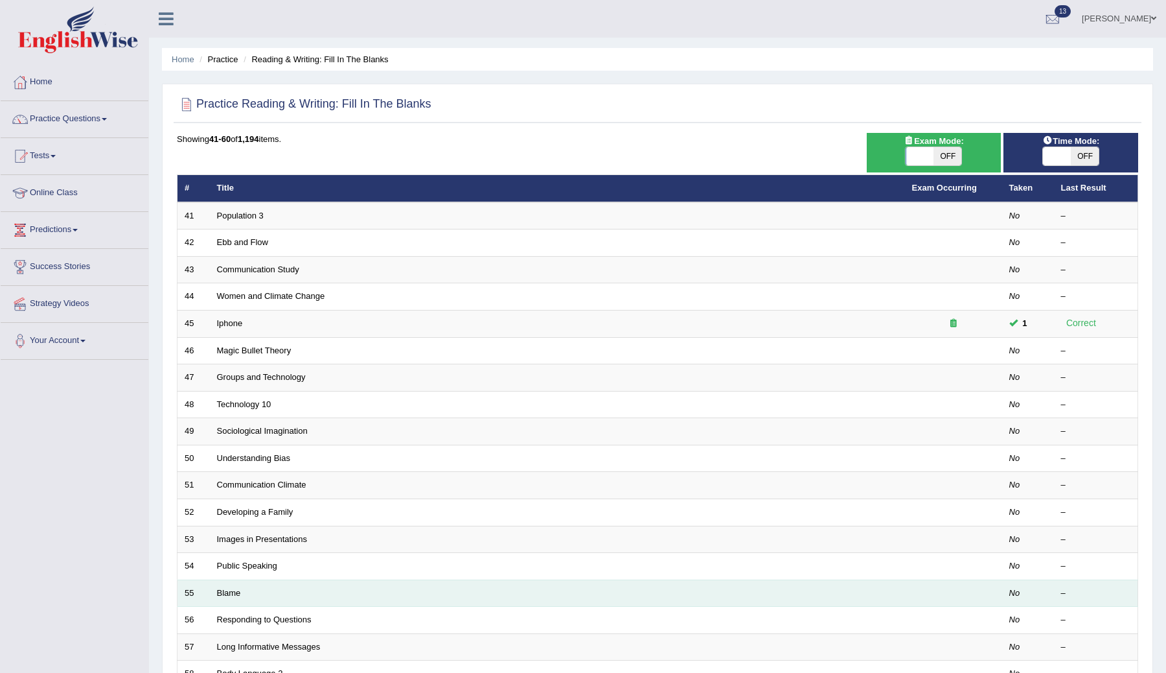
scroll to position [185, 0]
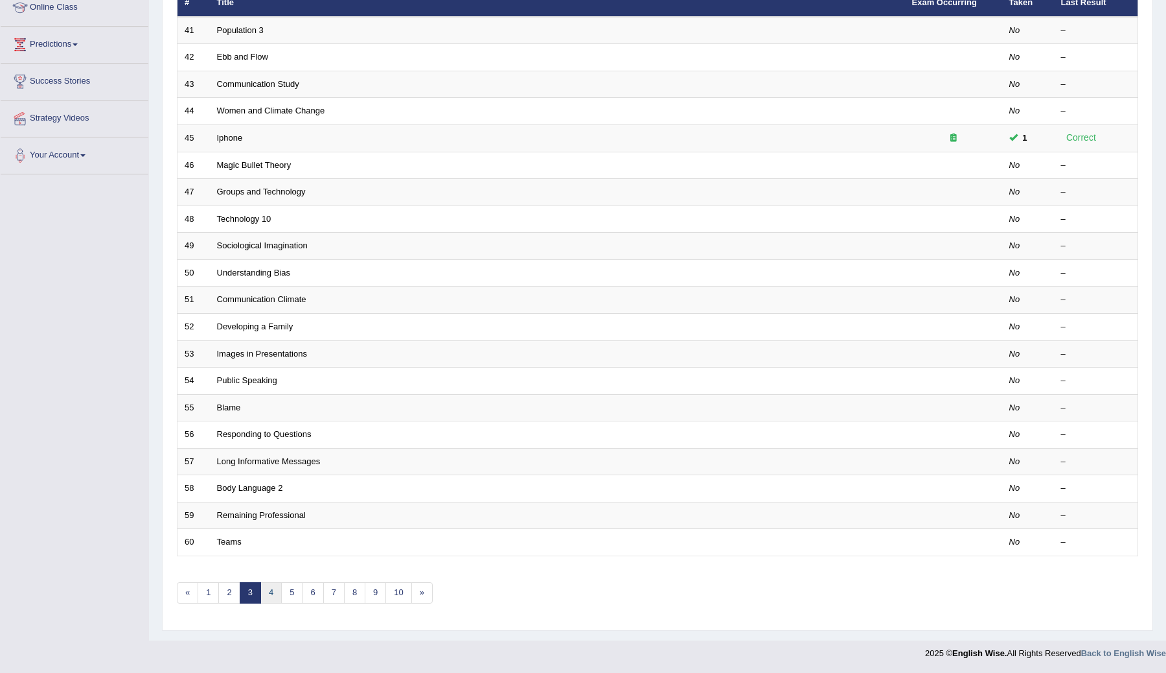
click at [271, 592] on link "4" at bounding box center [270, 592] width 21 height 21
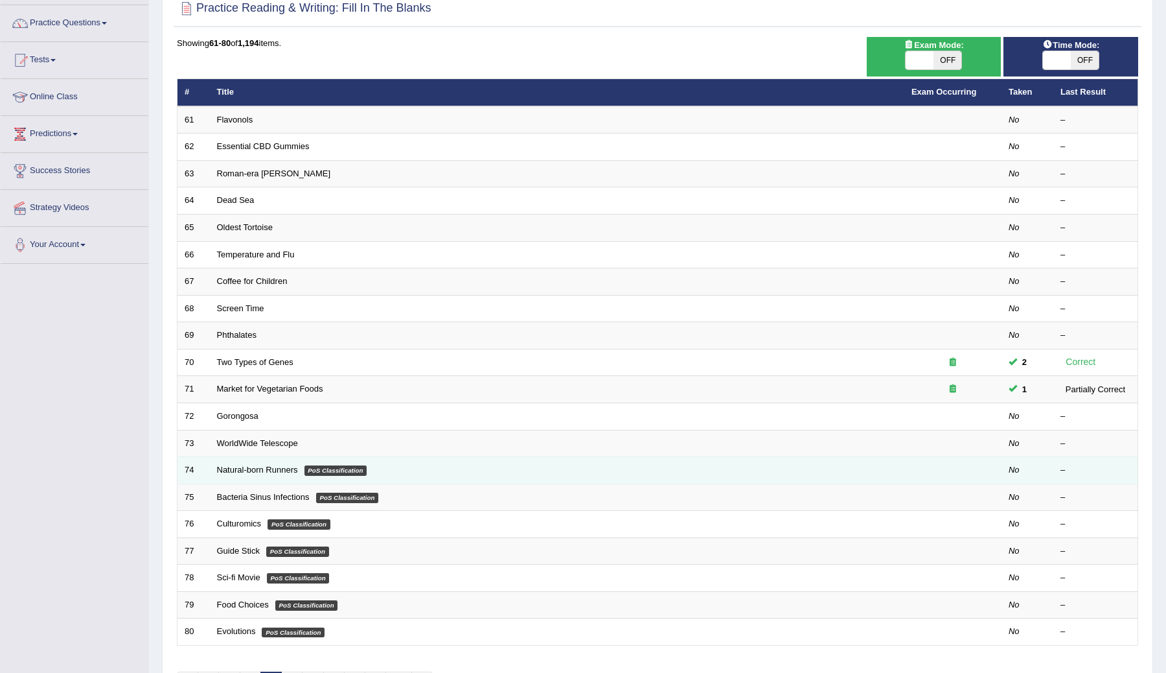
scroll to position [185, 0]
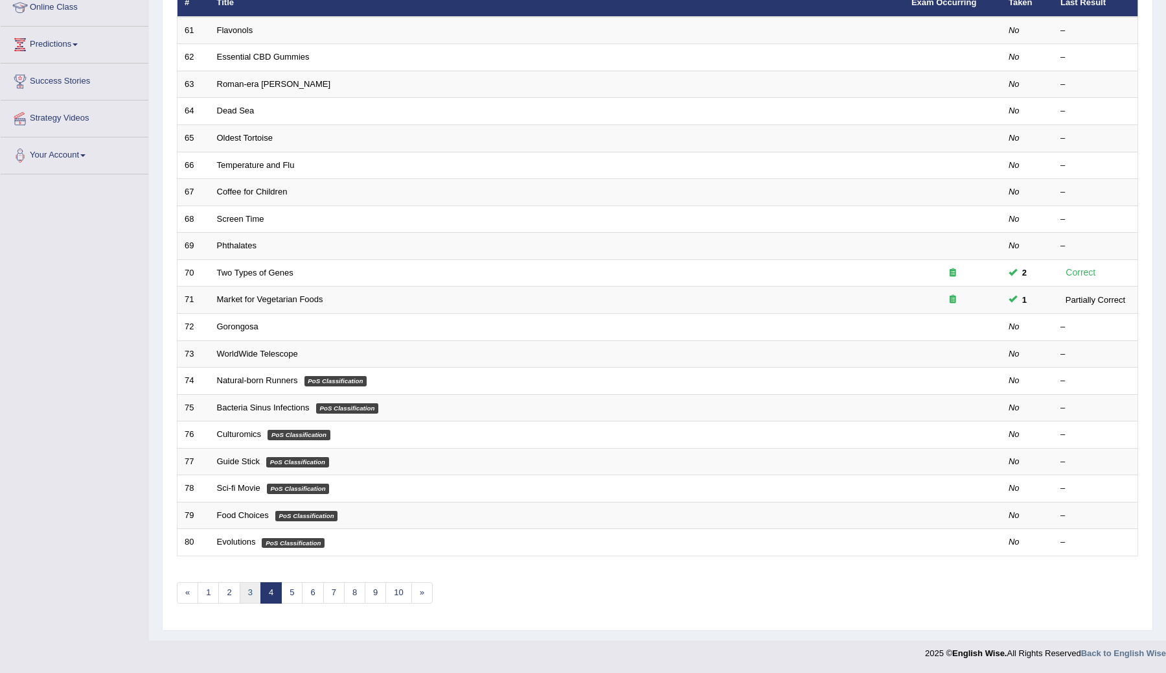
click at [251, 589] on link "3" at bounding box center [250, 592] width 21 height 21
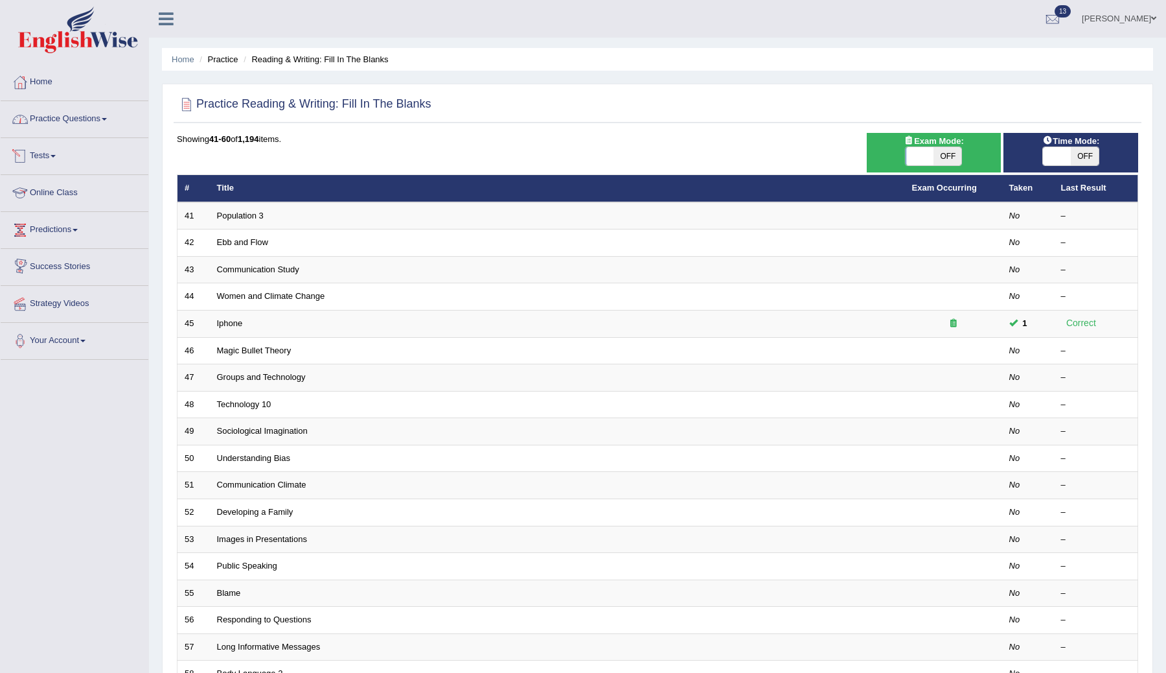
click at [78, 124] on link "Practice Questions" at bounding box center [75, 117] width 148 height 32
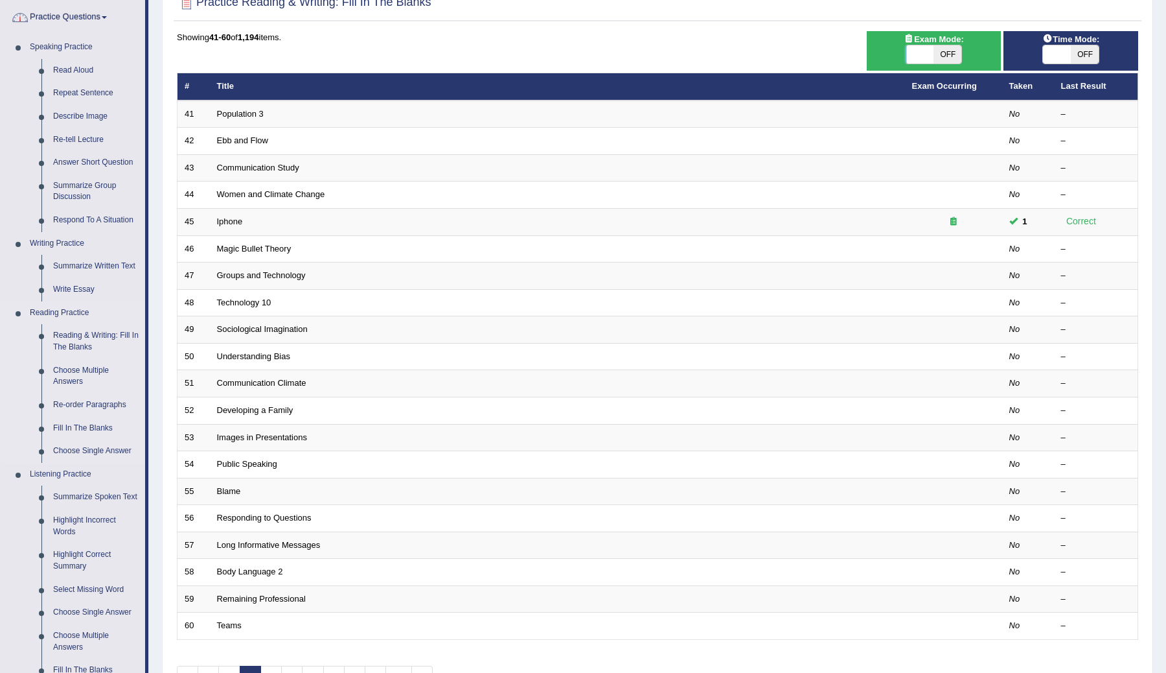
scroll to position [140, 0]
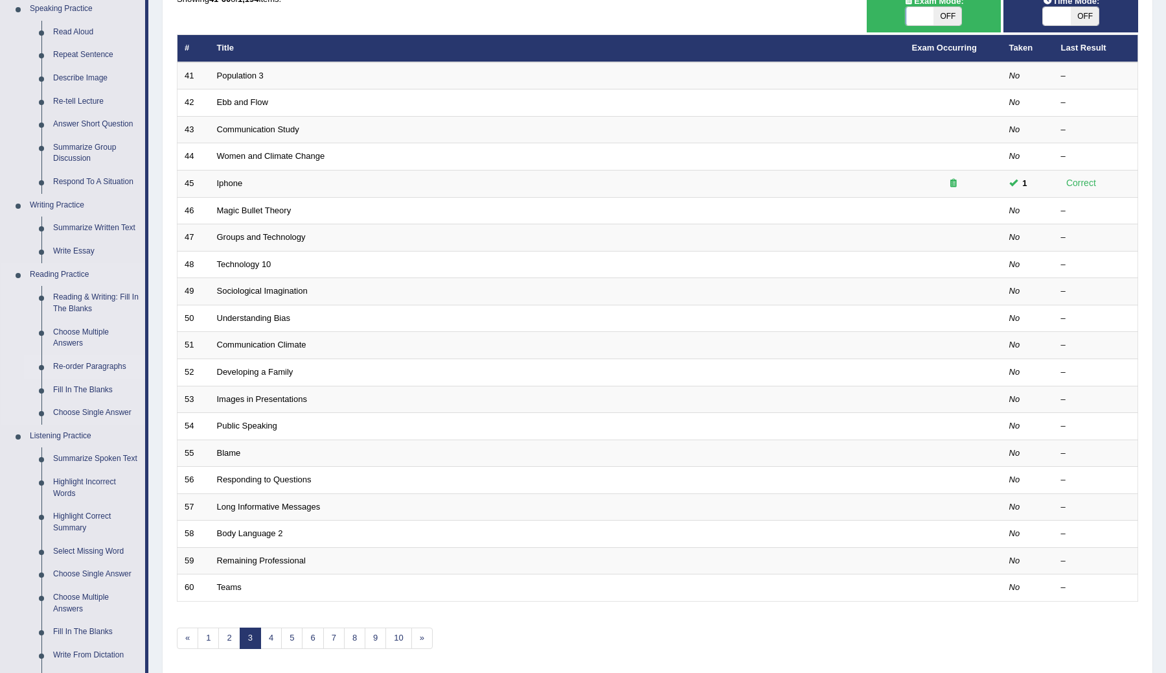
click at [97, 369] on link "Re-order Paragraphs" at bounding box center [96, 366] width 98 height 23
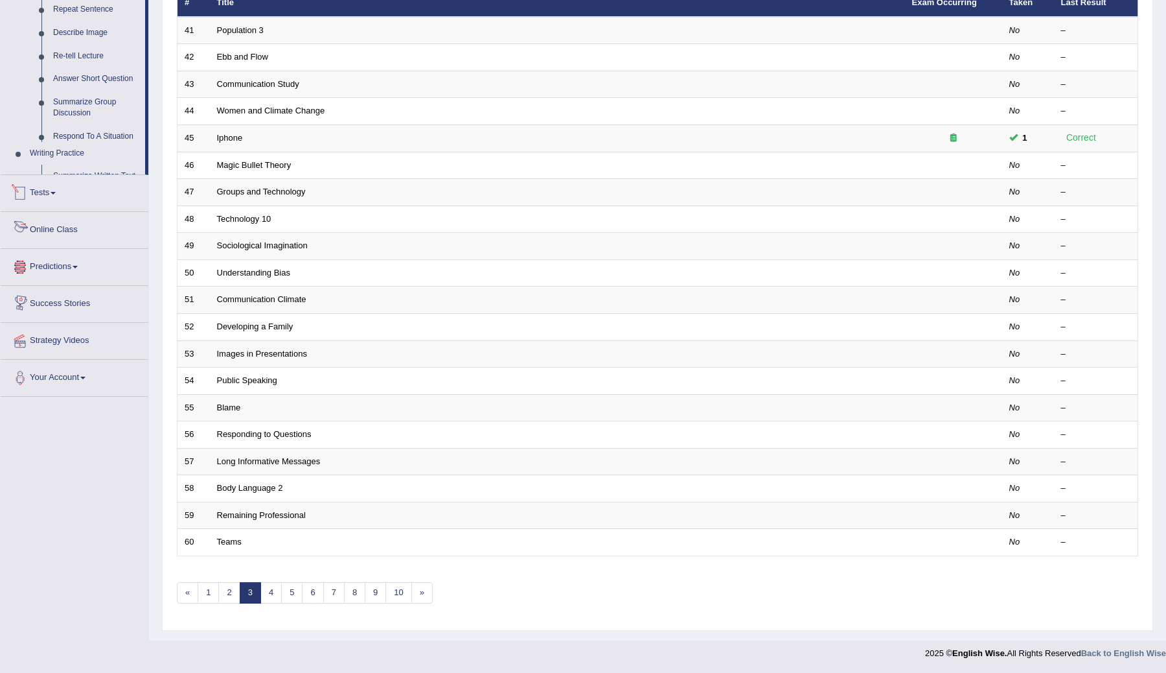
scroll to position [364, 0]
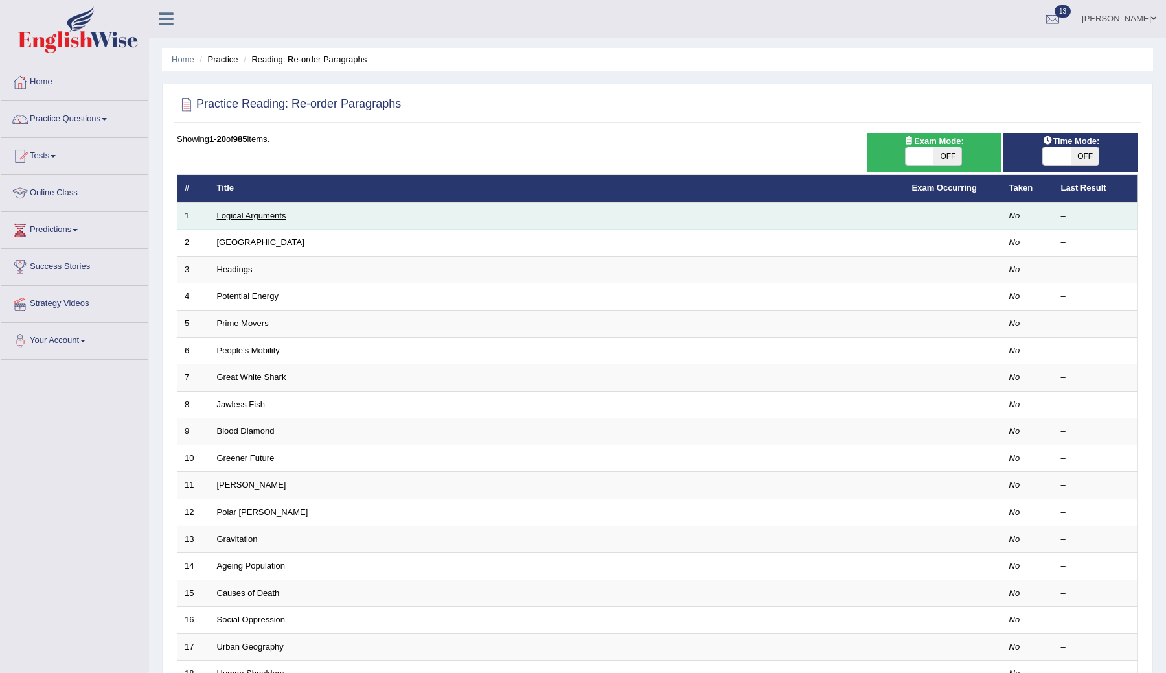
click at [256, 216] on link "Logical Arguments" at bounding box center [251, 216] width 69 height 10
